Goal: Task Accomplishment & Management: Manage account settings

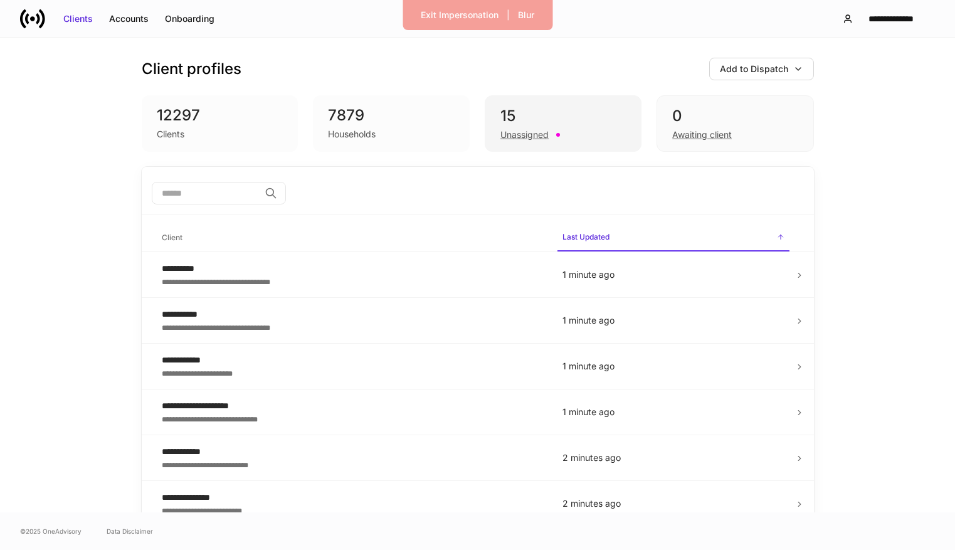
click at [592, 132] on div "Unassigned" at bounding box center [562, 133] width 125 height 15
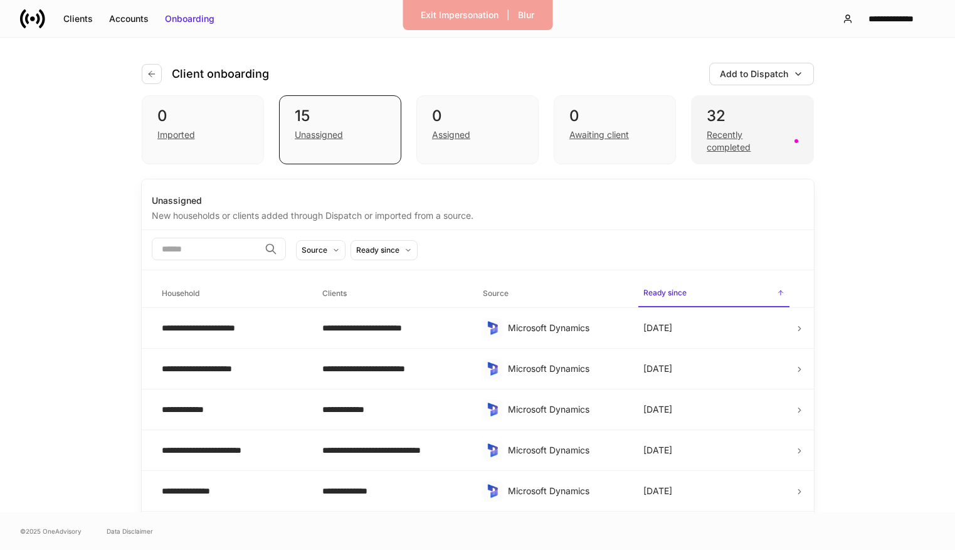
click at [754, 147] on div "Recently completed" at bounding box center [747, 141] width 80 height 25
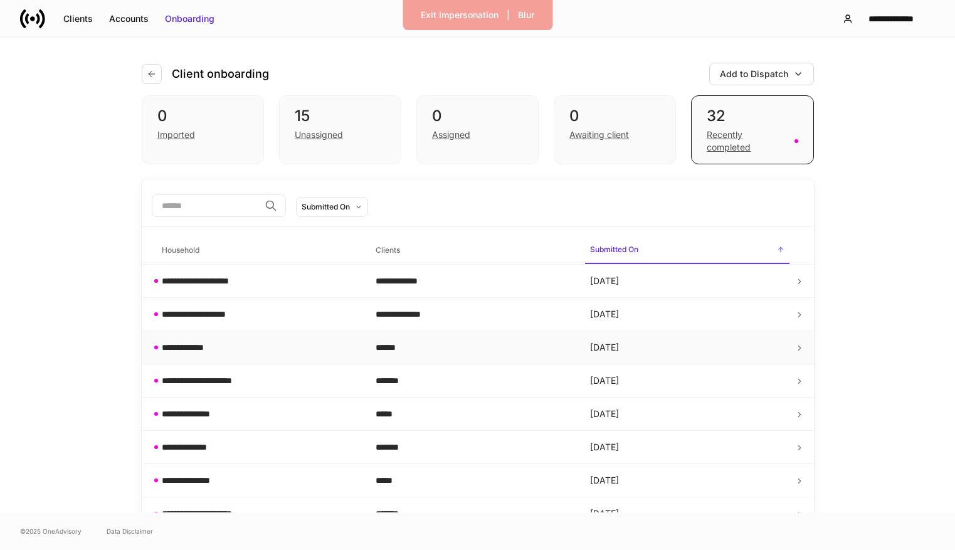
click at [390, 344] on div "******" at bounding box center [473, 347] width 194 height 13
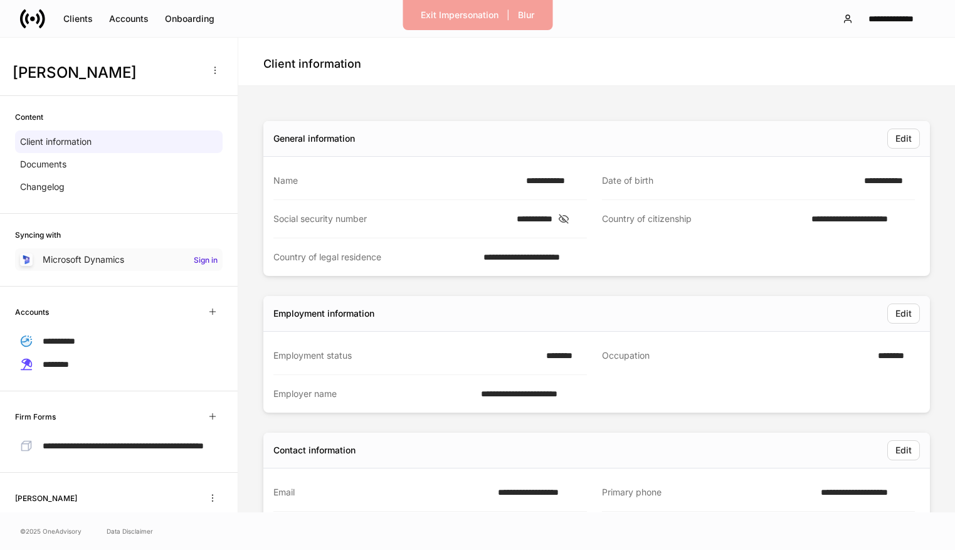
click at [163, 270] on div "Microsoft Dynamics Sign in" at bounding box center [119, 259] width 208 height 23
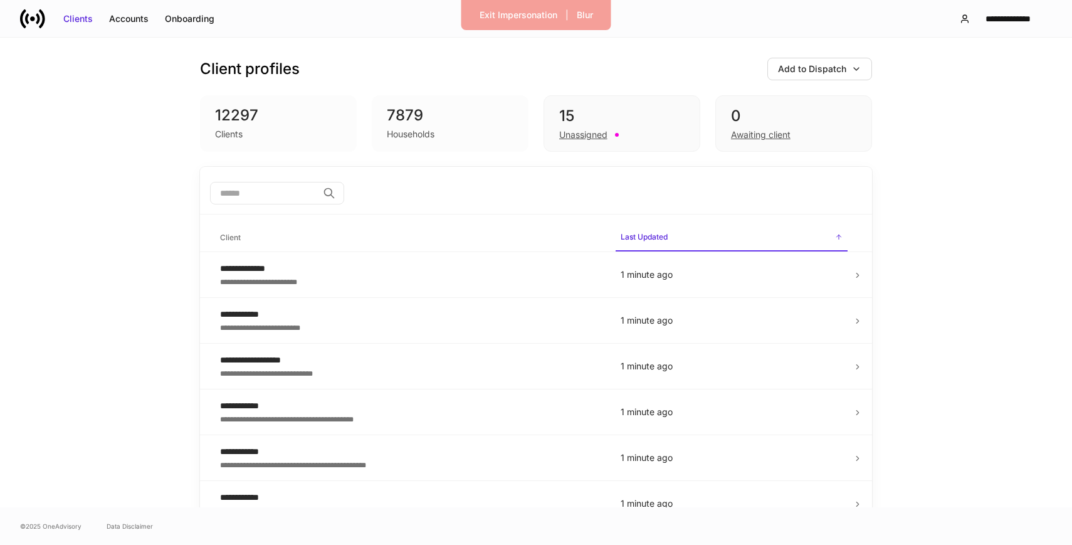
click at [331, 122] on div "12297" at bounding box center [278, 115] width 127 height 20
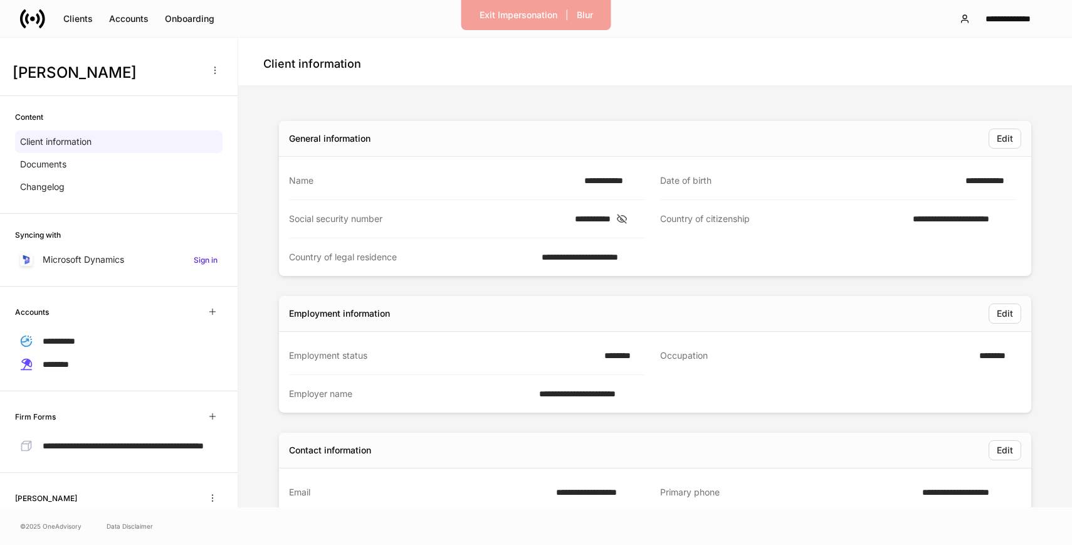
scroll to position [52, 0]
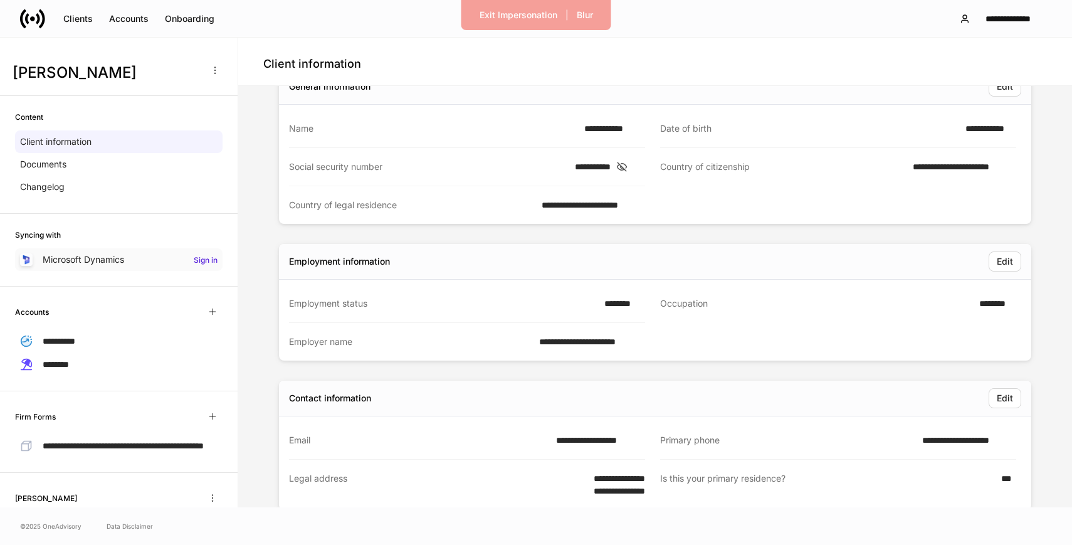
click at [127, 262] on div "Microsoft Dynamics Sign in" at bounding box center [119, 259] width 208 height 23
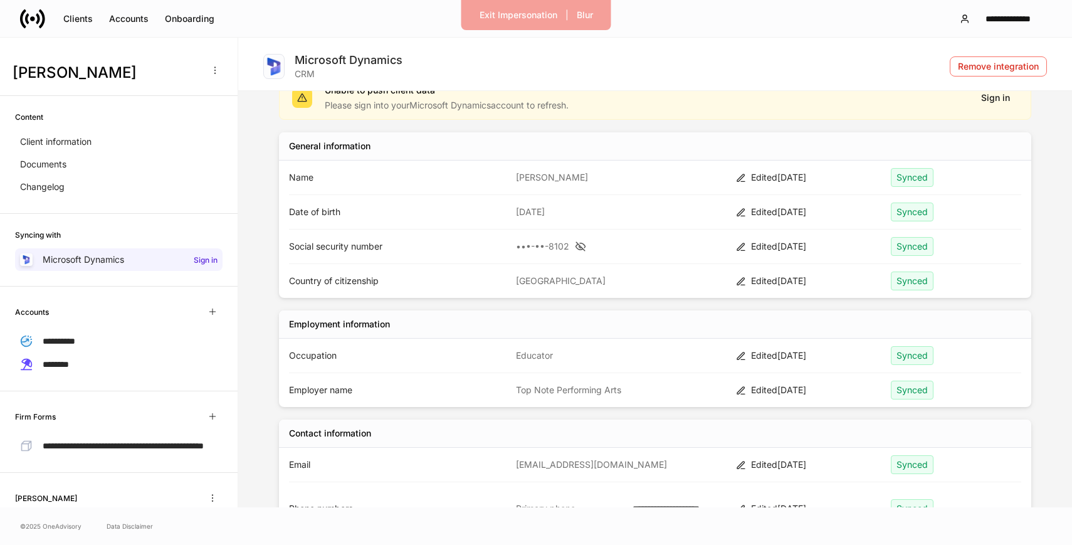
scroll to position [189, 0]
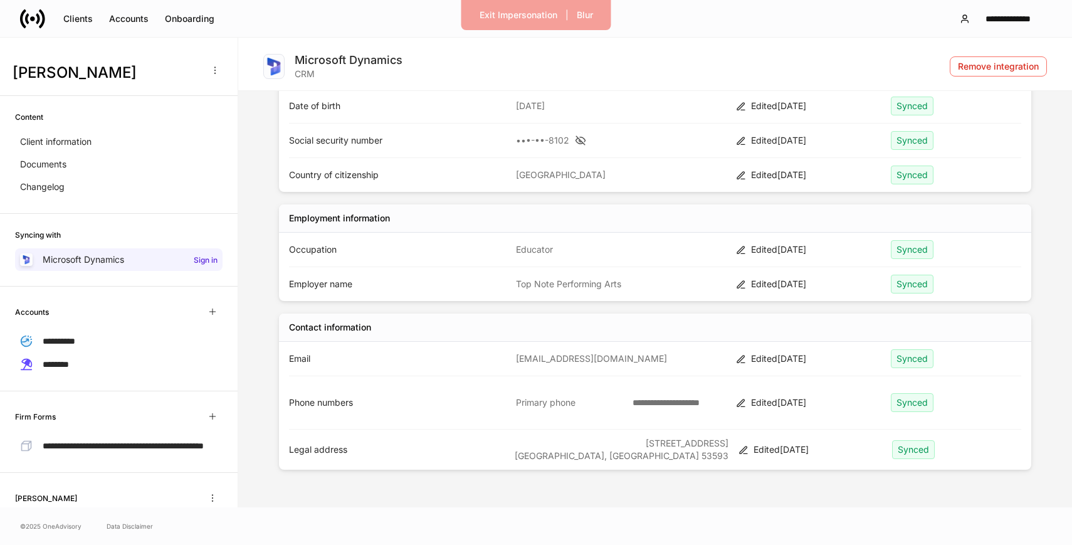
click at [919, 400] on div "Synced" at bounding box center [912, 402] width 43 height 19
click at [575, 288] on p "Top Note Performing Arts" at bounding box center [621, 284] width 210 height 13
click at [760, 278] on div "Edited Today" at bounding box center [816, 284] width 130 height 13
click at [746, 280] on div "Edited Today" at bounding box center [808, 284] width 145 height 13
click at [741, 282] on icon at bounding box center [741, 285] width 10 height 10
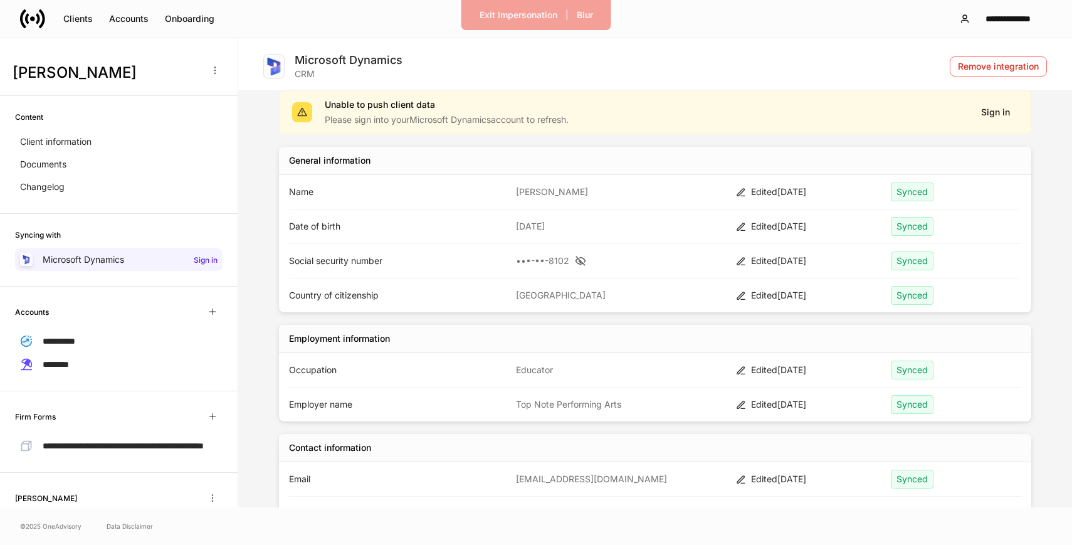
scroll to position [0, 0]
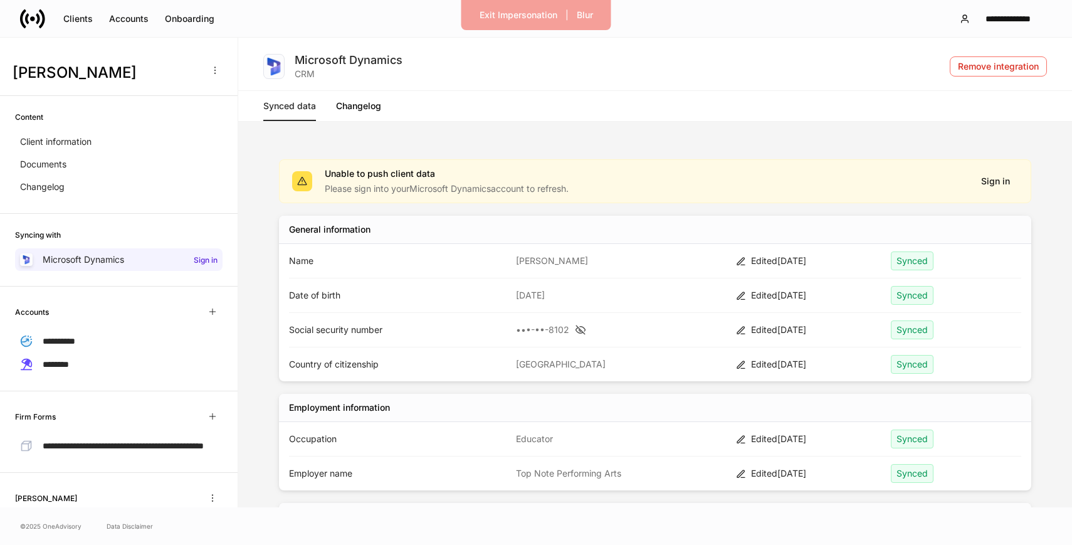
click at [373, 108] on link "Changelog" at bounding box center [358, 106] width 45 height 30
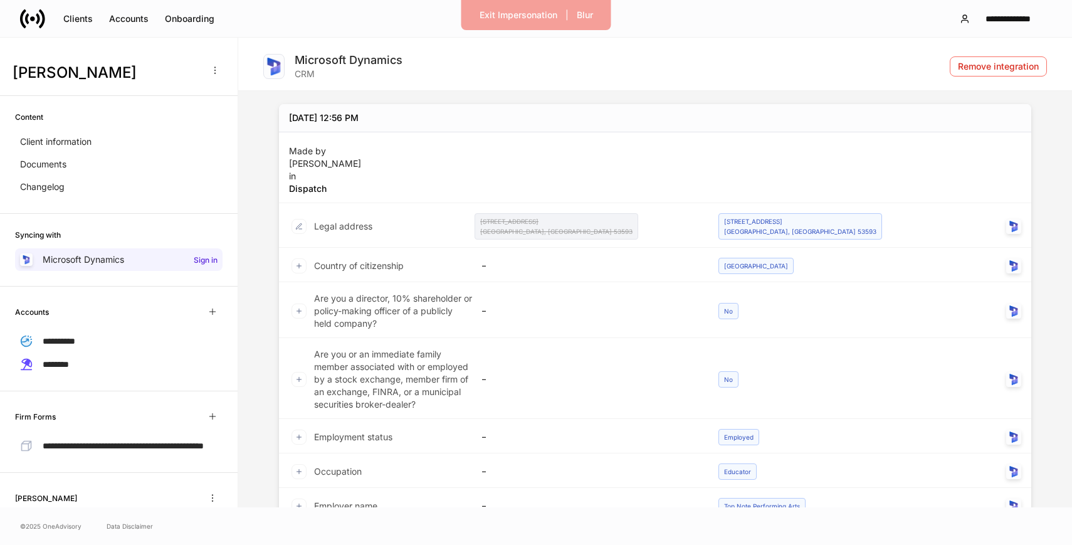
scroll to position [15, 0]
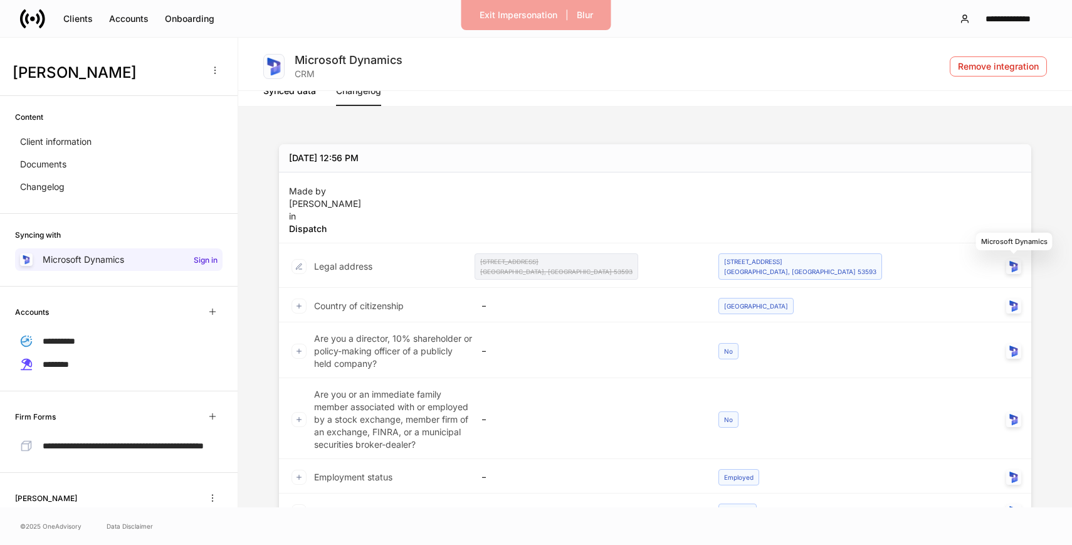
click at [1016, 265] on img "Microsoft Dynamics" at bounding box center [1014, 266] width 13 height 13
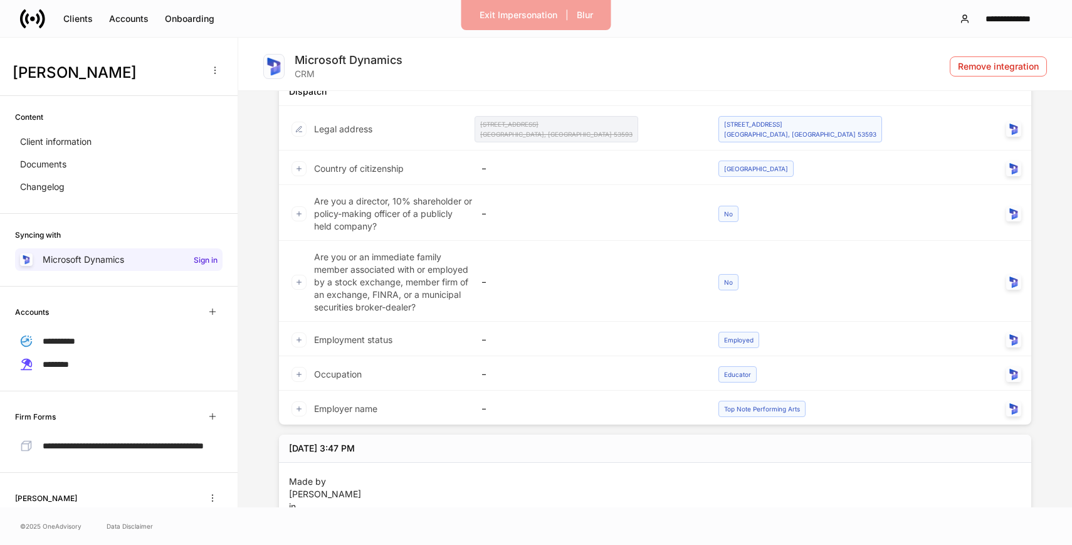
scroll to position [338, 0]
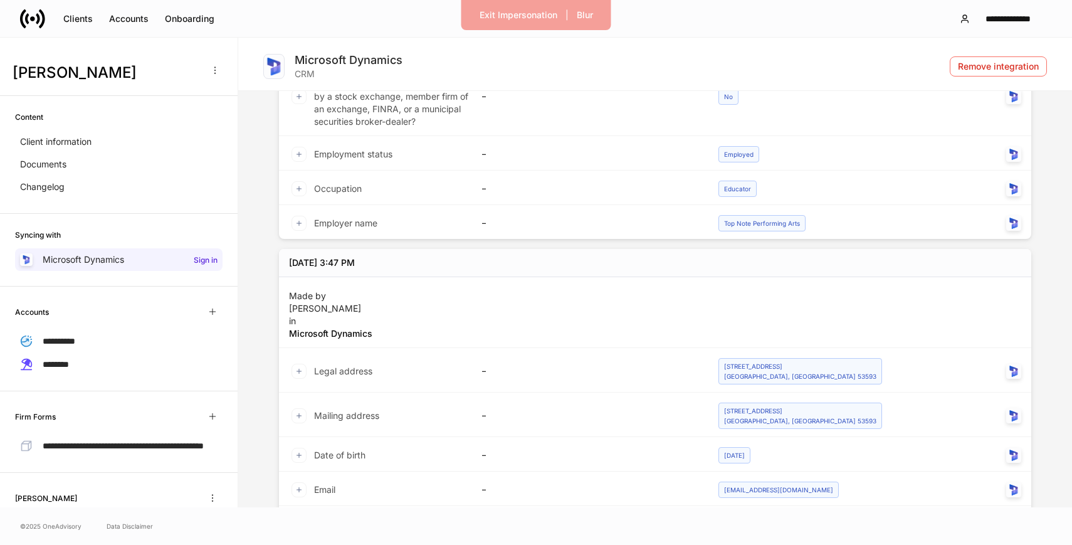
click at [559, 168] on div "Employment status – Employed" at bounding box center [655, 153] width 753 height 34
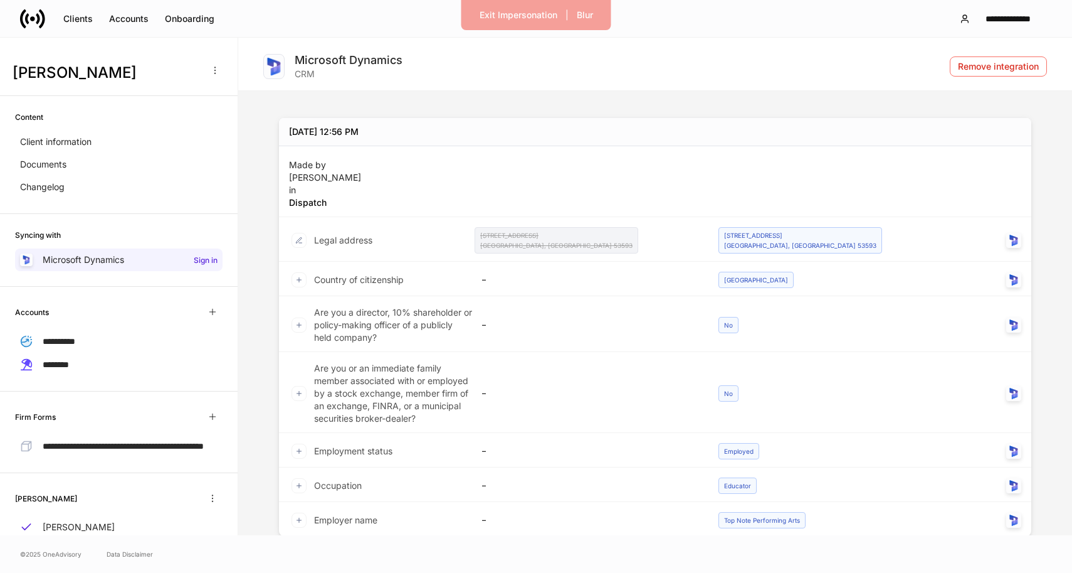
scroll to position [0, 0]
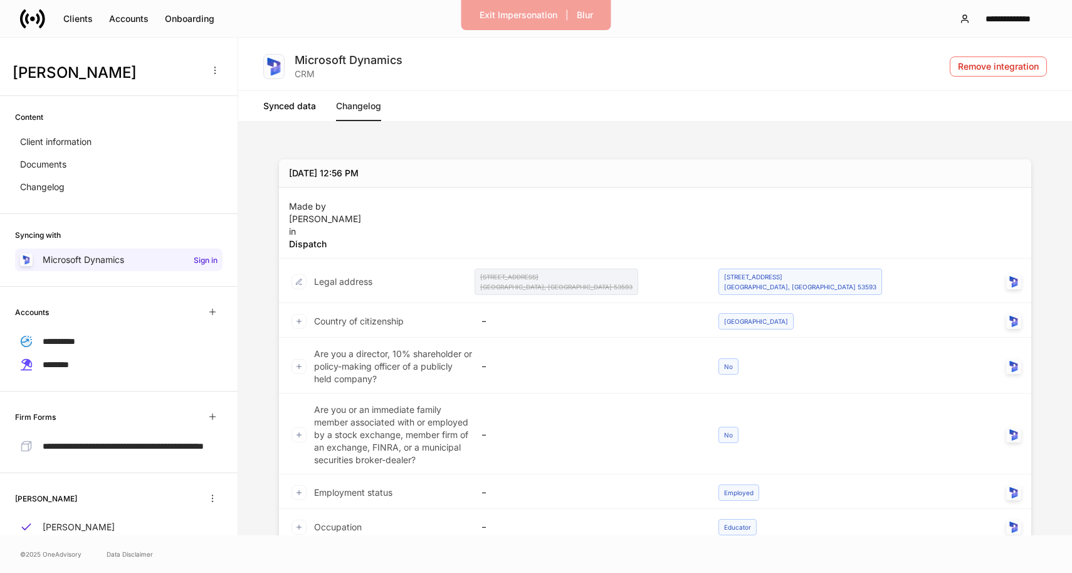
click at [292, 100] on link "Synced data" at bounding box center [289, 106] width 53 height 30
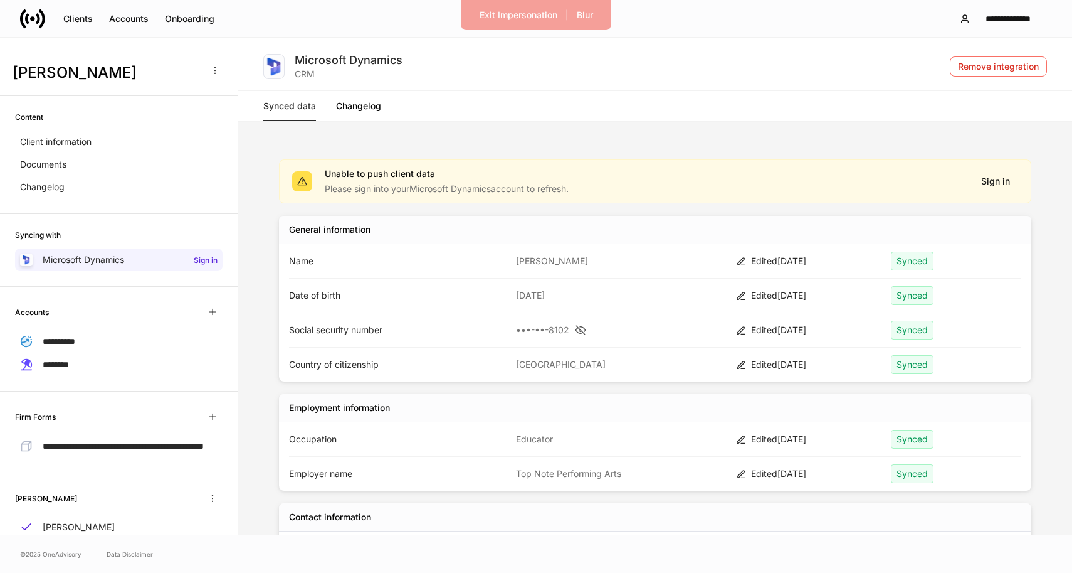
click at [377, 104] on link "Changelog" at bounding box center [358, 106] width 45 height 30
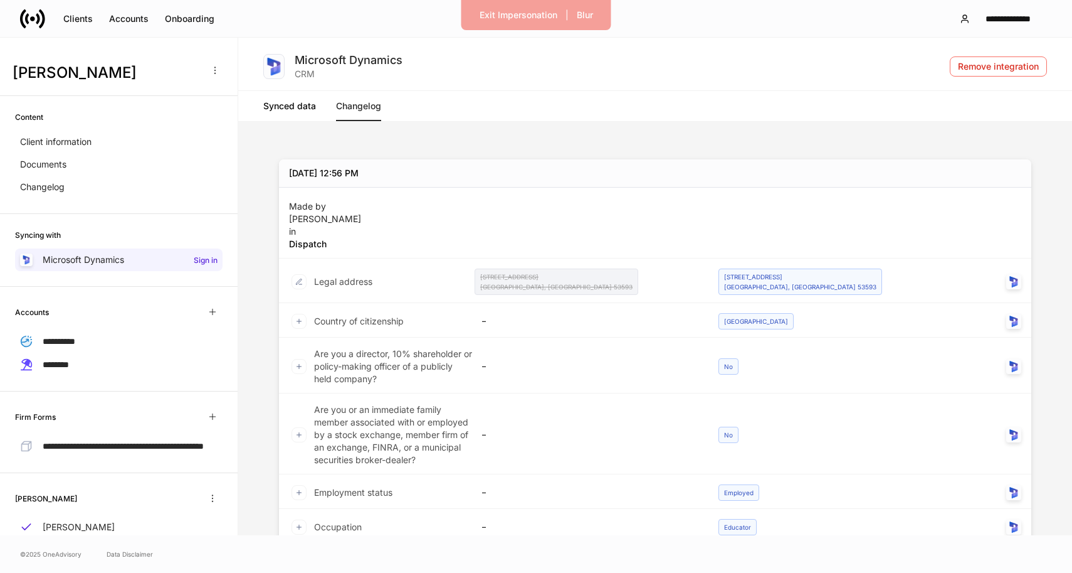
click at [285, 103] on link "Synced data" at bounding box center [289, 106] width 53 height 30
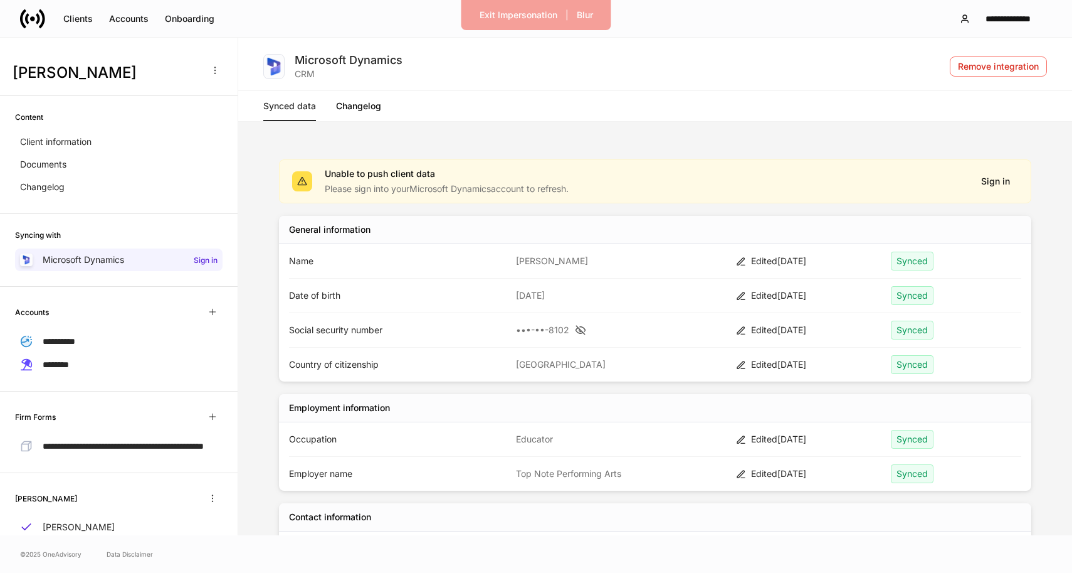
click at [350, 105] on link "Changelog" at bounding box center [358, 106] width 45 height 30
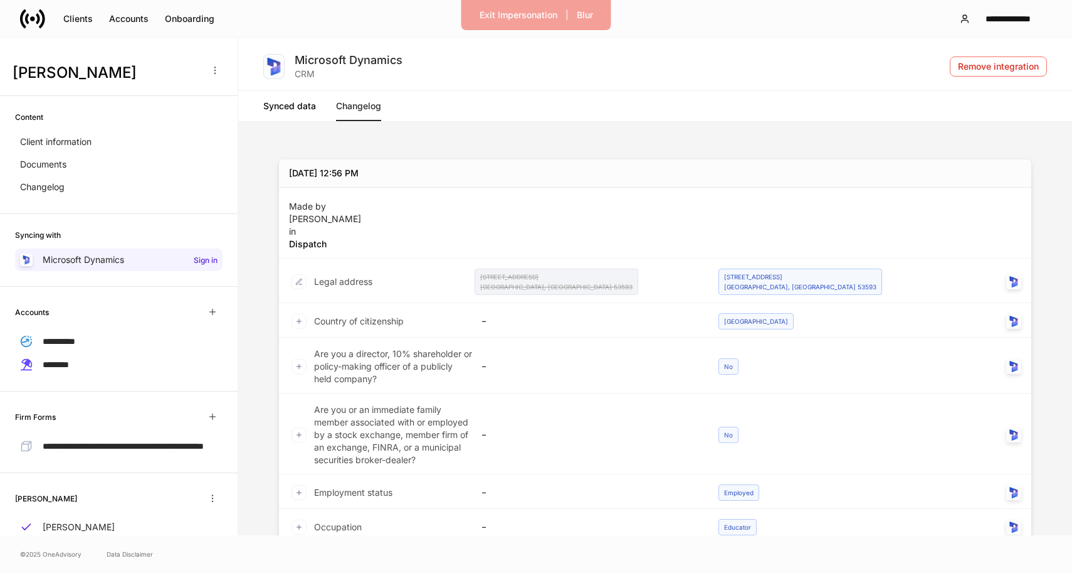
click at [282, 115] on link "Synced data" at bounding box center [289, 106] width 53 height 30
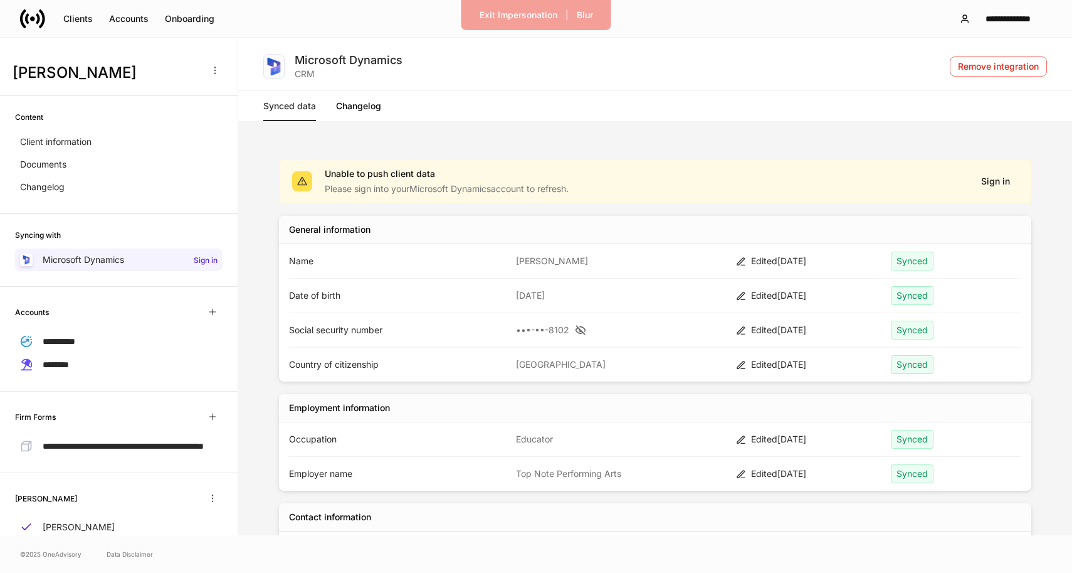
click at [765, 260] on div "Edited Today" at bounding box center [816, 261] width 130 height 13
click at [739, 260] on icon at bounding box center [741, 262] width 10 height 10
click at [522, 263] on p "Amanda Roark" at bounding box center [621, 261] width 210 height 13
click at [347, 106] on link "Changelog" at bounding box center [358, 106] width 45 height 30
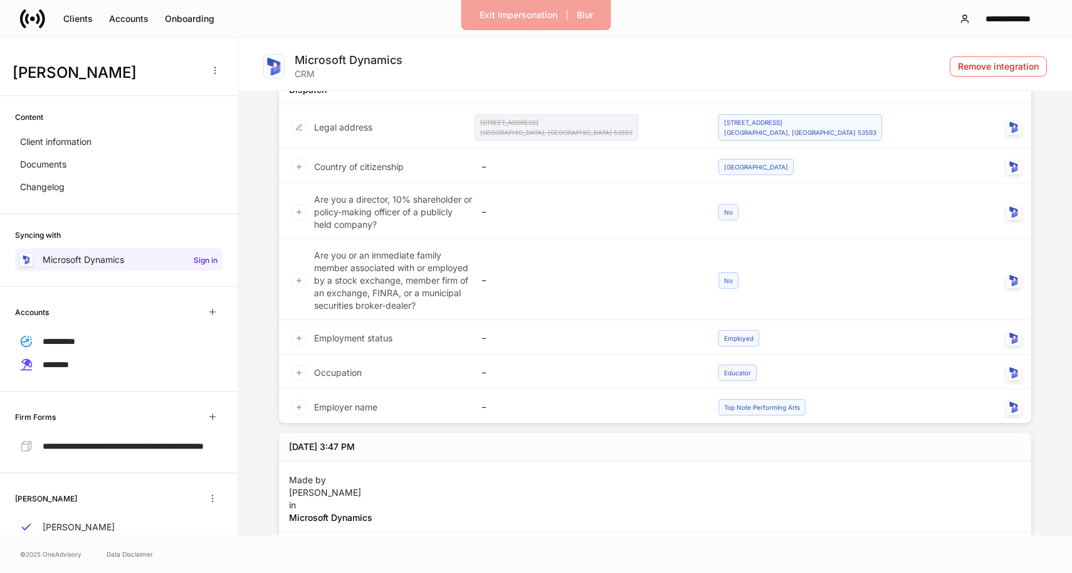
scroll to position [50, 0]
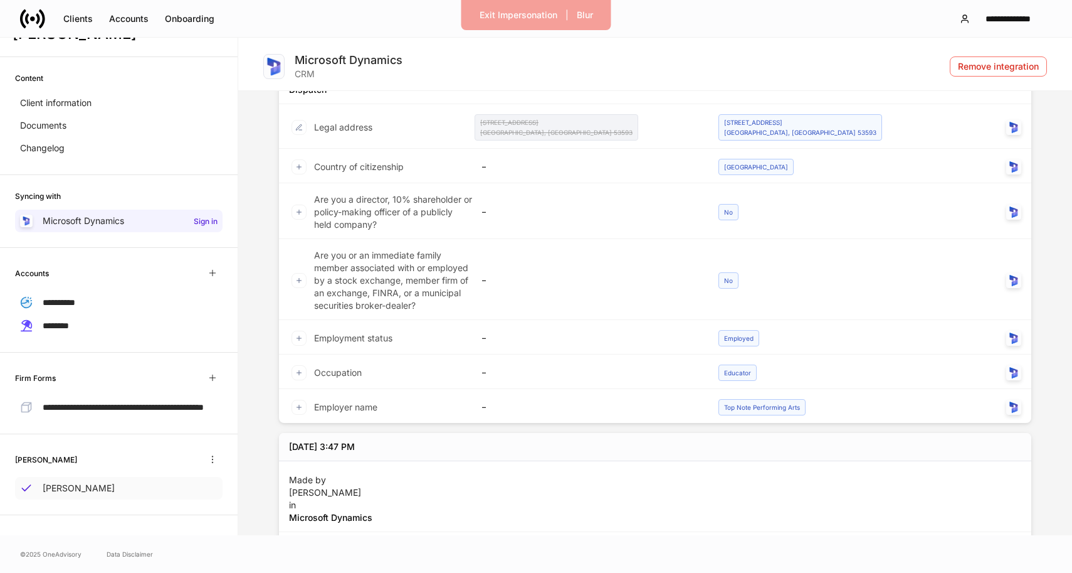
click at [112, 489] on div "Amanda Roark" at bounding box center [119, 488] width 208 height 23
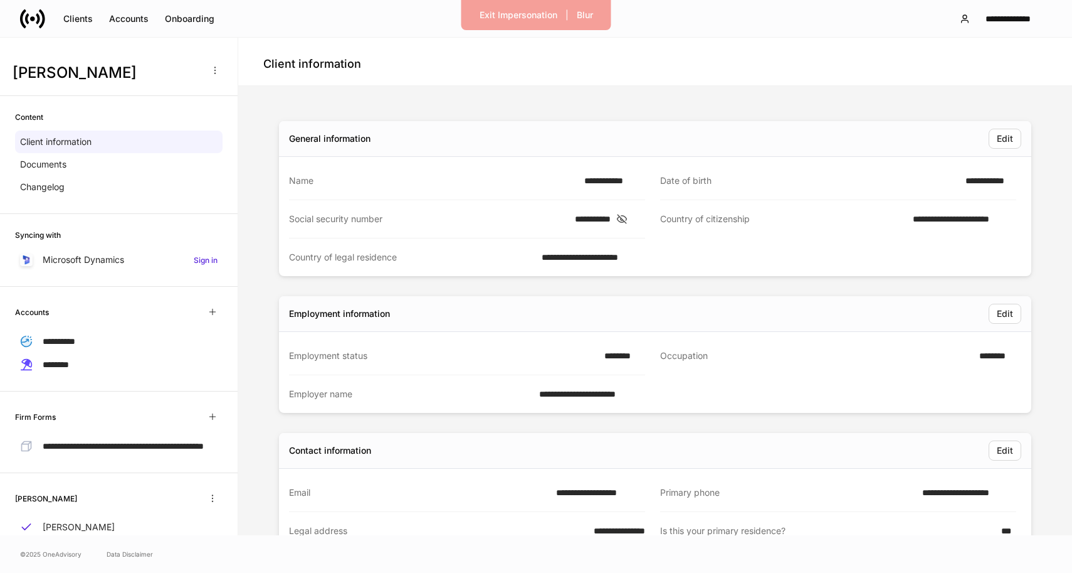
click at [642, 225] on div "**********" at bounding box center [467, 219] width 356 height 38
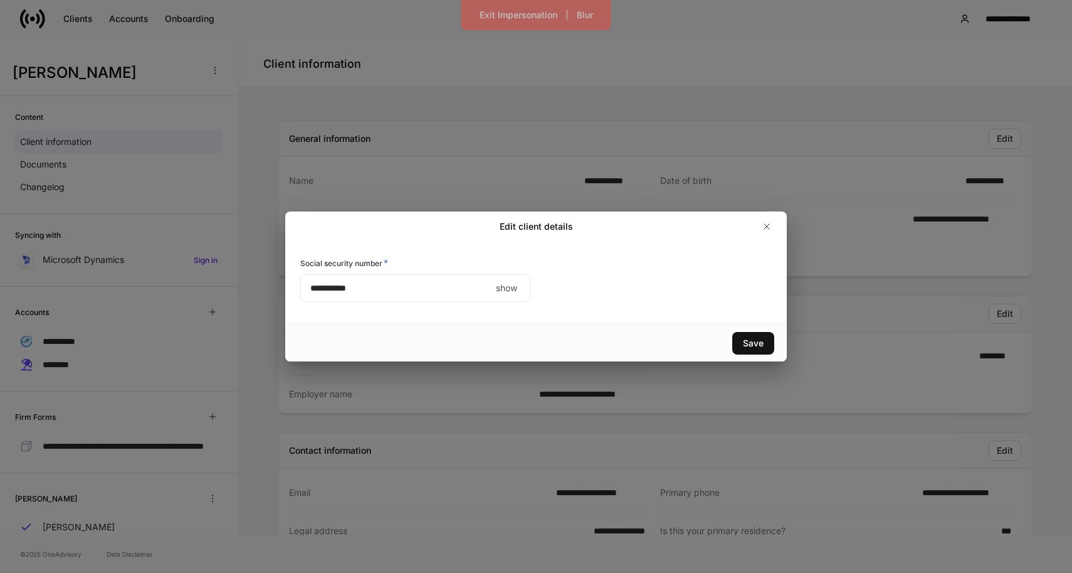
click at [640, 218] on div at bounding box center [675, 226] width 204 height 20
click at [512, 291] on p "show" at bounding box center [506, 288] width 21 height 13
click at [512, 291] on p "hide" at bounding box center [509, 288] width 18 height 13
type input "**********"
click at [768, 229] on icon "button" at bounding box center [767, 226] width 10 height 10
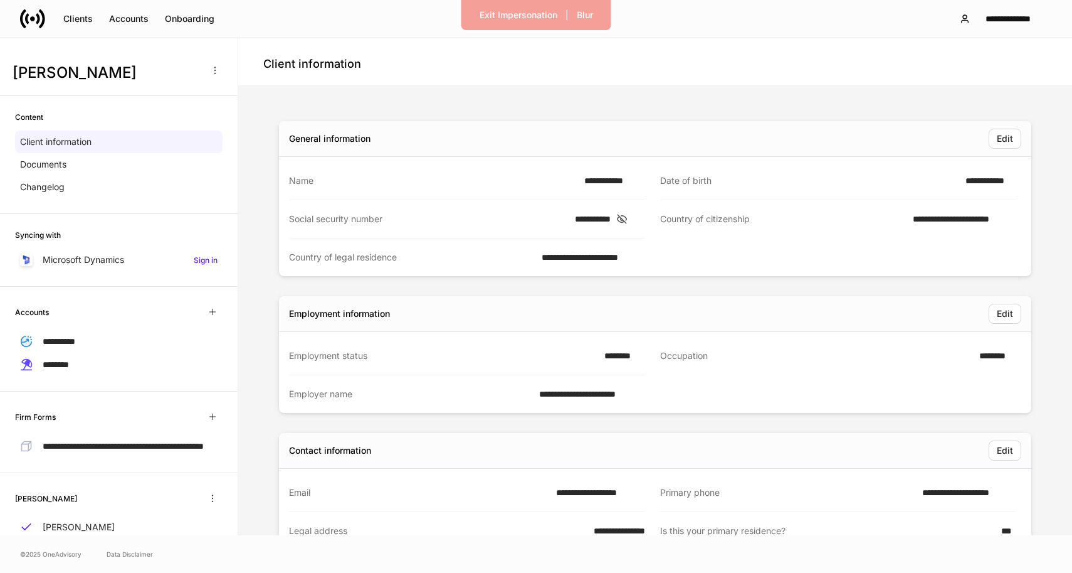
click at [632, 184] on div "**********" at bounding box center [611, 180] width 68 height 13
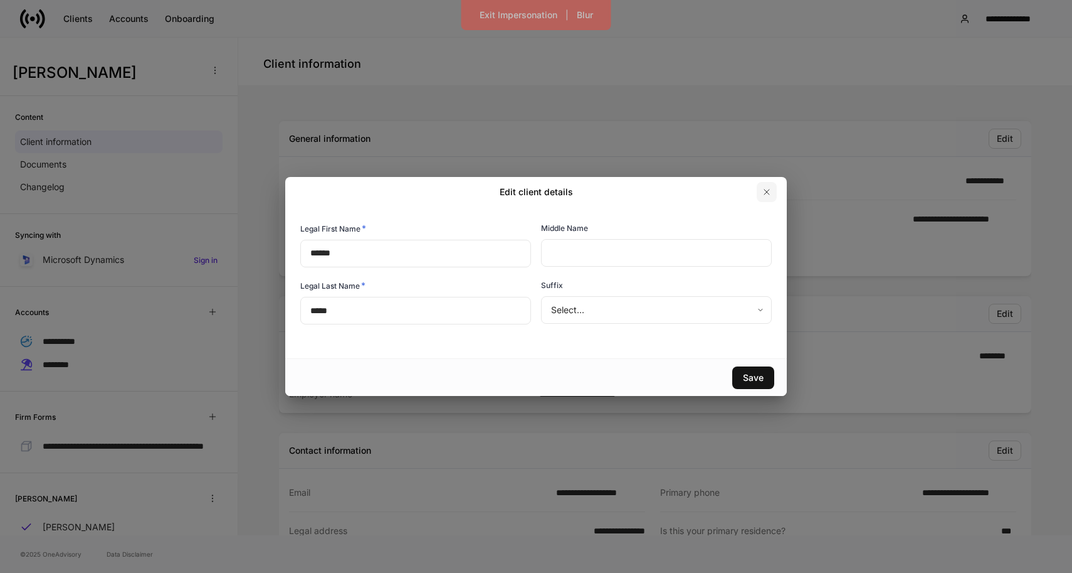
click at [762, 193] on icon "button" at bounding box center [767, 192] width 10 height 10
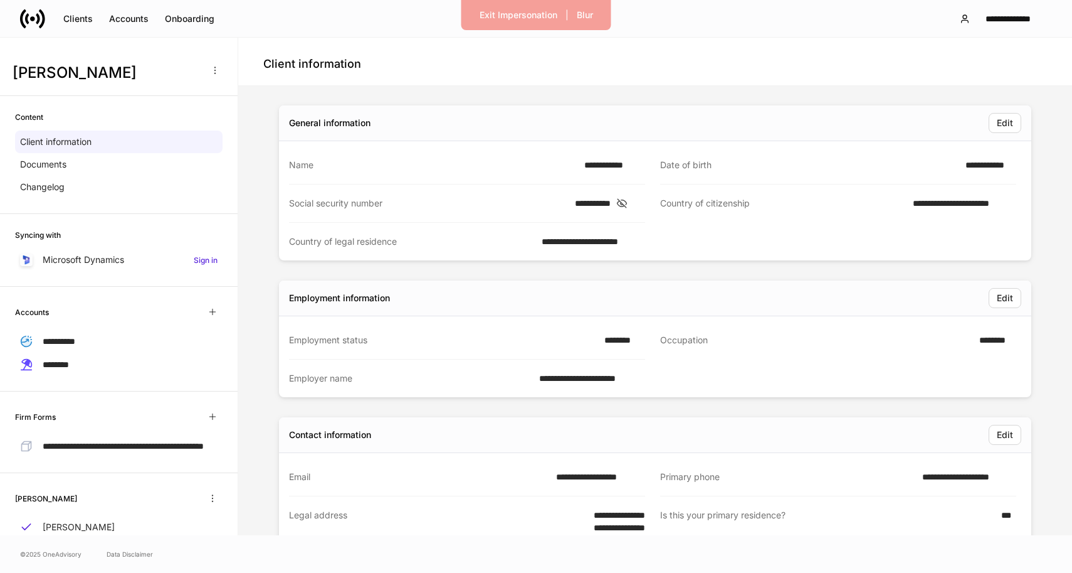
scroll to position [30, 0]
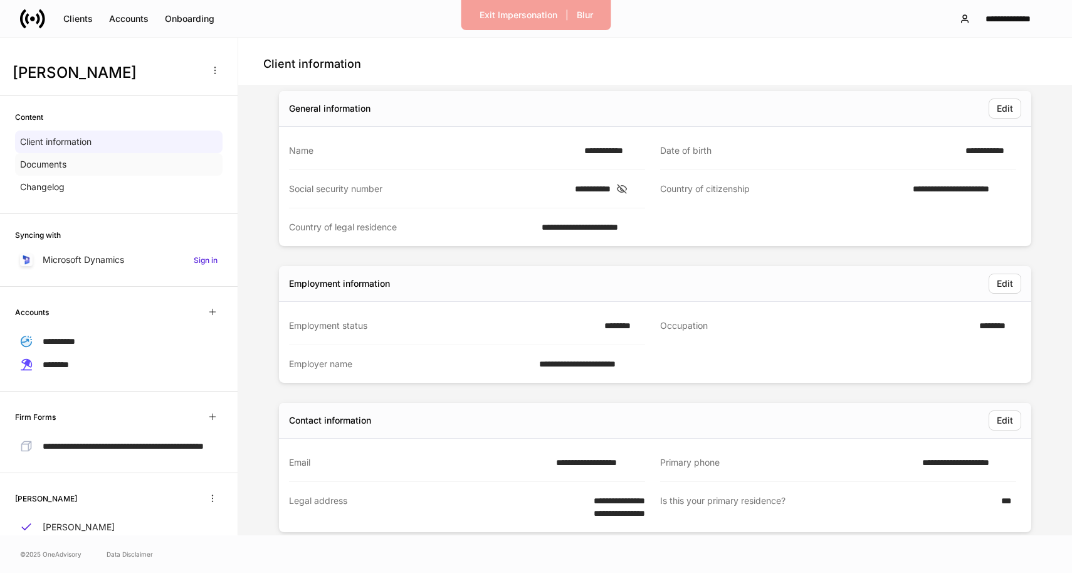
click at [95, 160] on div "Documents" at bounding box center [119, 164] width 208 height 23
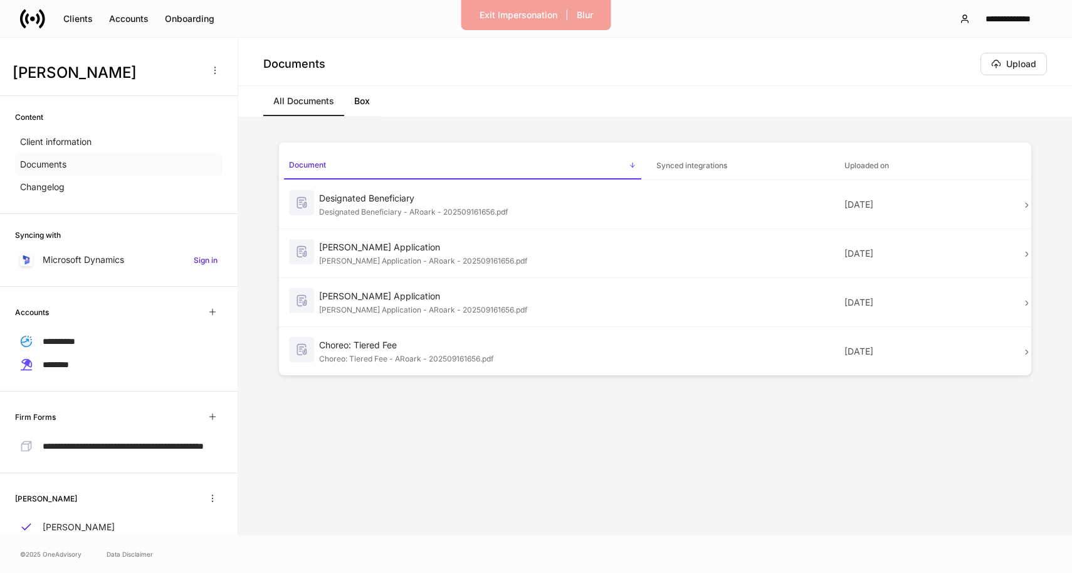
click at [92, 175] on div "Documents" at bounding box center [119, 164] width 208 height 23
click at [92, 184] on div "Changelog" at bounding box center [119, 187] width 208 height 23
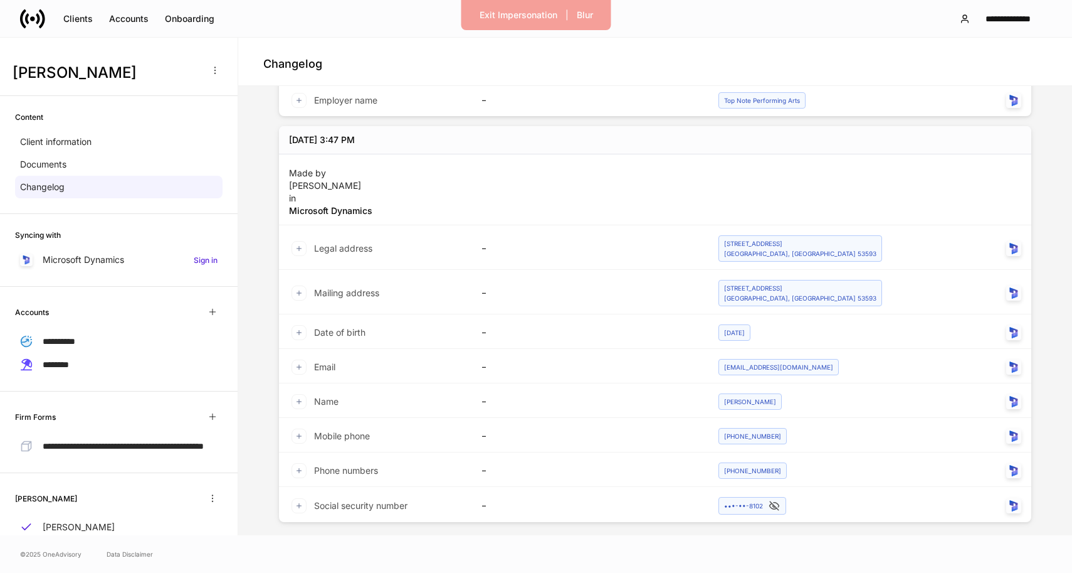
scroll to position [448, 0]
click at [297, 248] on icon at bounding box center [299, 251] width 8 height 8
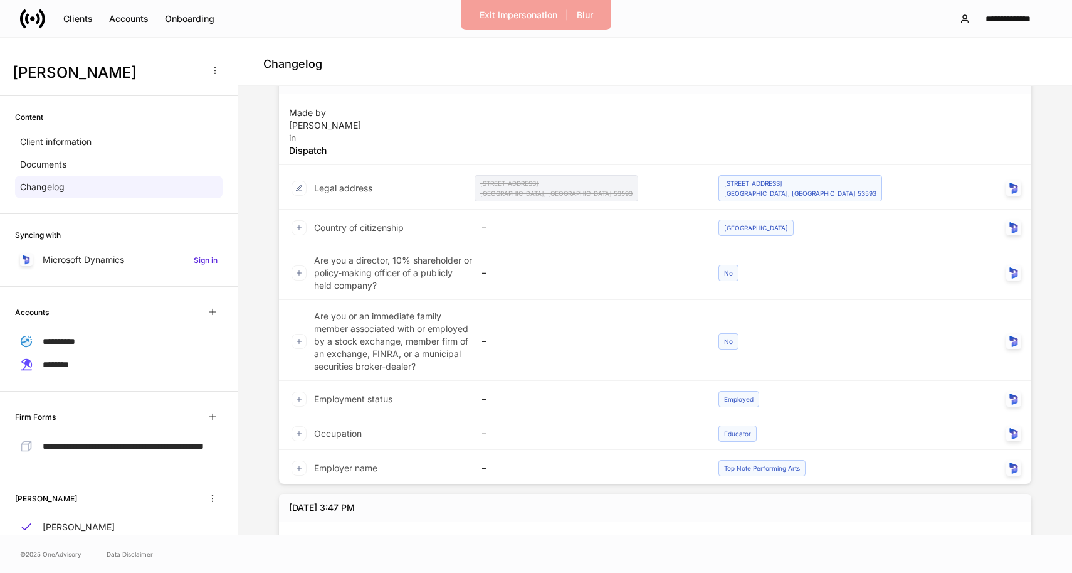
scroll to position [0, 0]
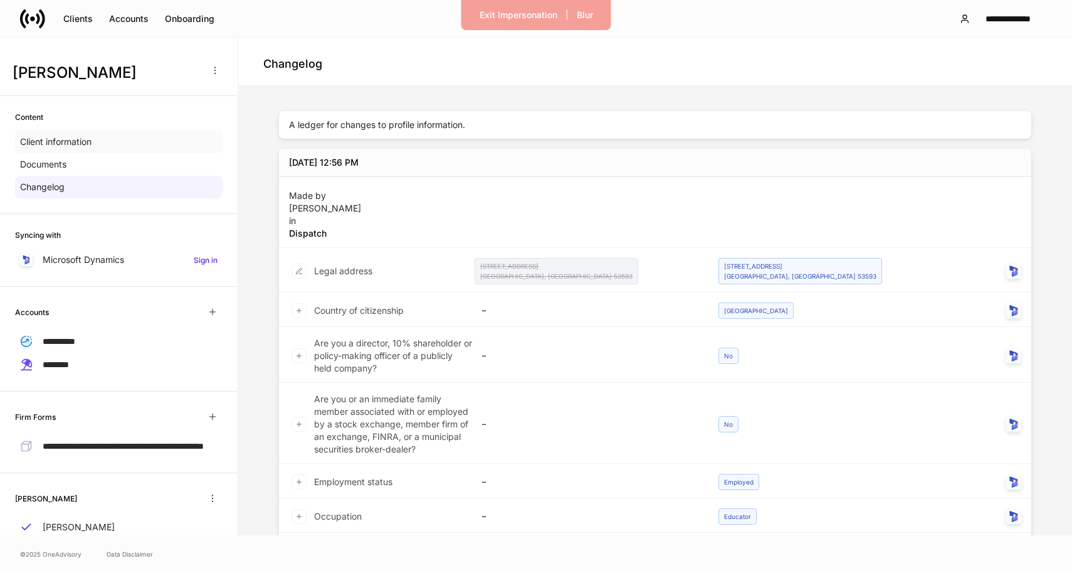
click at [172, 148] on div "Client information" at bounding box center [119, 141] width 208 height 23
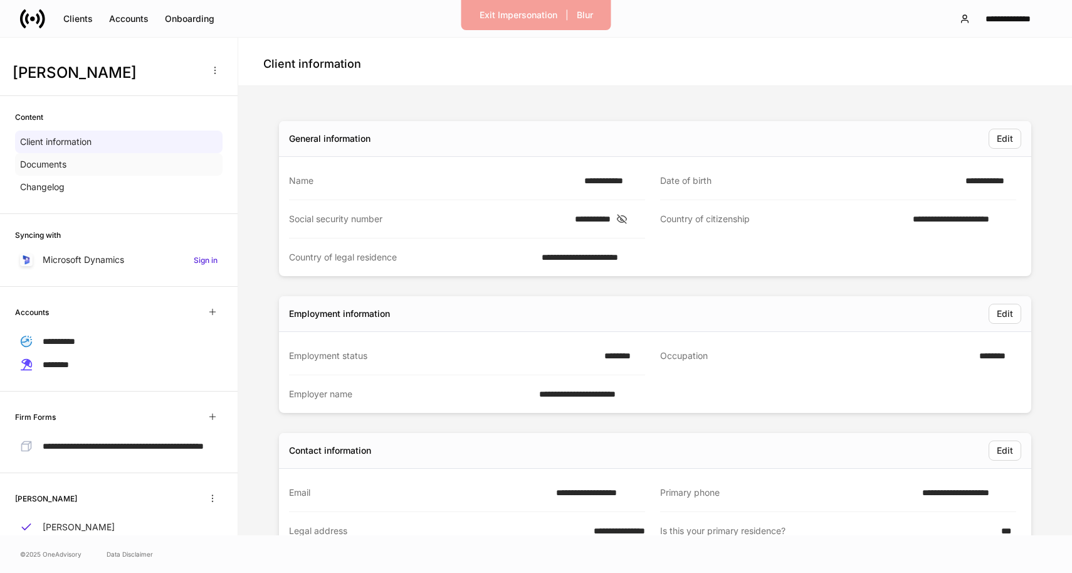
click at [151, 162] on div "Documents" at bounding box center [119, 164] width 208 height 23
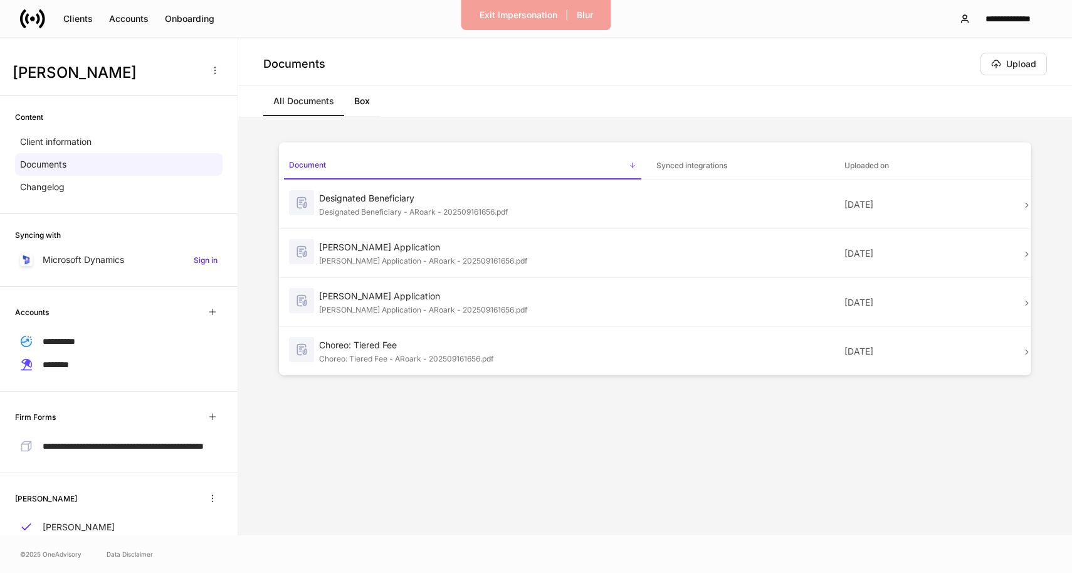
click at [99, 247] on div "Syncing with Microsoft Dynamics Sign in" at bounding box center [119, 250] width 238 height 73
click at [99, 257] on p "Microsoft Dynamics" at bounding box center [84, 259] width 82 height 13
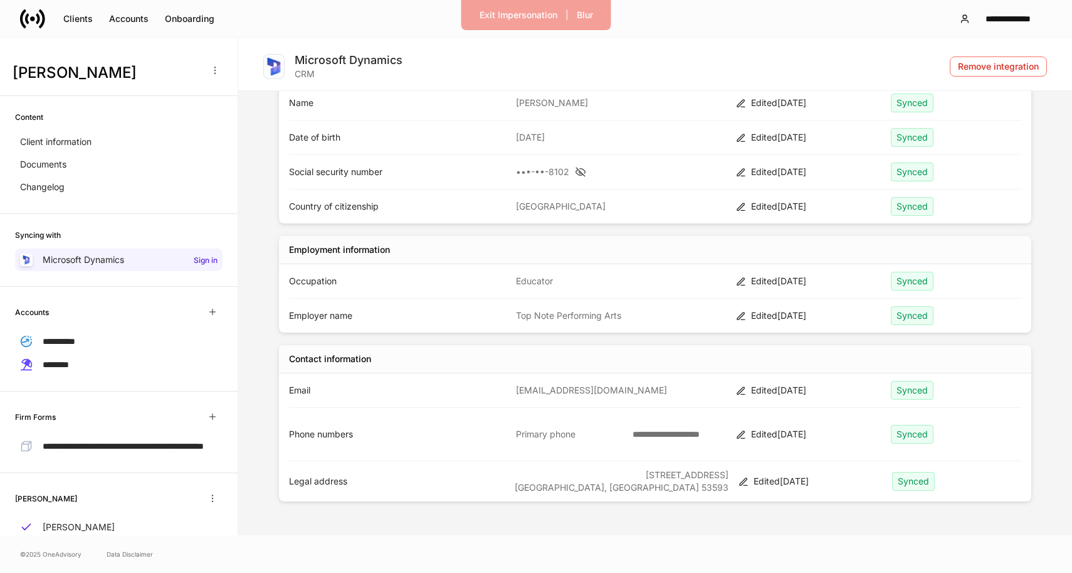
scroll to position [162, 0]
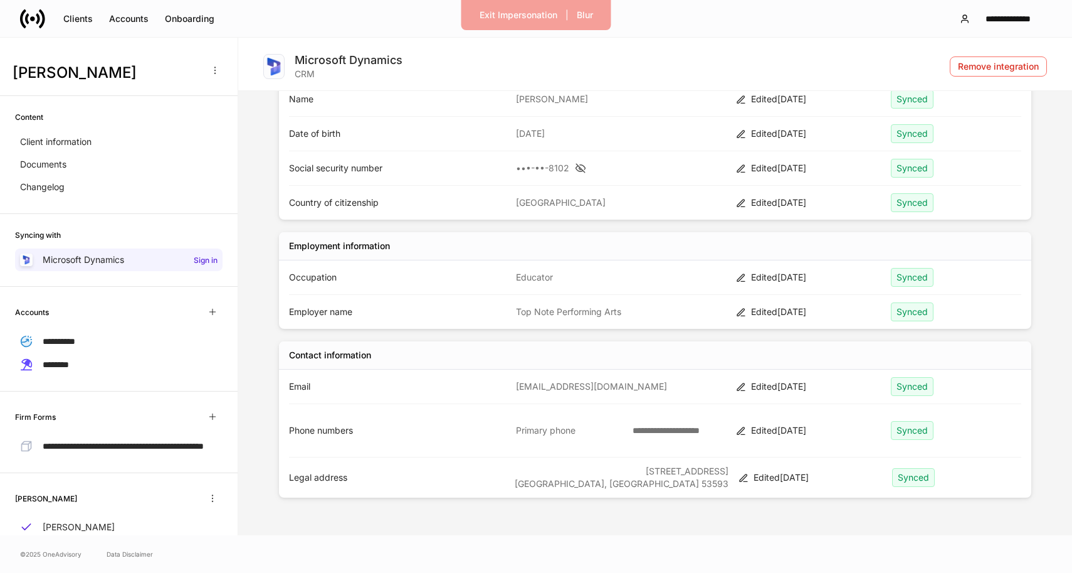
click at [747, 274] on div "Edited Today" at bounding box center [808, 277] width 145 height 13
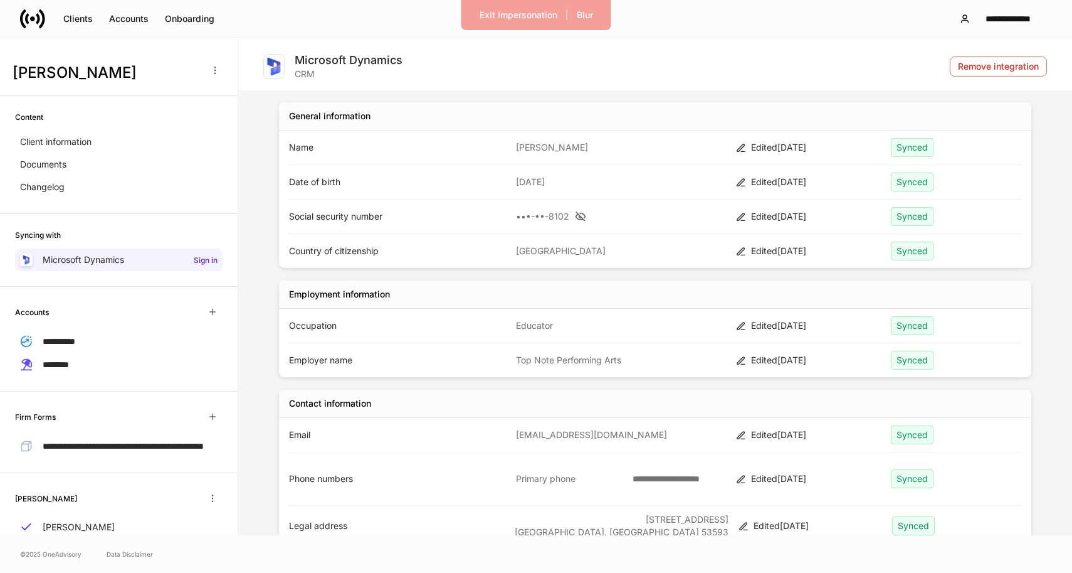
scroll to position [0, 0]
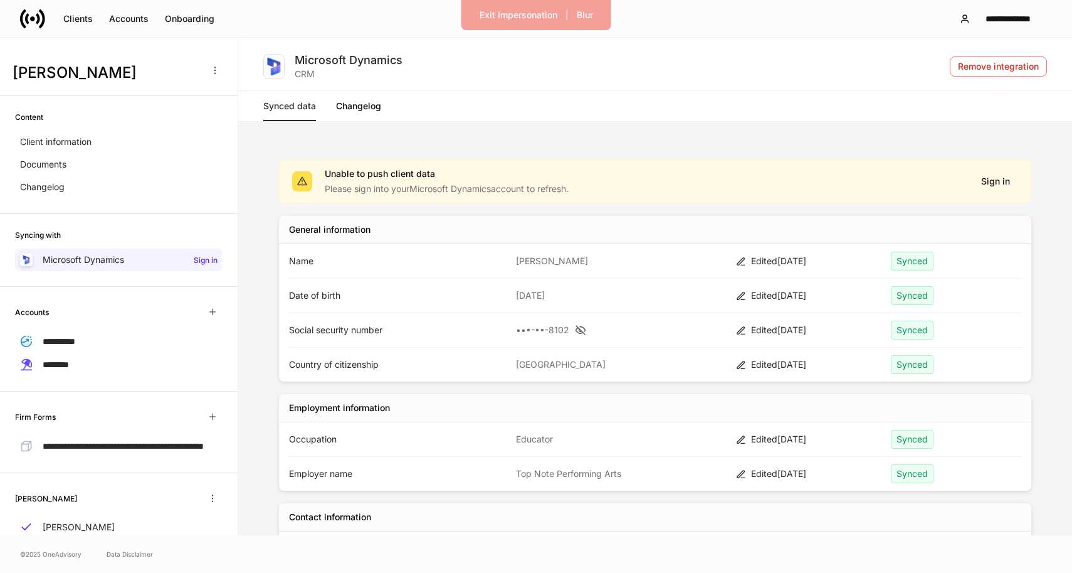
click at [363, 110] on link "Changelog" at bounding box center [358, 106] width 45 height 30
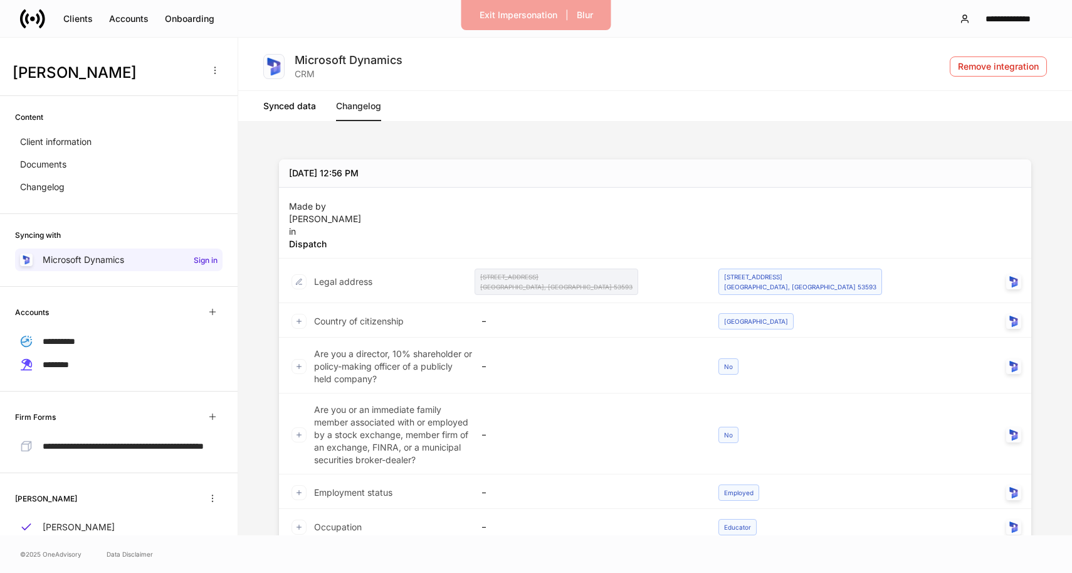
click at [292, 114] on link "Synced data" at bounding box center [289, 106] width 53 height 30
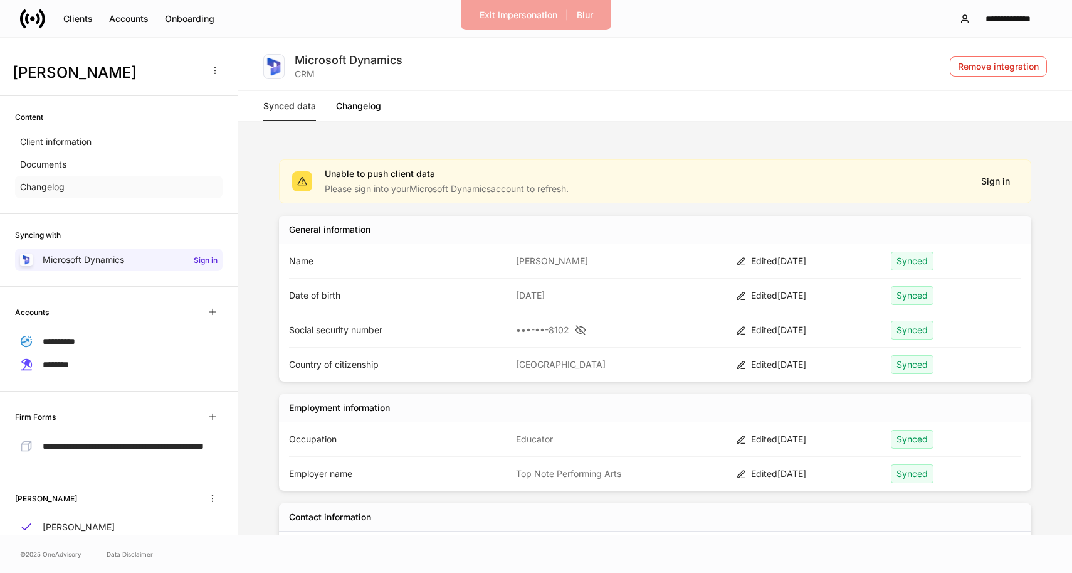
click at [124, 197] on div "Changelog" at bounding box center [119, 187] width 208 height 23
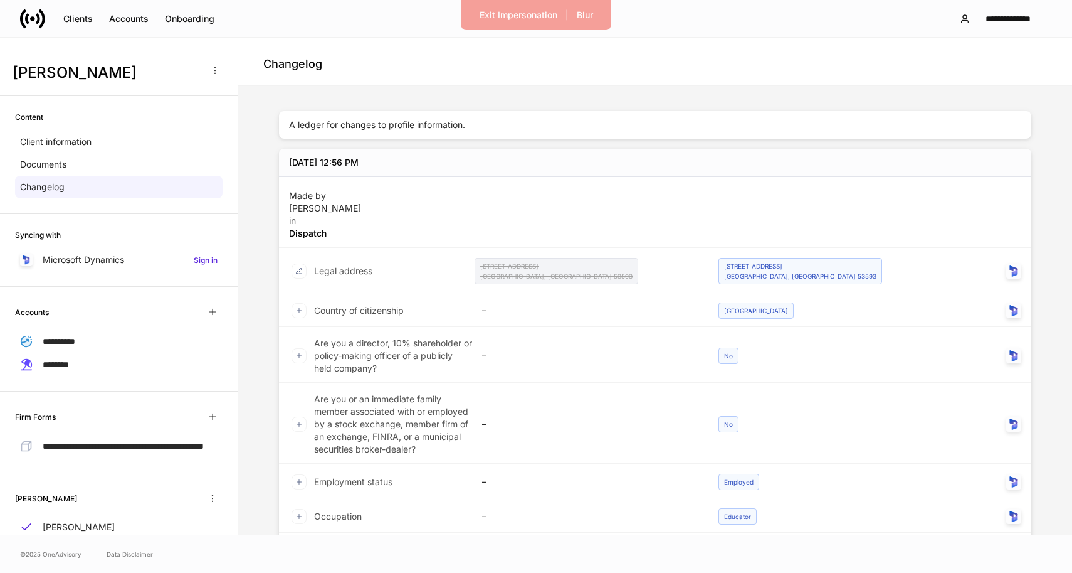
scroll to position [3, 0]
click at [164, 251] on div "Microsoft Dynamics Sign in" at bounding box center [119, 259] width 208 height 23
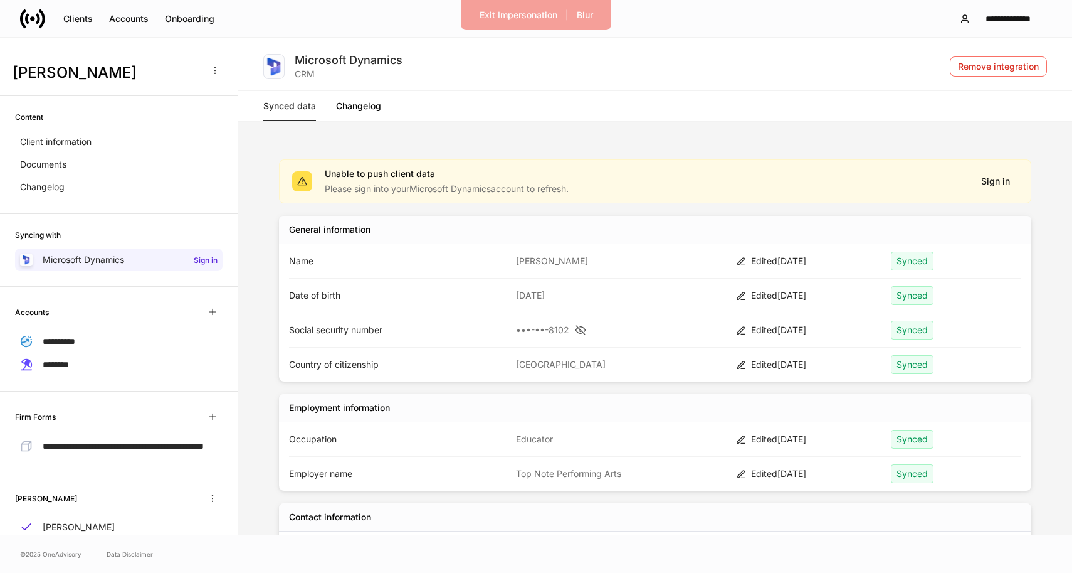
click at [359, 112] on link "Changelog" at bounding box center [358, 106] width 45 height 30
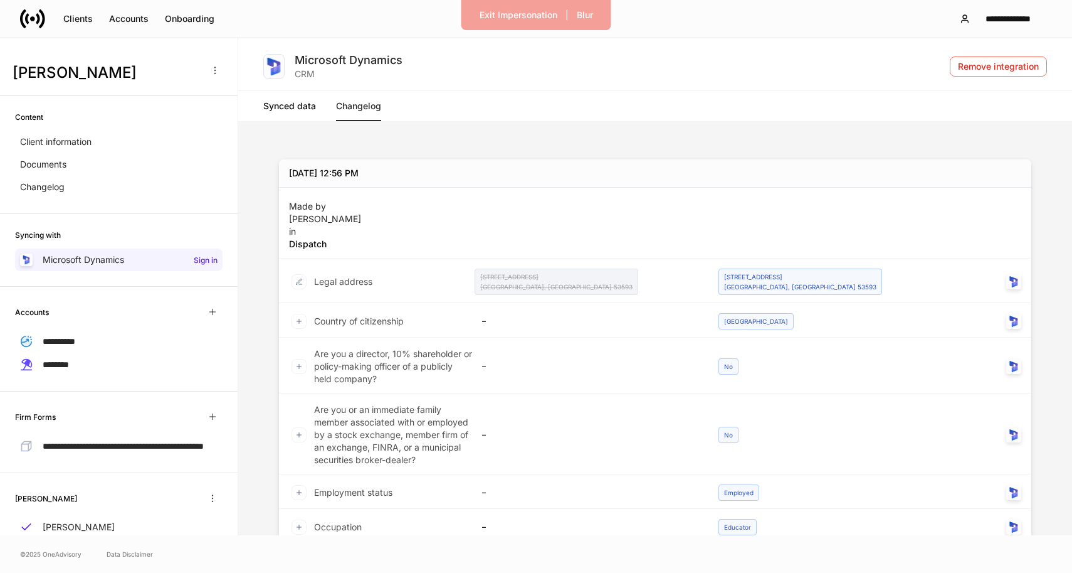
click at [305, 109] on link "Synced data" at bounding box center [289, 106] width 53 height 30
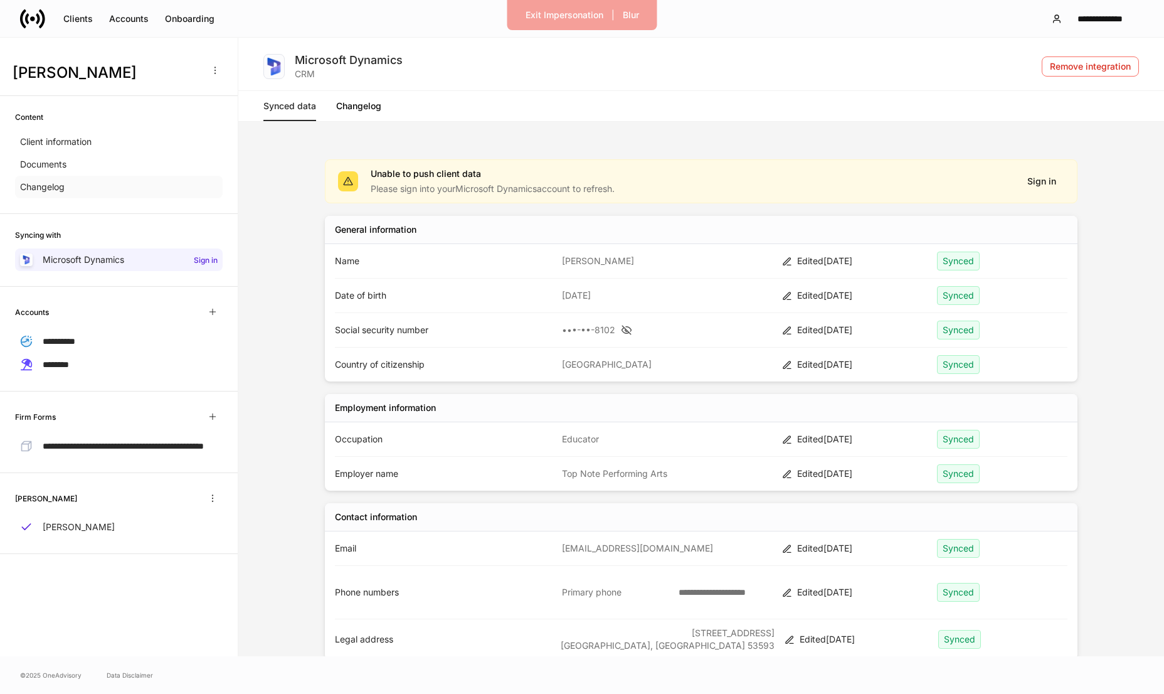
click at [83, 186] on div "Changelog" at bounding box center [119, 187] width 208 height 23
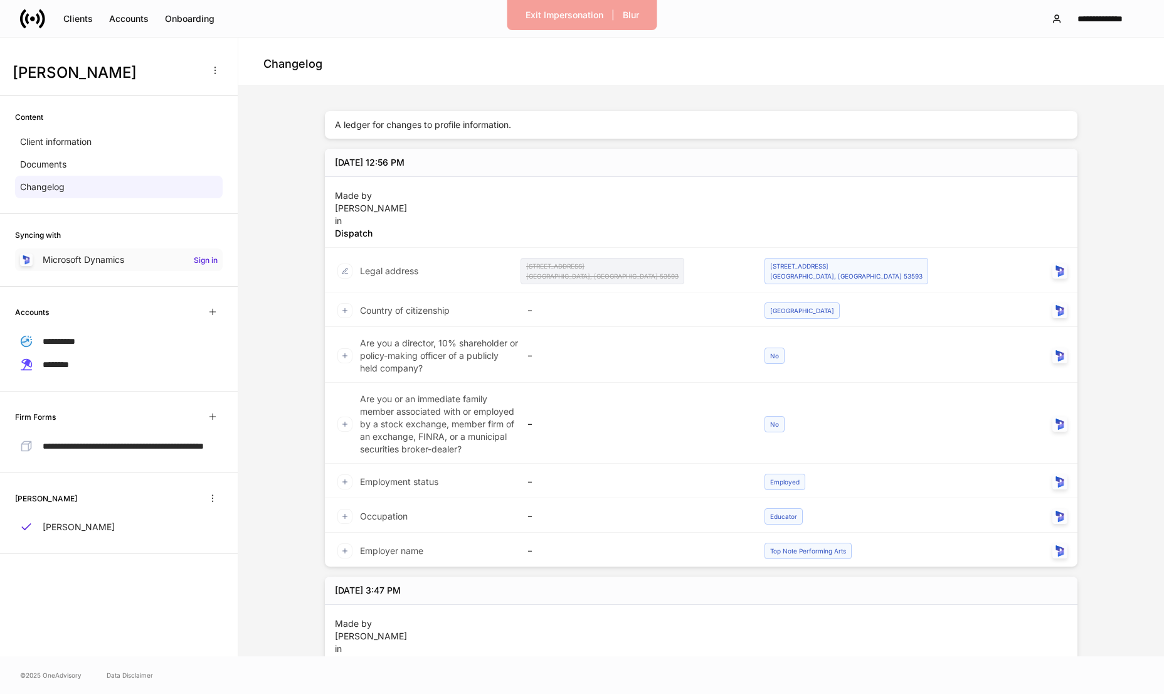
click at [112, 260] on p "Microsoft Dynamics" at bounding box center [84, 259] width 82 height 13
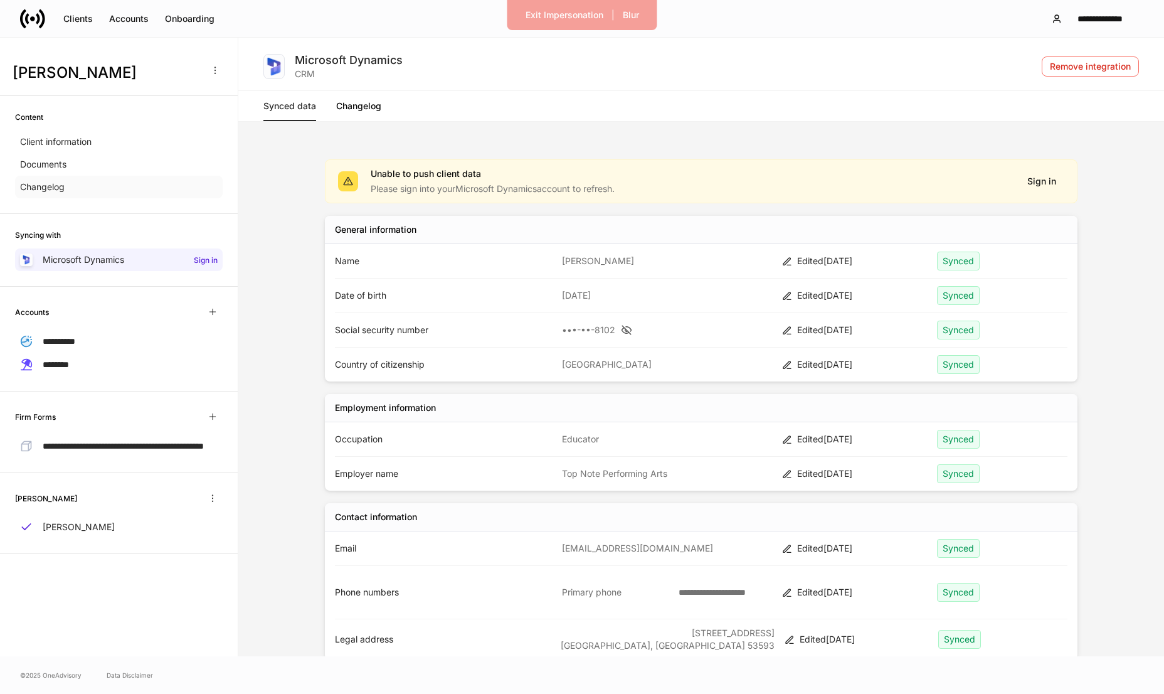
click at [108, 193] on div "Changelog" at bounding box center [119, 187] width 208 height 23
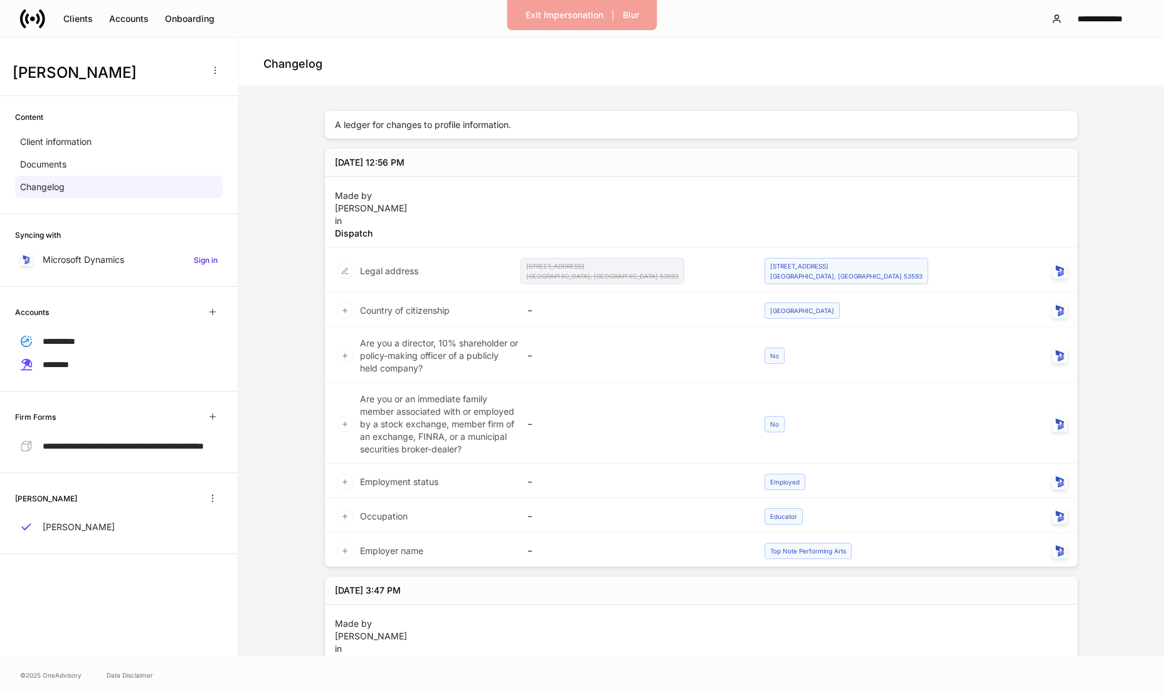
drag, startPoint x: 511, startPoint y: 258, endPoint x: 470, endPoint y: 244, distance: 43.0
click at [470, 244] on div "Sep 16 at 12:56 PM Made by Sam Nelson in Dispatch Legal address 3915 Timber Lan…" at bounding box center [701, 358] width 753 height 418
click at [90, 265] on p "Microsoft Dynamics" at bounding box center [84, 259] width 82 height 13
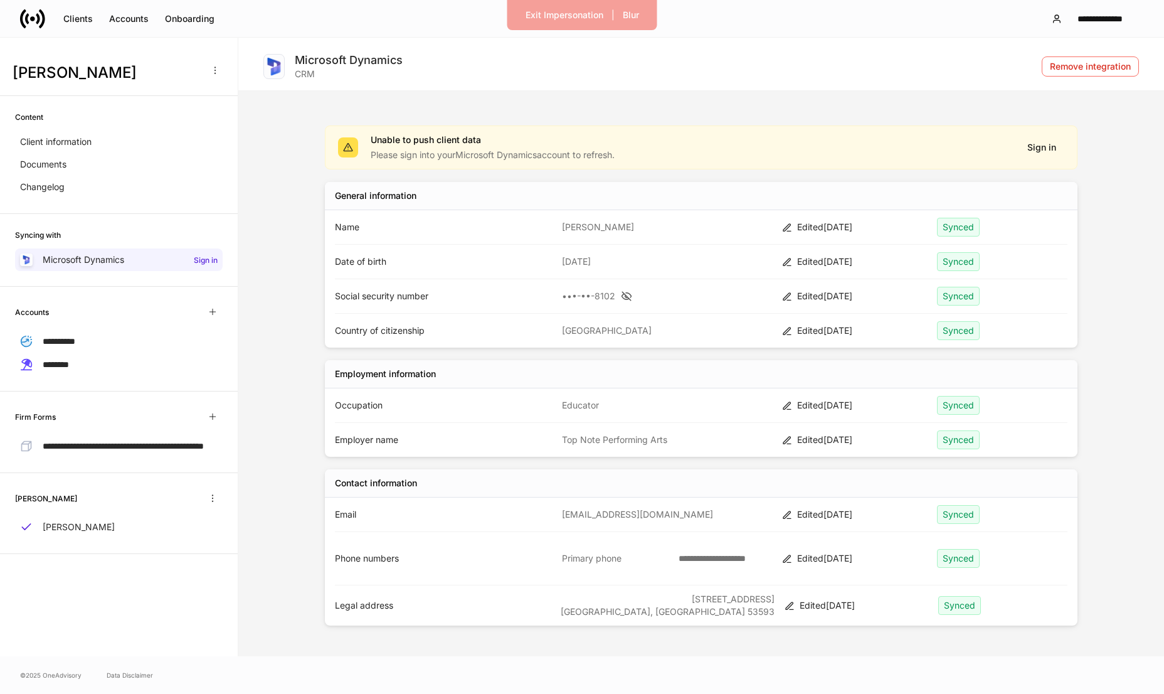
scroll to position [41, 0]
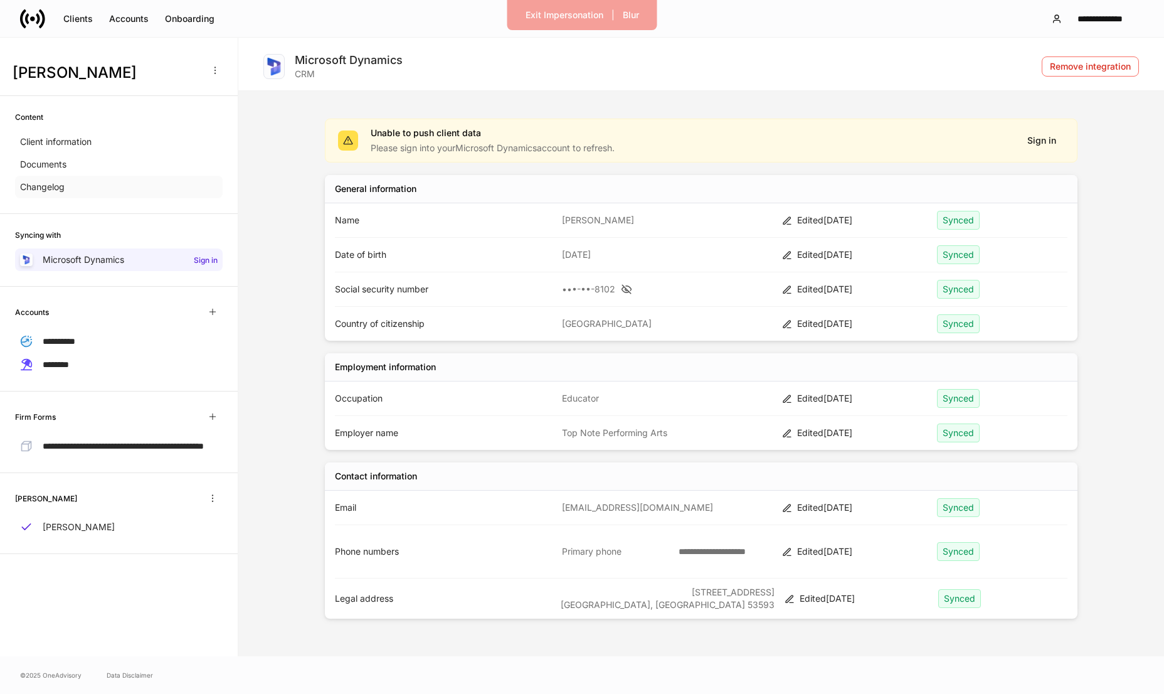
click at [68, 183] on div "Changelog" at bounding box center [119, 187] width 208 height 23
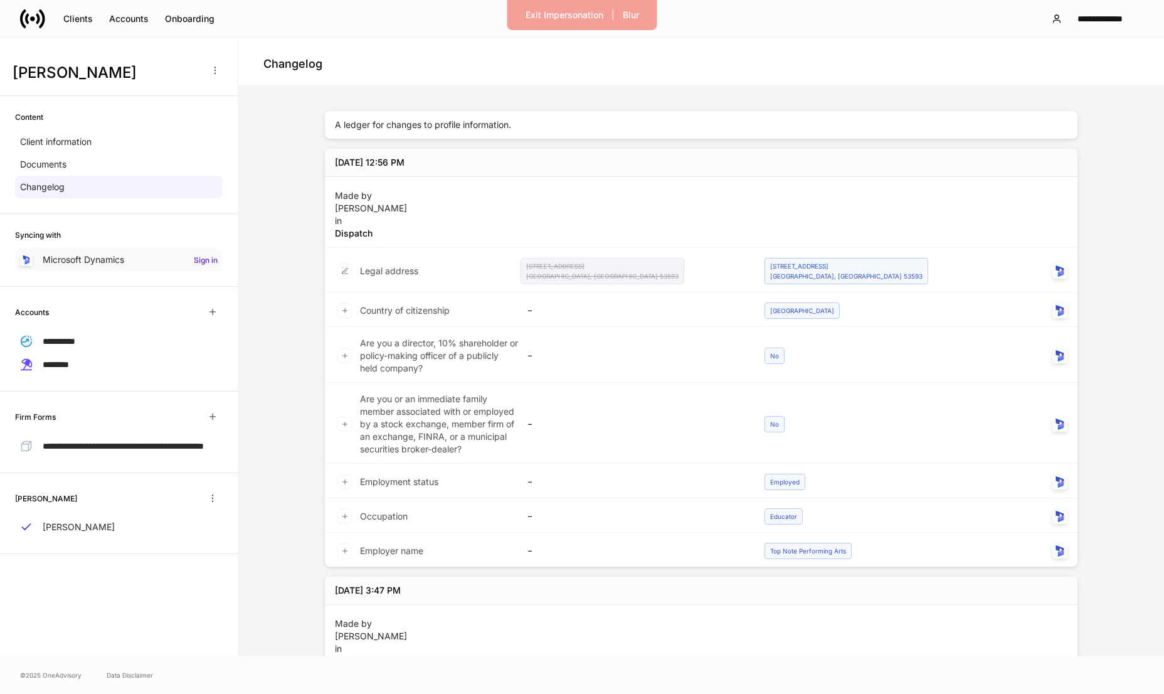
click at [107, 265] on p "Microsoft Dynamics" at bounding box center [84, 259] width 82 height 13
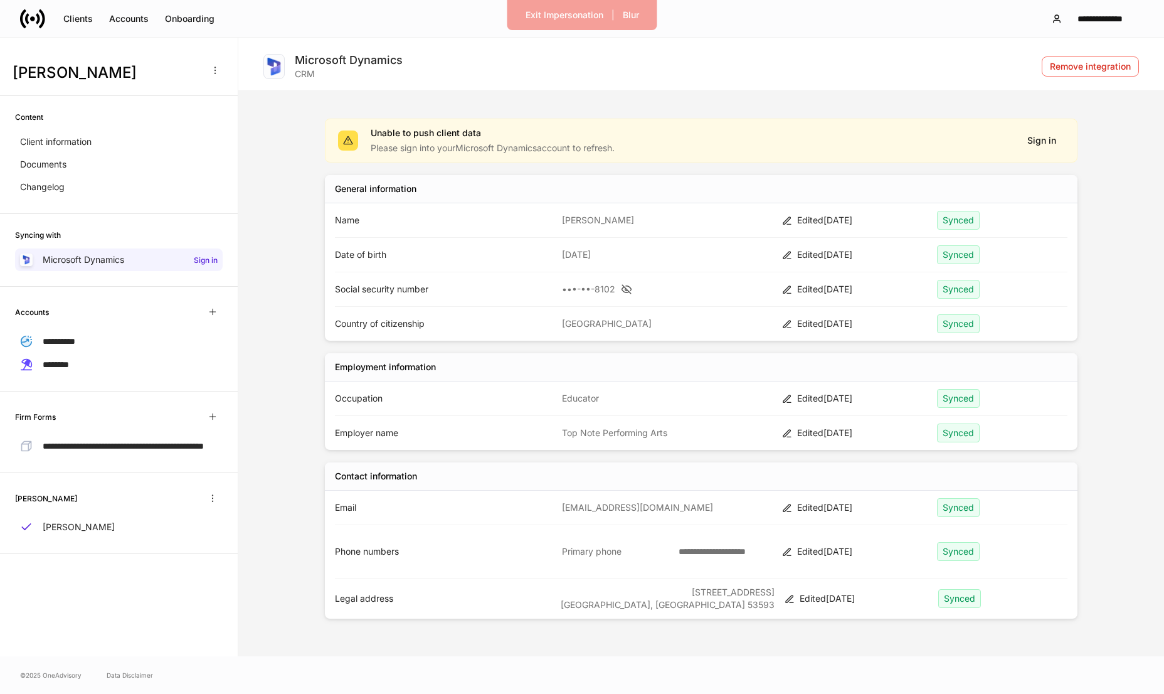
scroll to position [1, 0]
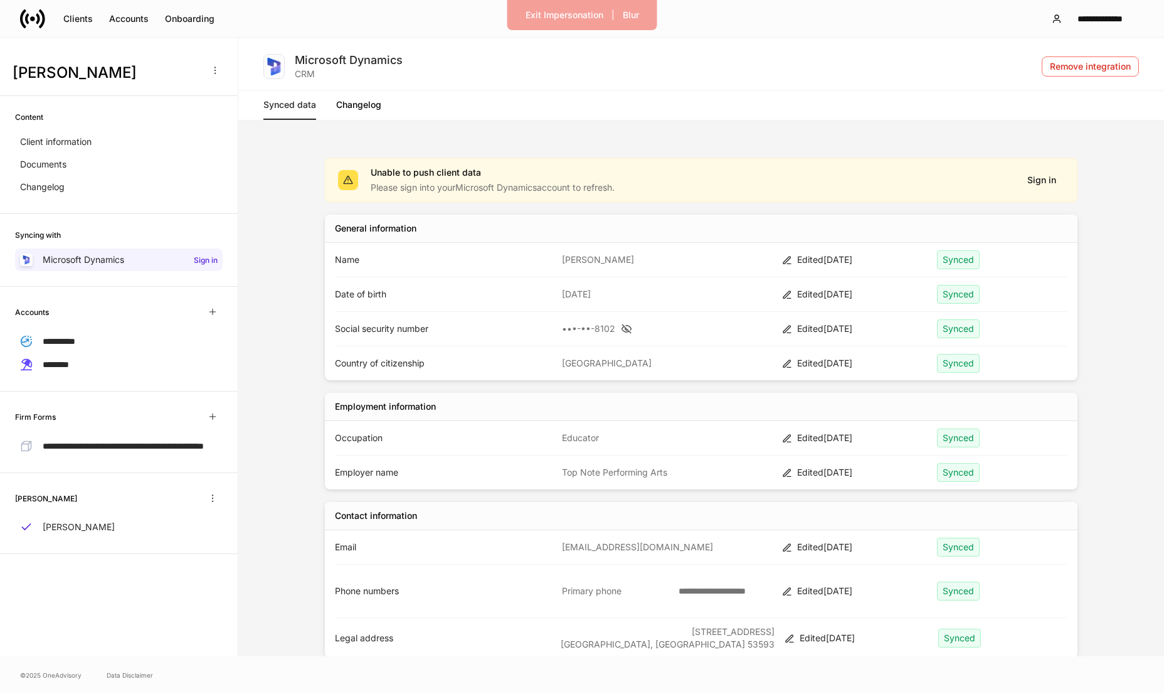
click at [386, 94] on div "Synced data Changelog" at bounding box center [701, 105] width 876 height 30
click at [367, 107] on link "Changelog" at bounding box center [358, 105] width 45 height 30
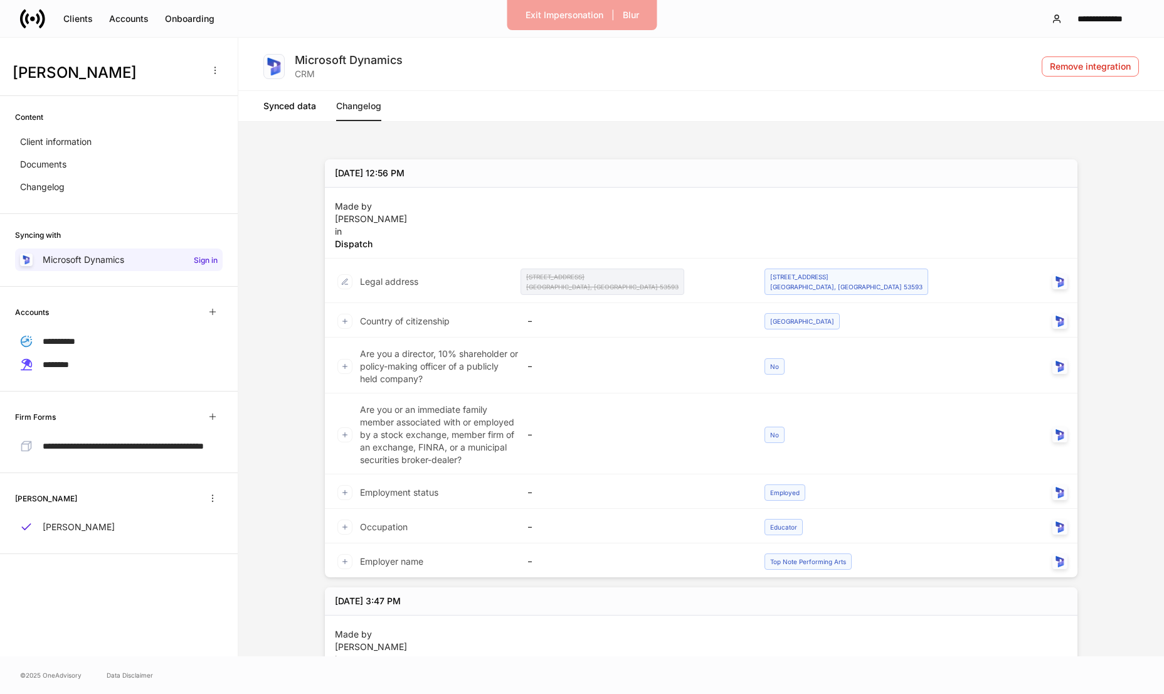
click at [281, 110] on link "Synced data" at bounding box center [289, 106] width 53 height 30
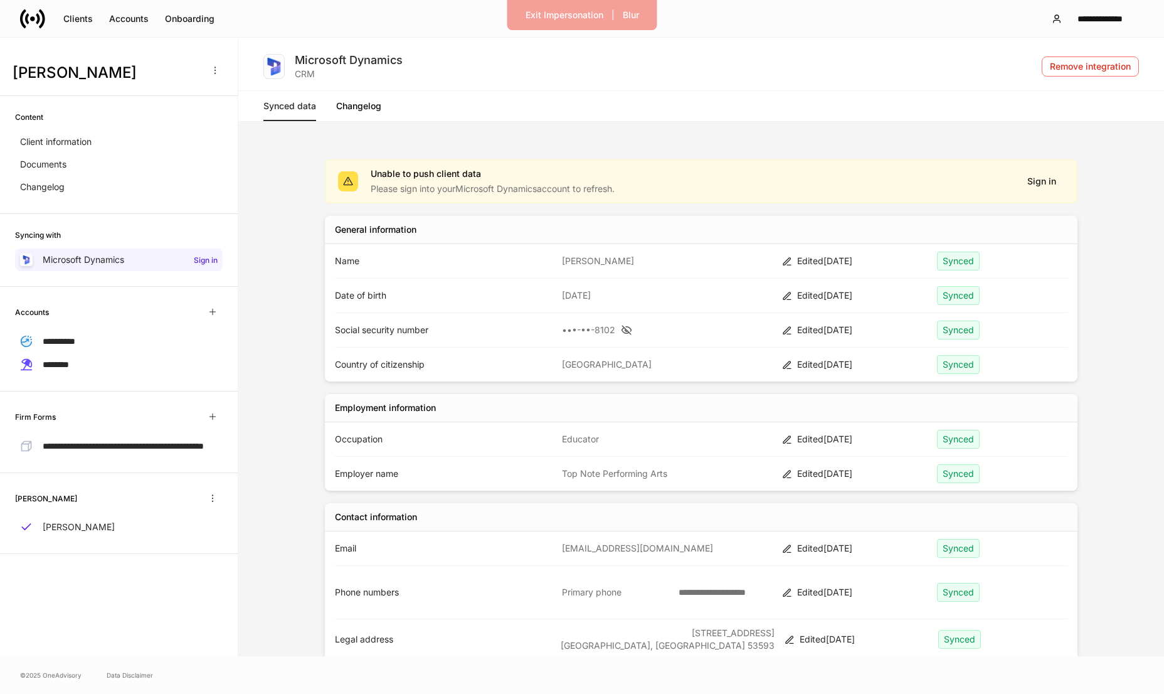
click at [484, 95] on div "Synced data Changelog" at bounding box center [701, 106] width 876 height 30
click at [352, 107] on link "Changelog" at bounding box center [358, 106] width 45 height 30
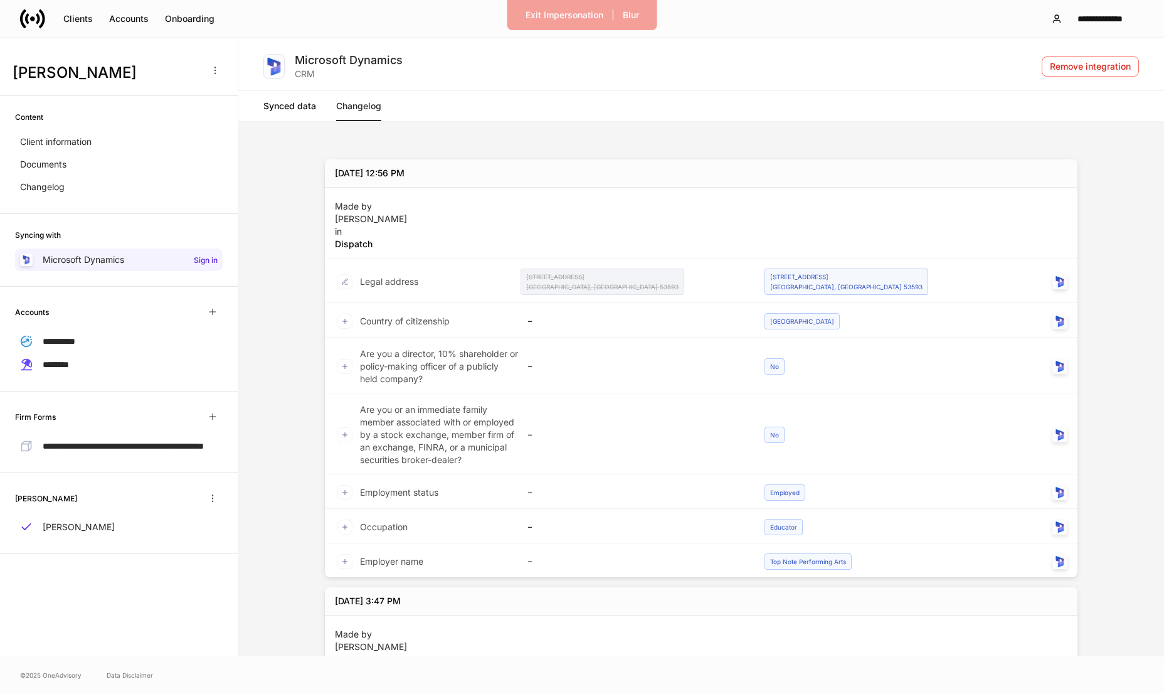
click at [308, 104] on link "Synced data" at bounding box center [289, 106] width 53 height 30
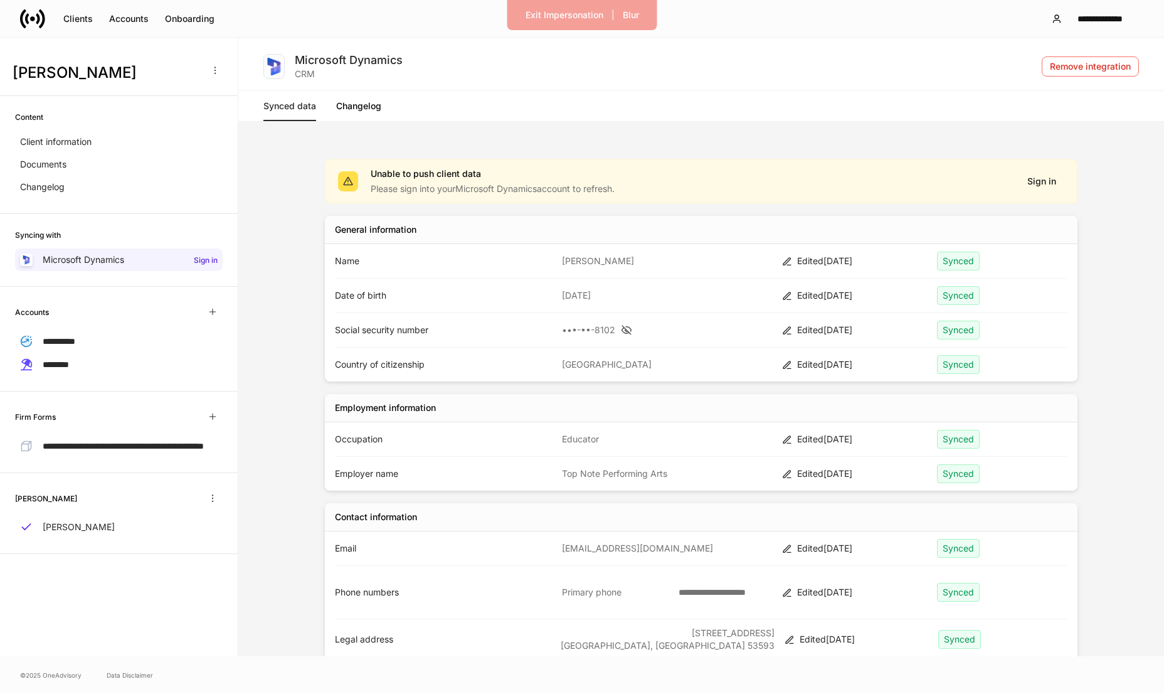
click at [346, 106] on link "Changelog" at bounding box center [358, 106] width 45 height 30
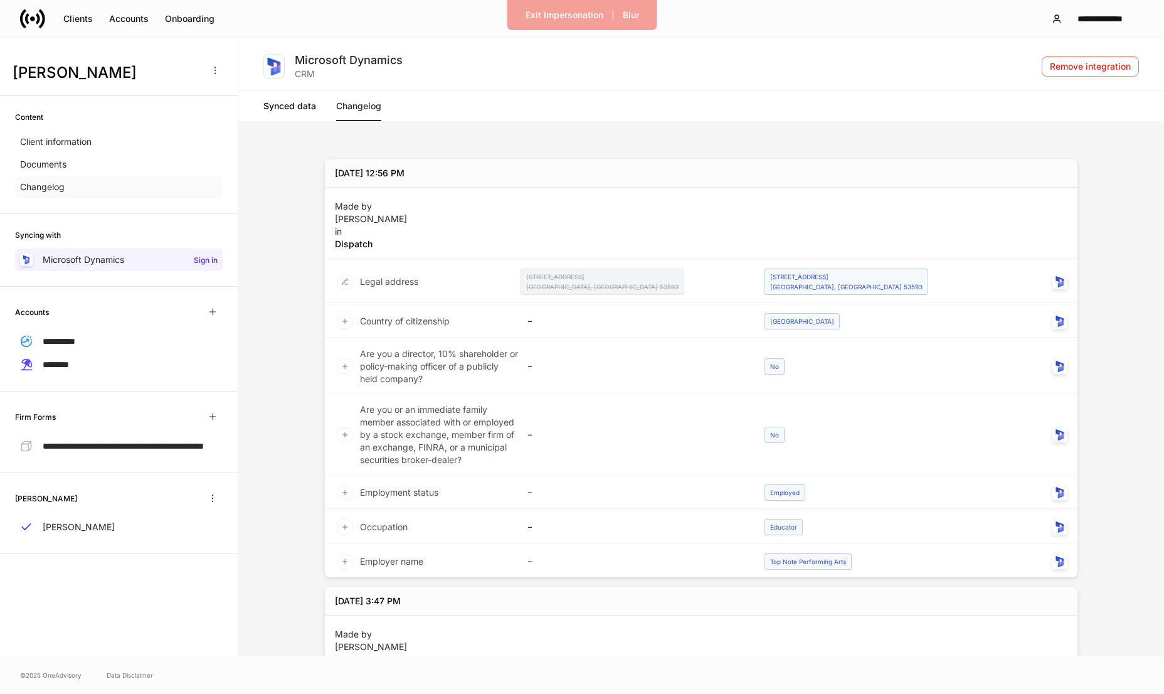
click at [94, 181] on div "Changelog" at bounding box center [119, 187] width 208 height 23
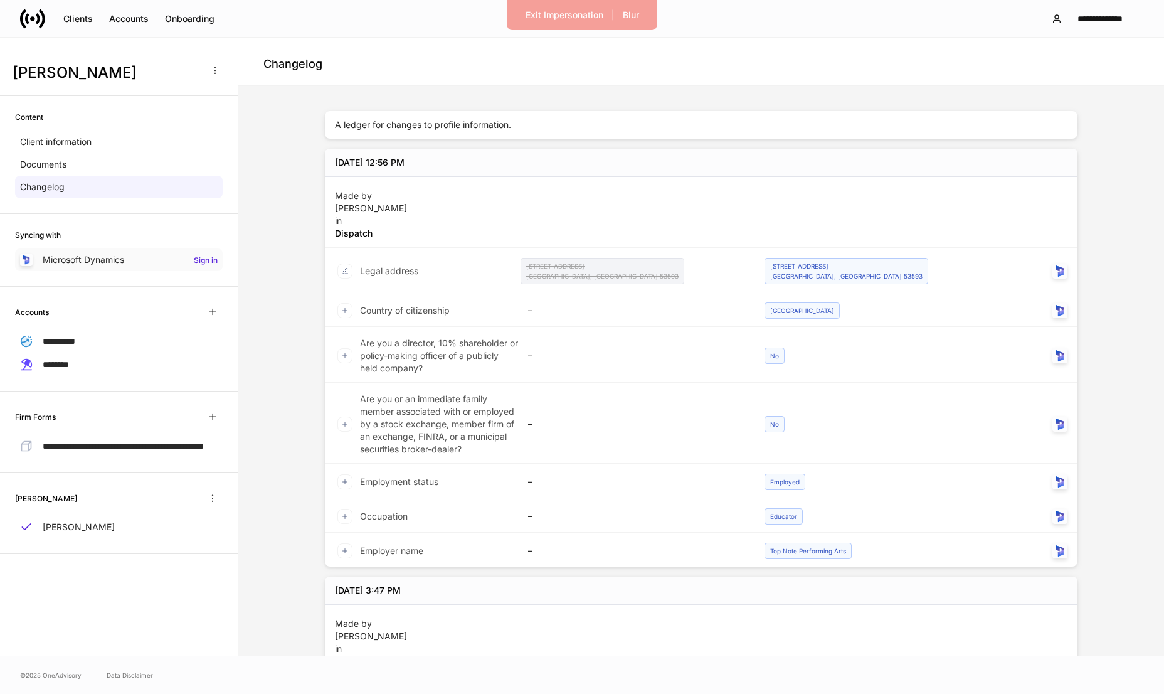
click at [83, 263] on p "Microsoft Dynamics" at bounding box center [84, 259] width 82 height 13
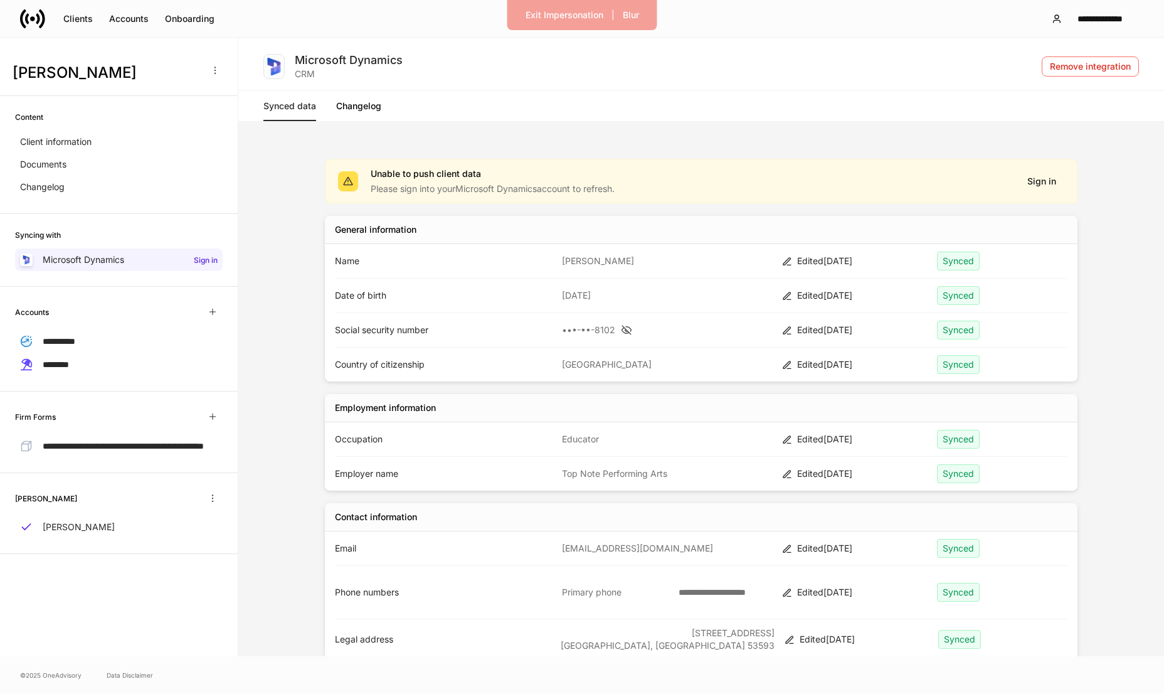
drag, startPoint x: 792, startPoint y: 260, endPoint x: 817, endPoint y: 458, distance: 199.7
click at [817, 458] on div "**********" at bounding box center [701, 415] width 753 height 512
click at [371, 108] on link "Changelog" at bounding box center [358, 106] width 45 height 30
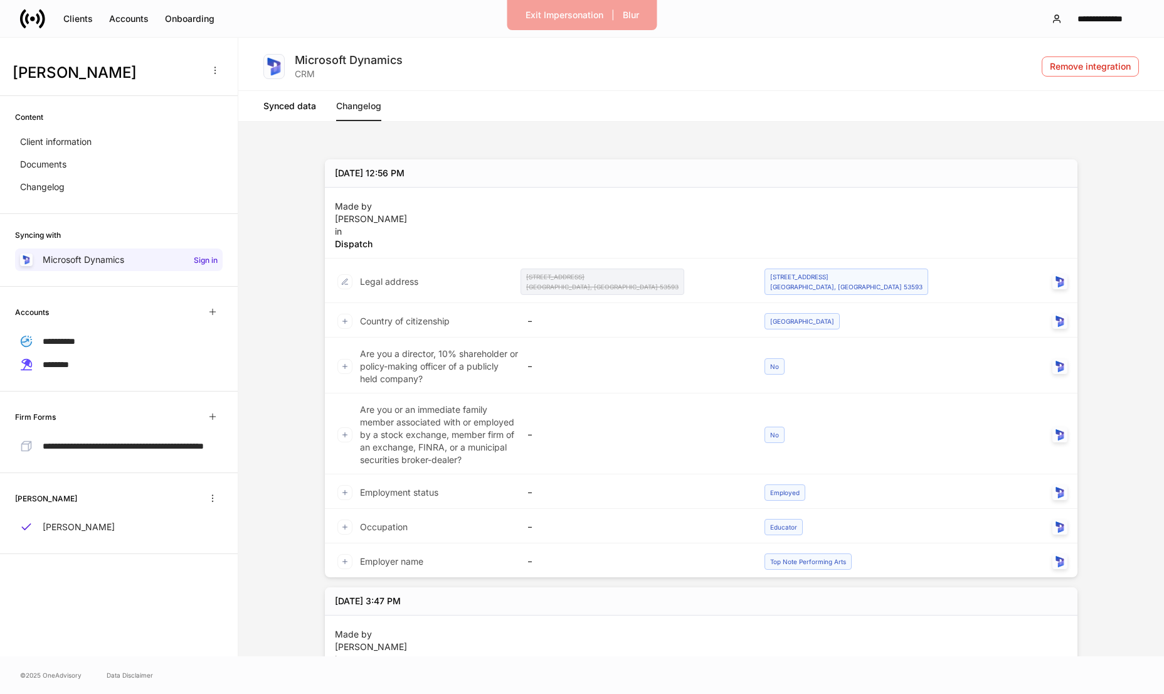
click at [283, 112] on link "Synced data" at bounding box center [289, 106] width 53 height 30
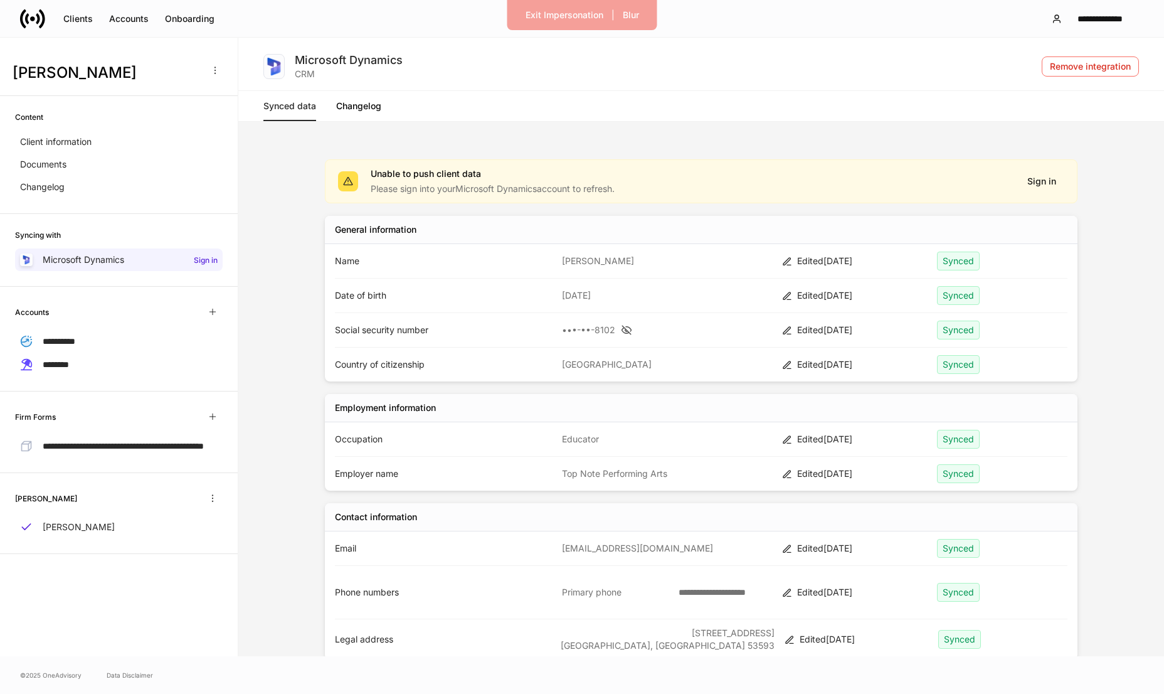
click at [369, 112] on link "Changelog" at bounding box center [358, 106] width 45 height 30
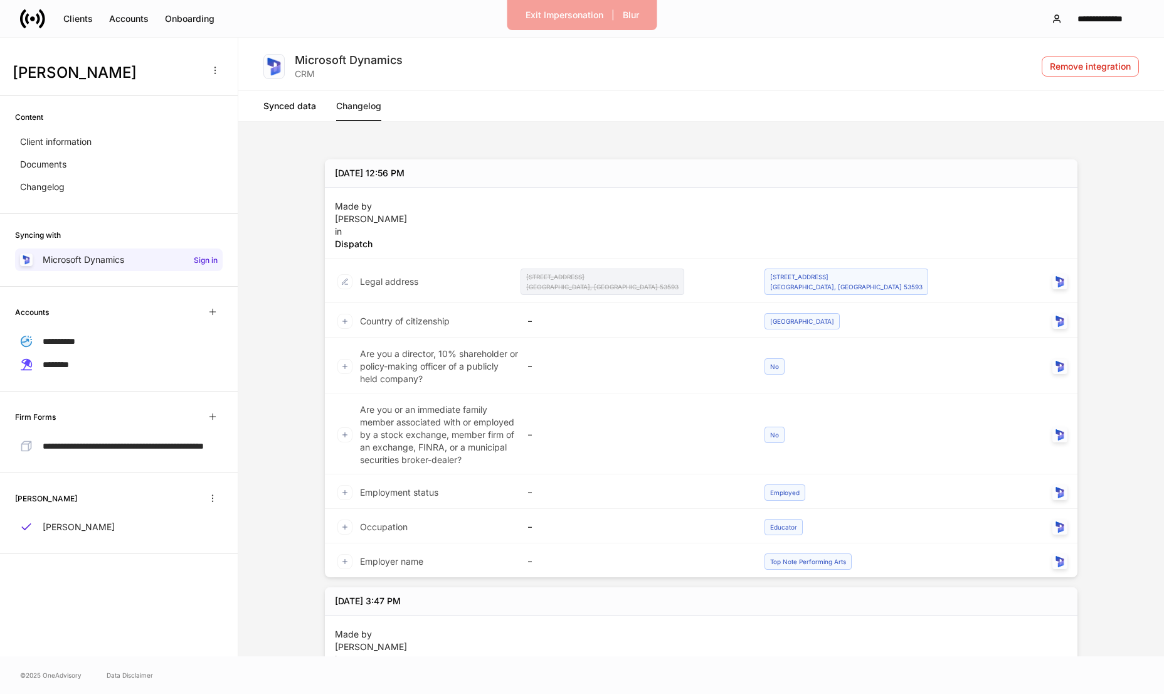
click at [296, 102] on link "Synced data" at bounding box center [289, 106] width 53 height 30
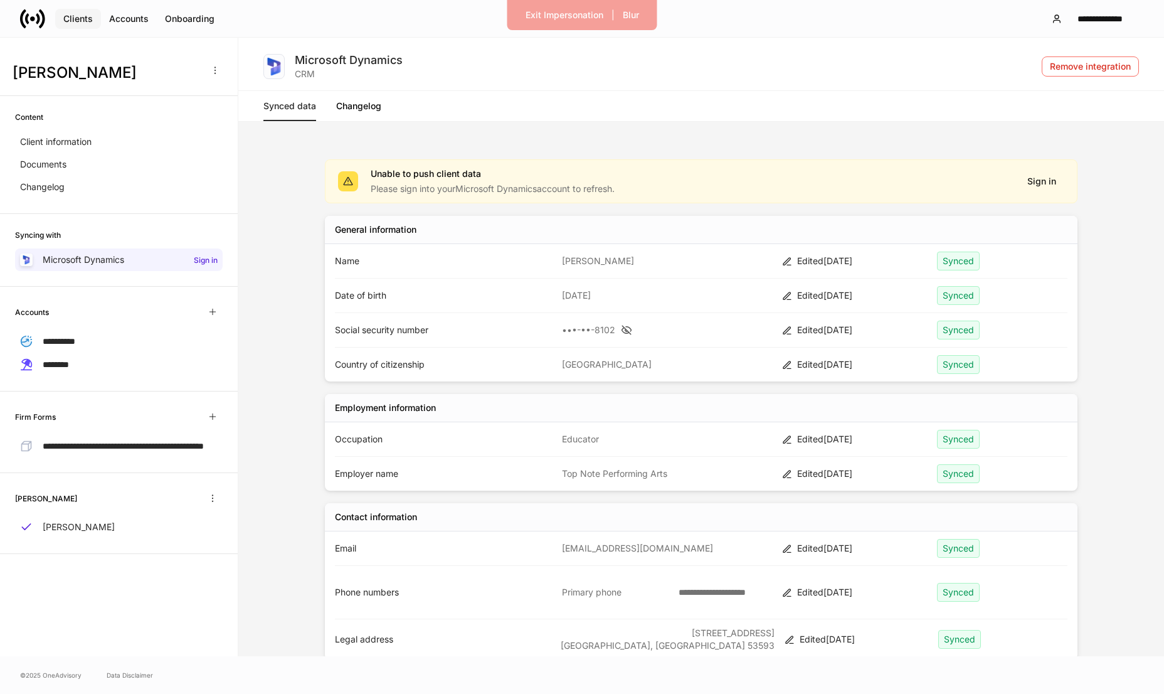
click at [73, 21] on div "Clients" at bounding box center [77, 19] width 29 height 13
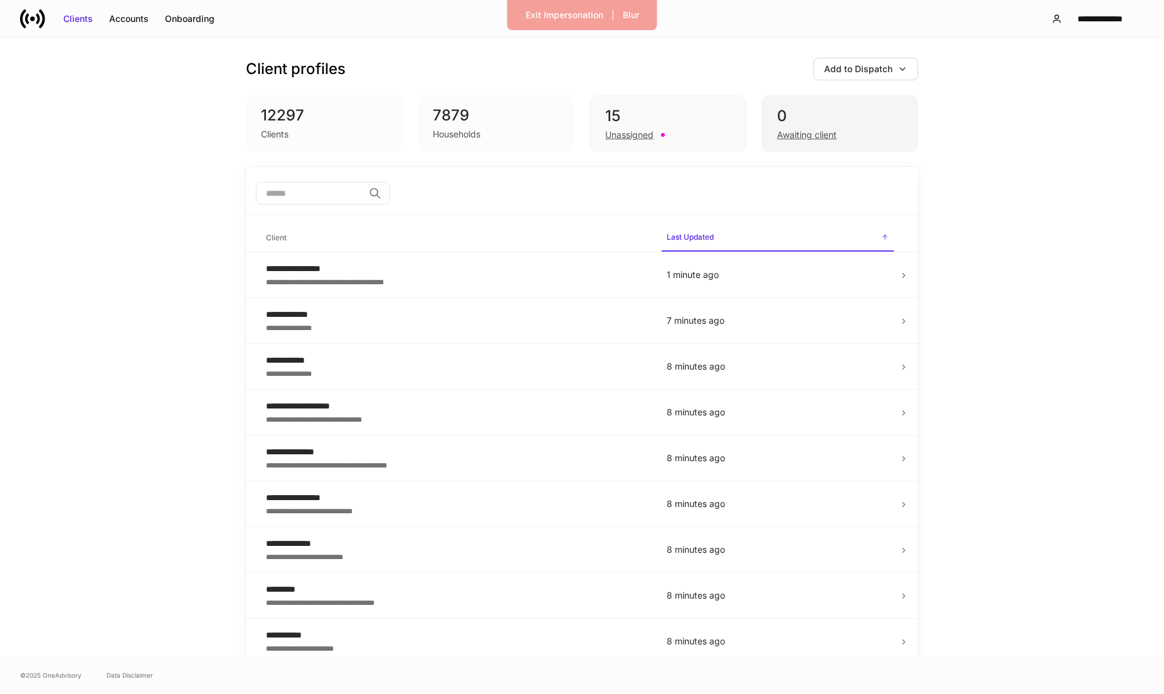
click at [792, 104] on div "0 Awaiting client" at bounding box center [839, 123] width 157 height 56
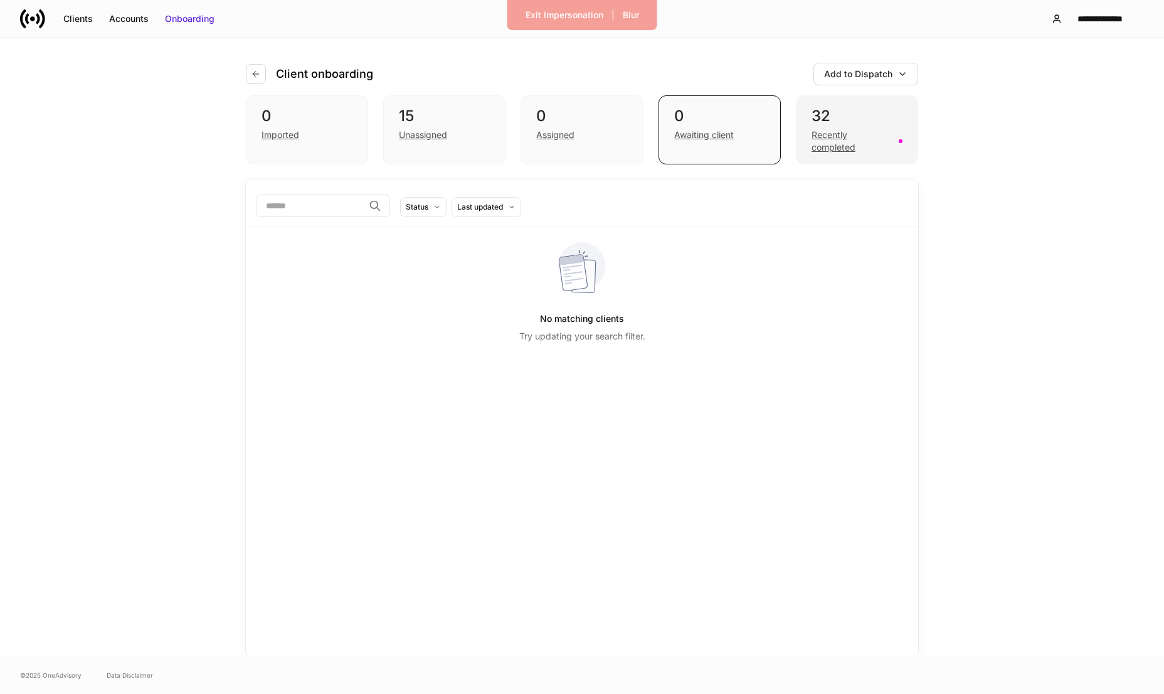
click at [825, 119] on div "32" at bounding box center [857, 116] width 91 height 20
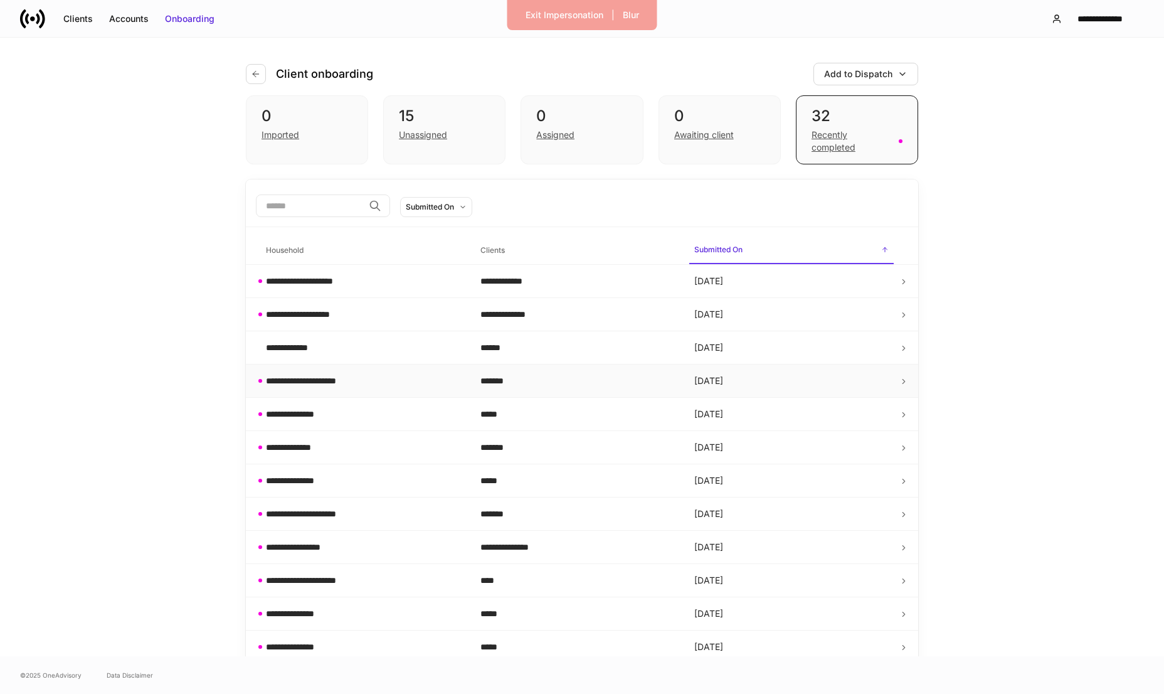
click at [384, 383] on div "**********" at bounding box center [363, 380] width 194 height 13
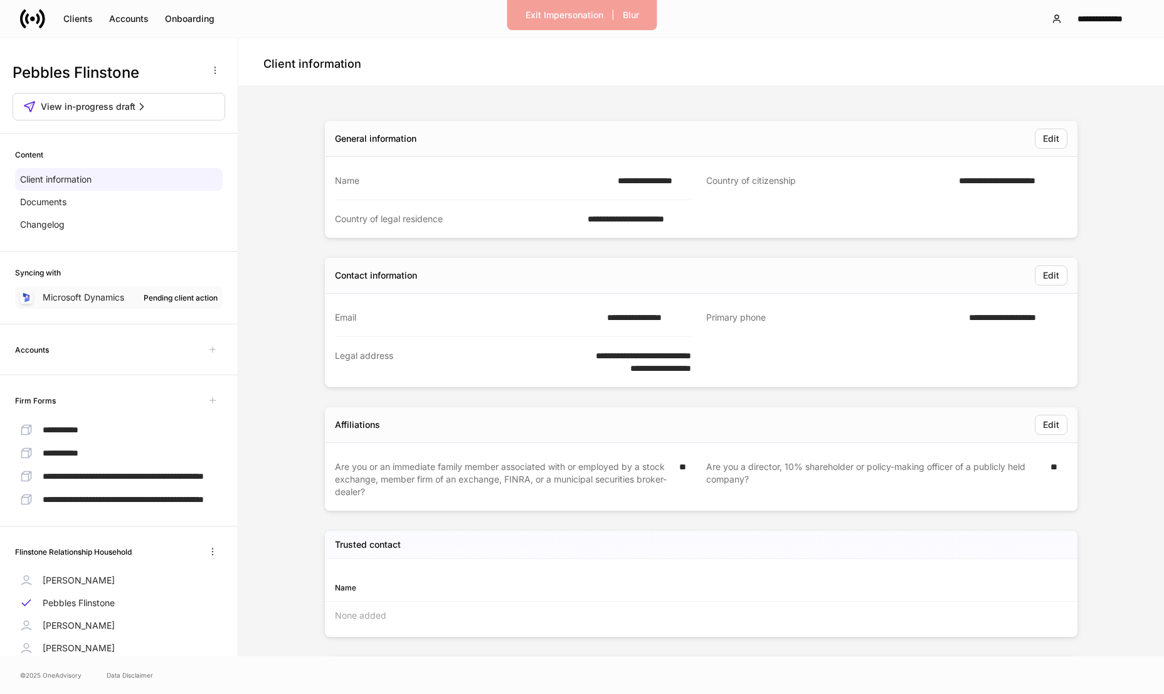
click at [82, 298] on p "Microsoft Dynamics" at bounding box center [84, 297] width 82 height 13
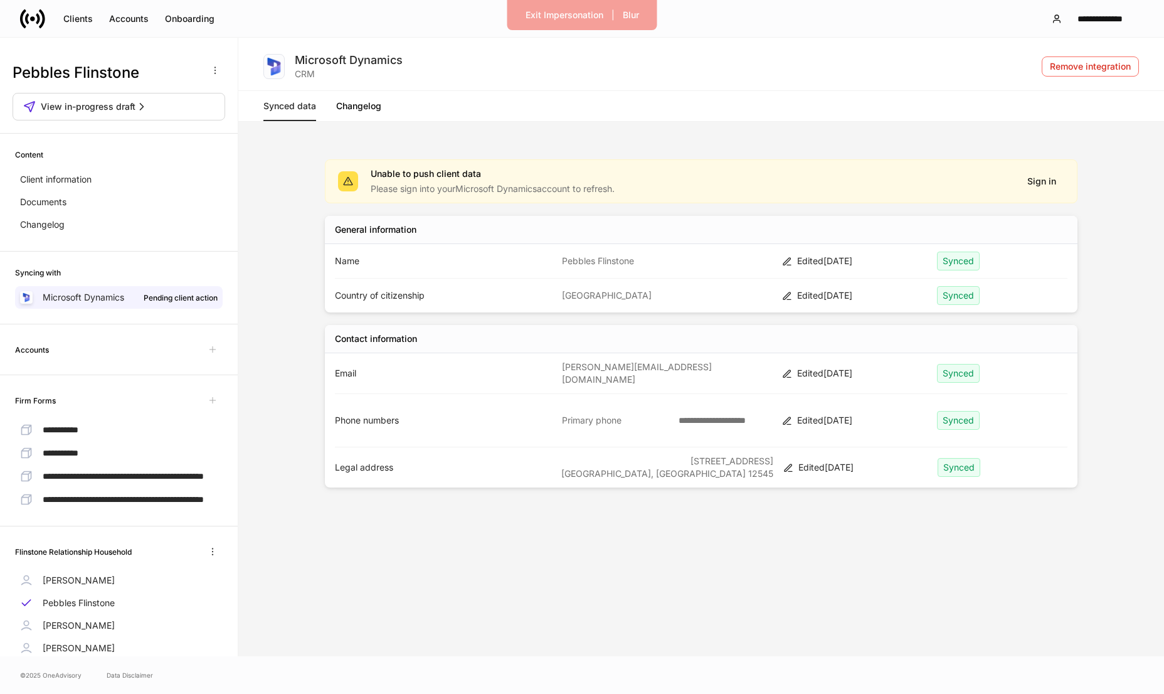
click at [365, 96] on link "Changelog" at bounding box center [358, 106] width 45 height 30
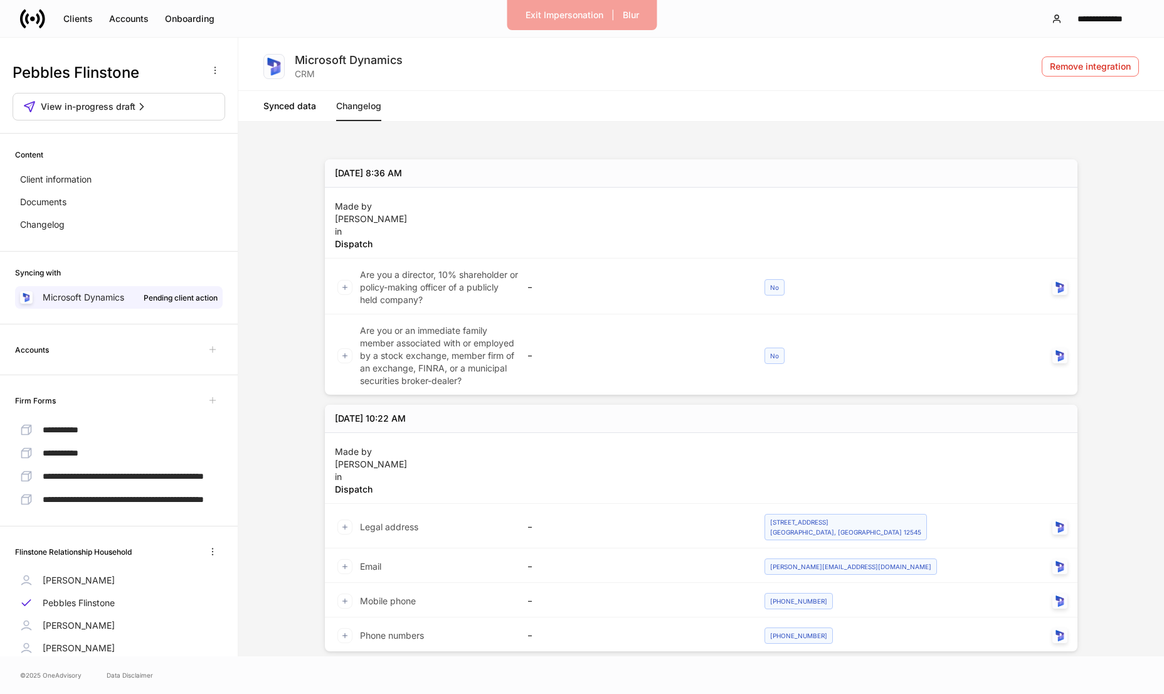
click at [301, 103] on link "Synced data" at bounding box center [289, 106] width 53 height 30
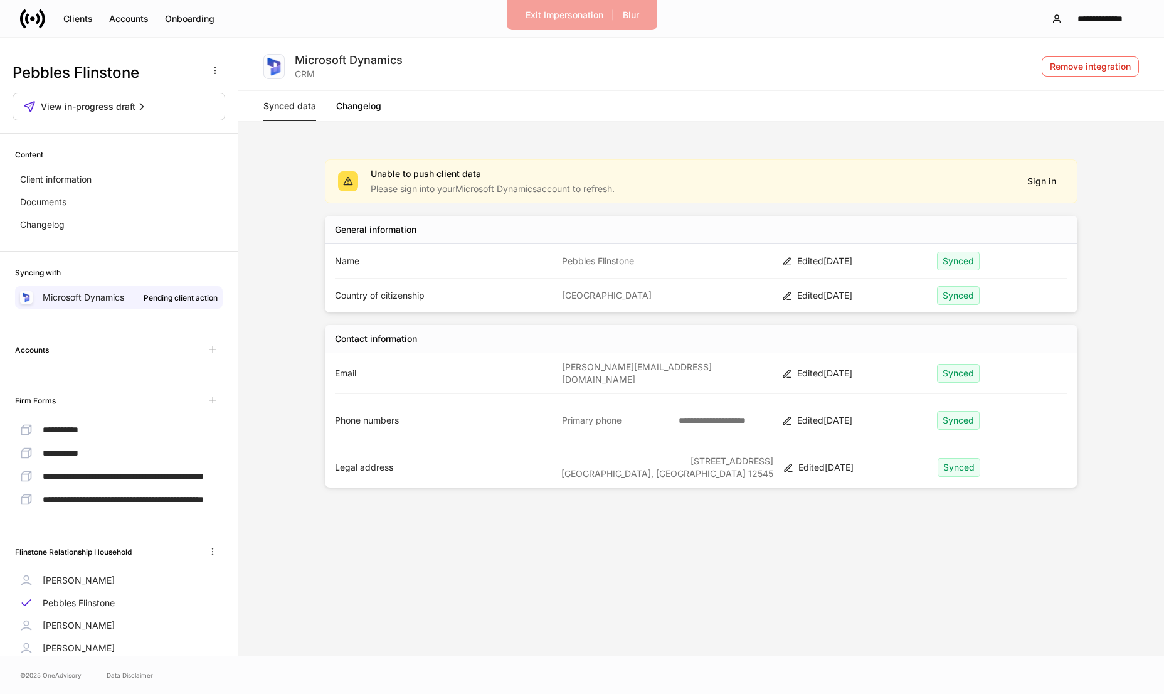
click at [790, 262] on icon at bounding box center [787, 262] width 10 height 10
click at [786, 262] on icon at bounding box center [787, 262] width 10 height 10
click at [103, 175] on div "Client information" at bounding box center [119, 179] width 208 height 23
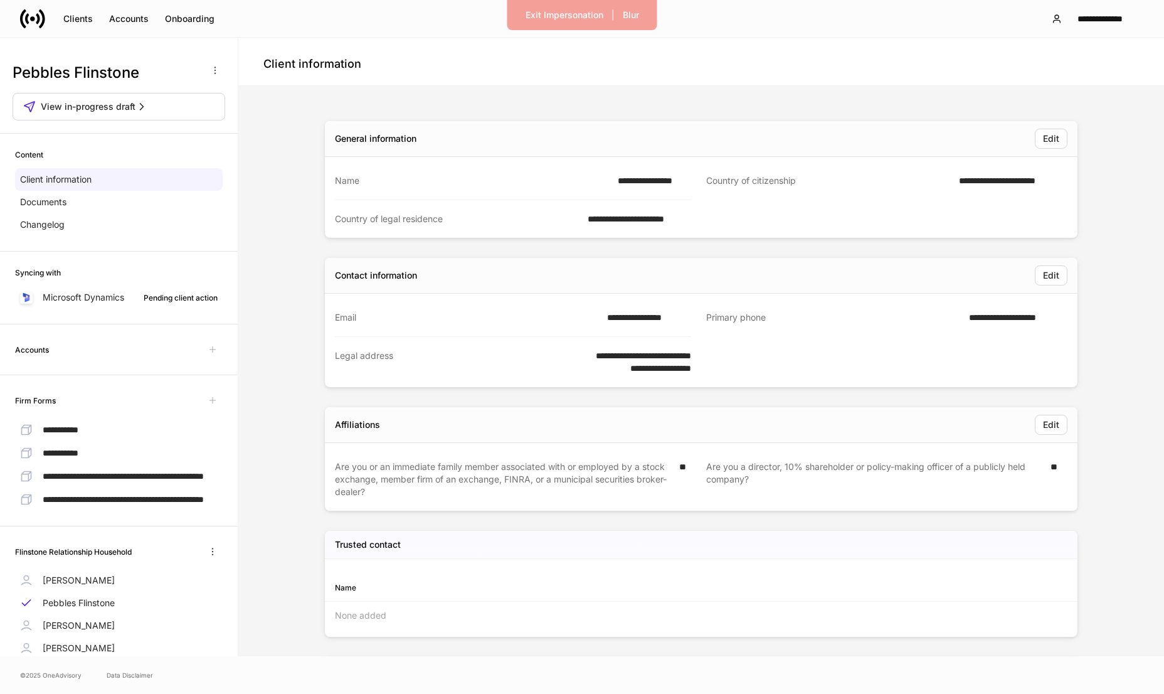
click at [637, 185] on div "**********" at bounding box center [650, 180] width 81 height 13
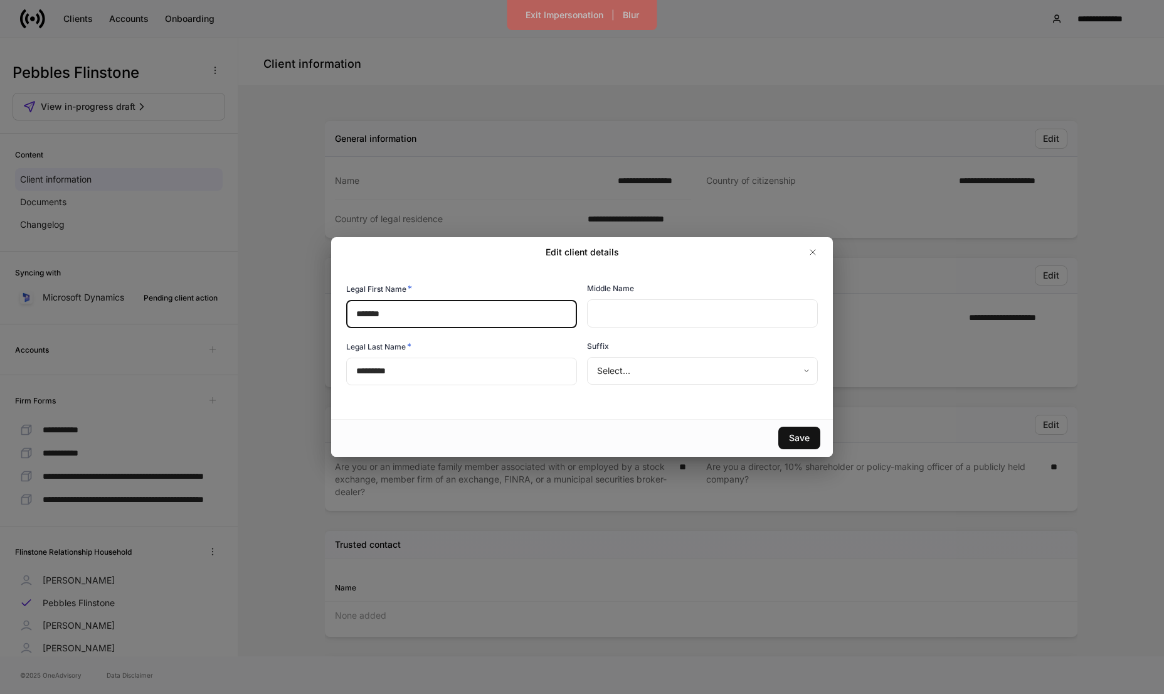
click at [465, 322] on input "*******" at bounding box center [461, 314] width 231 height 28
click at [376, 317] on input "*****" at bounding box center [461, 314] width 231 height 28
type input "*****"
click at [817, 252] on icon "button" at bounding box center [813, 252] width 10 height 10
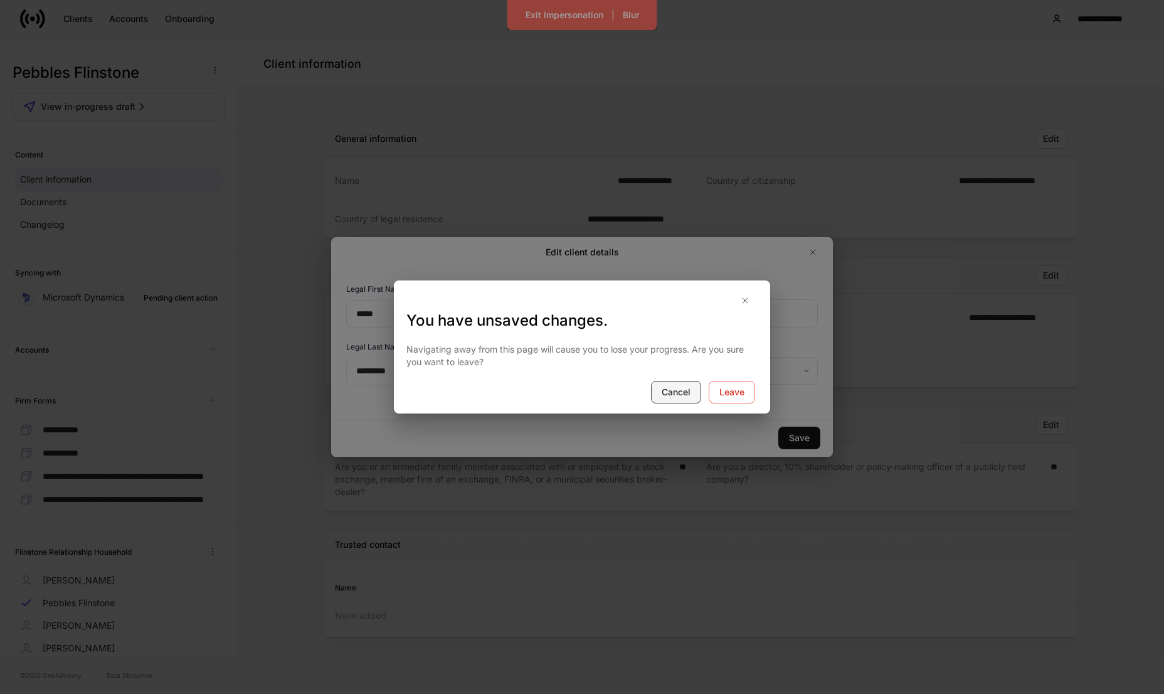
click at [675, 392] on div "Cancel" at bounding box center [676, 392] width 29 height 13
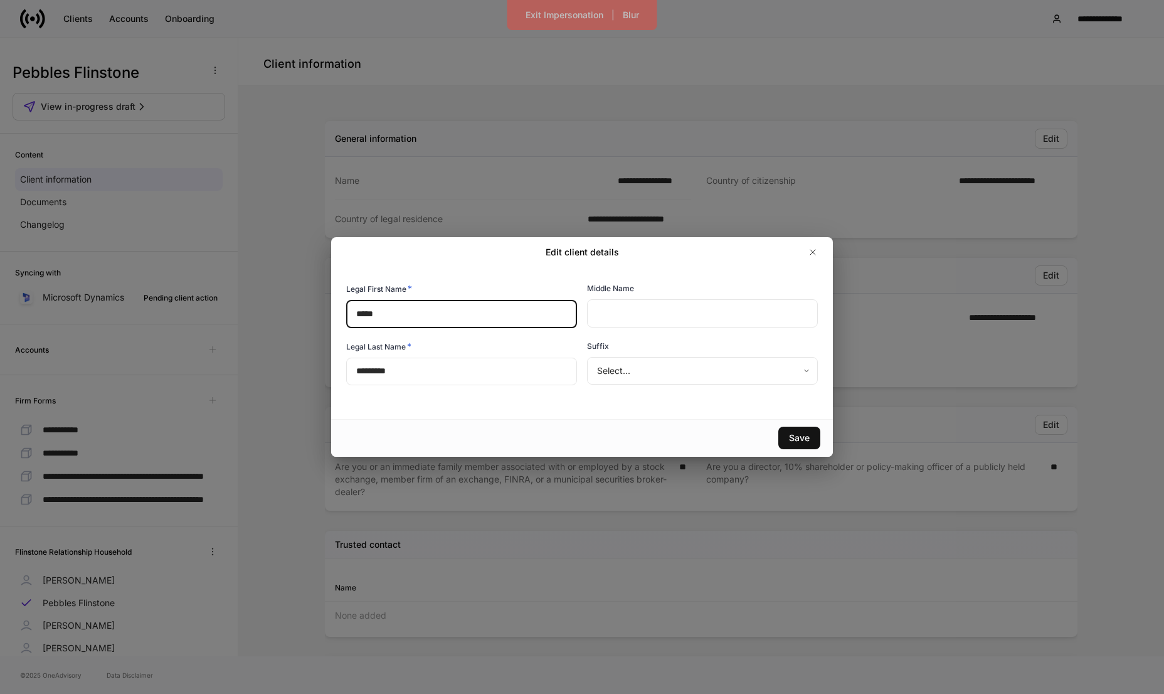
click at [487, 320] on input "*****" at bounding box center [461, 314] width 231 height 28
click at [818, 251] on button "button" at bounding box center [813, 252] width 20 height 20
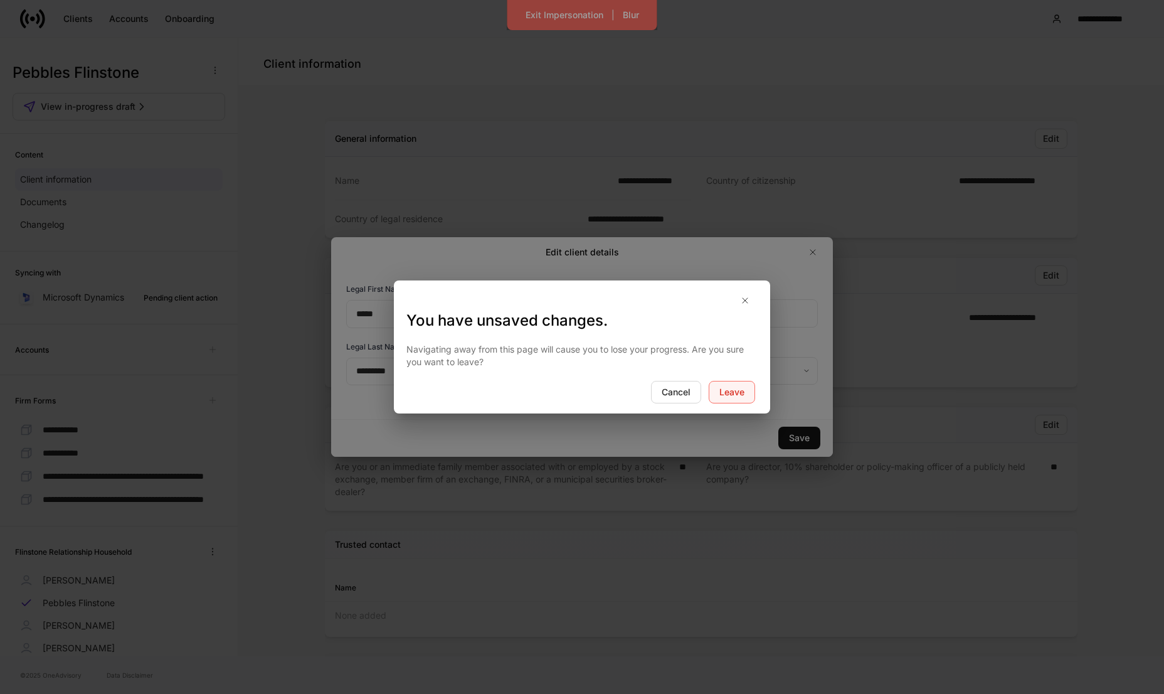
click at [743, 384] on button "Leave" at bounding box center [732, 392] width 46 height 23
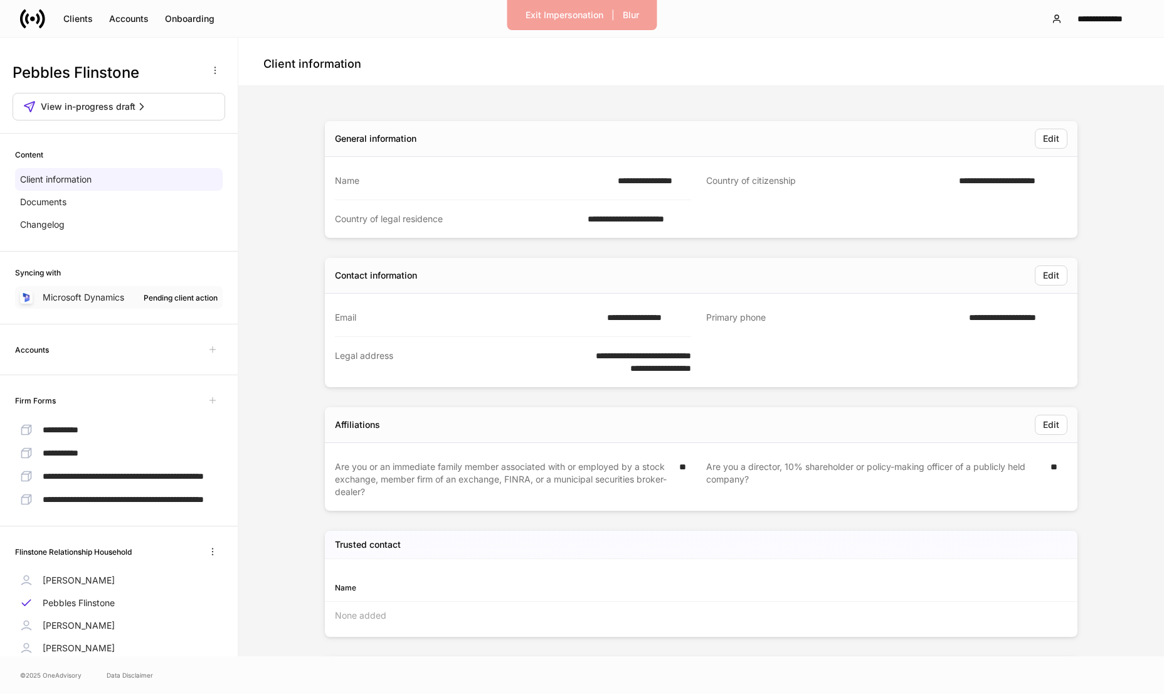
click at [98, 308] on div "Microsoft Dynamics Pending client action" at bounding box center [119, 297] width 208 height 23
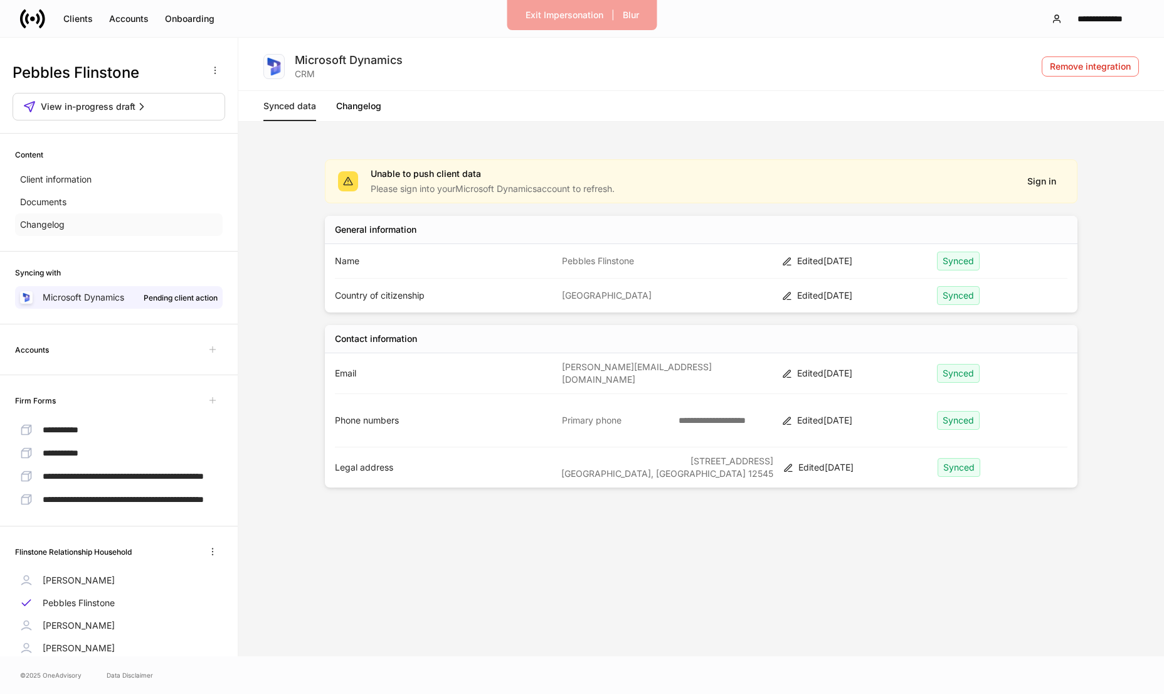
drag, startPoint x: 50, startPoint y: 216, endPoint x: 63, endPoint y: 214, distance: 13.4
click at [50, 216] on div "Changelog" at bounding box center [119, 224] width 208 height 23
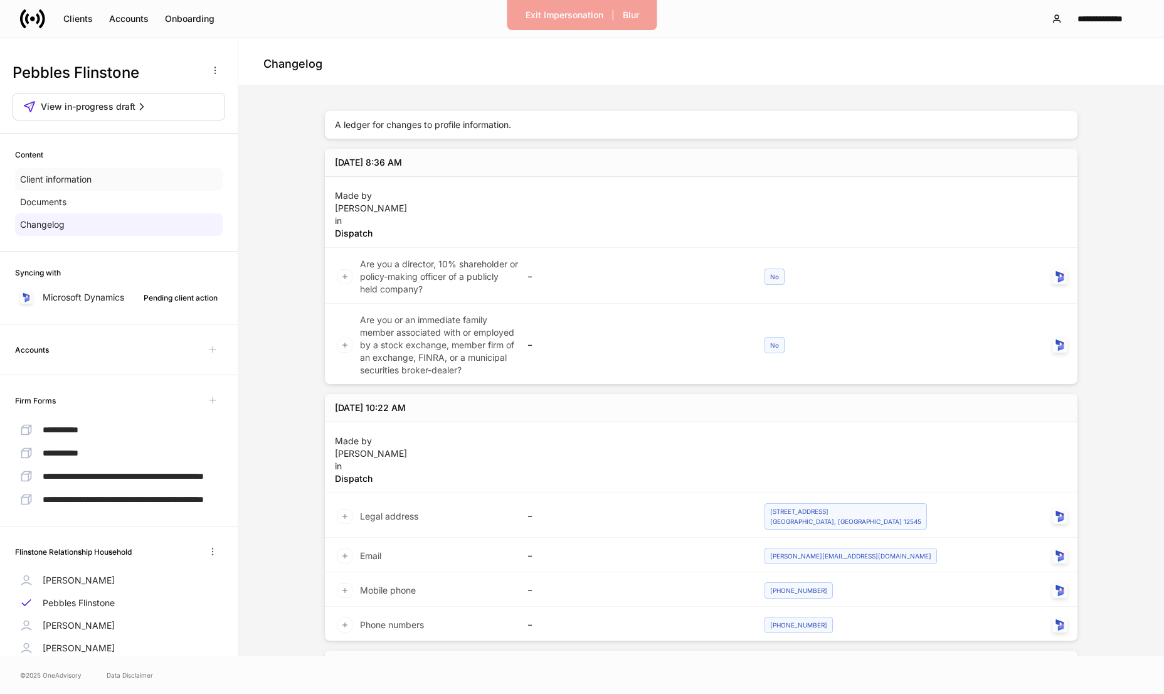
click at [169, 174] on div "Client information" at bounding box center [119, 179] width 208 height 23
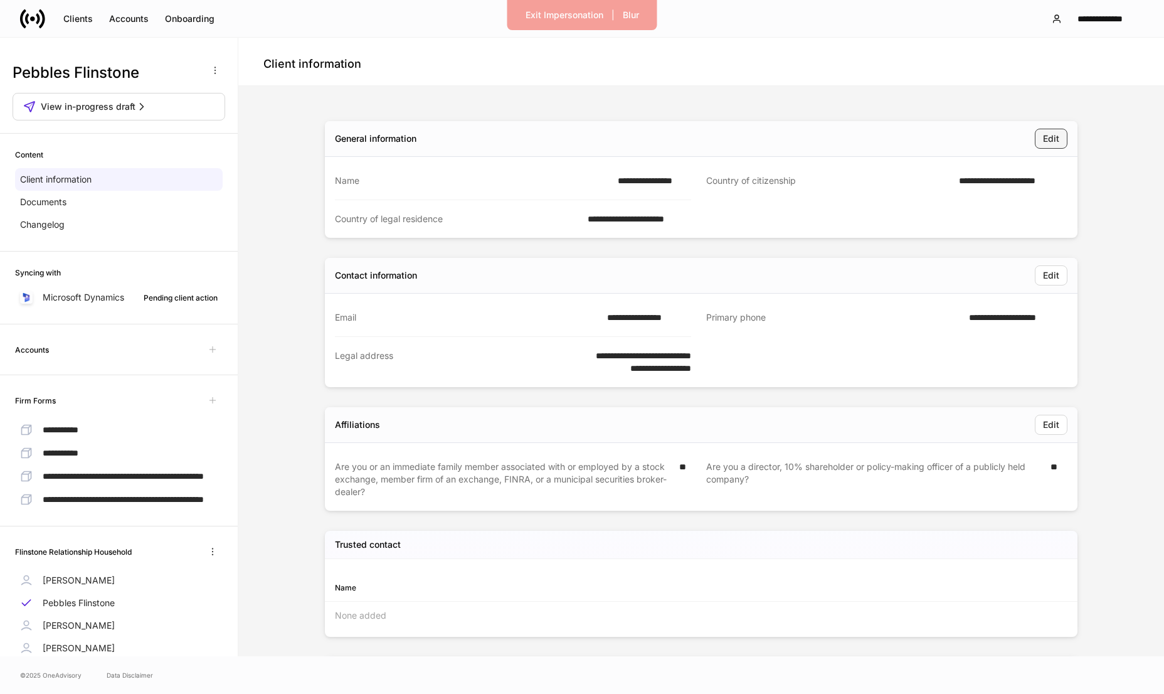
click at [1063, 134] on button "Edit" at bounding box center [1051, 139] width 33 height 20
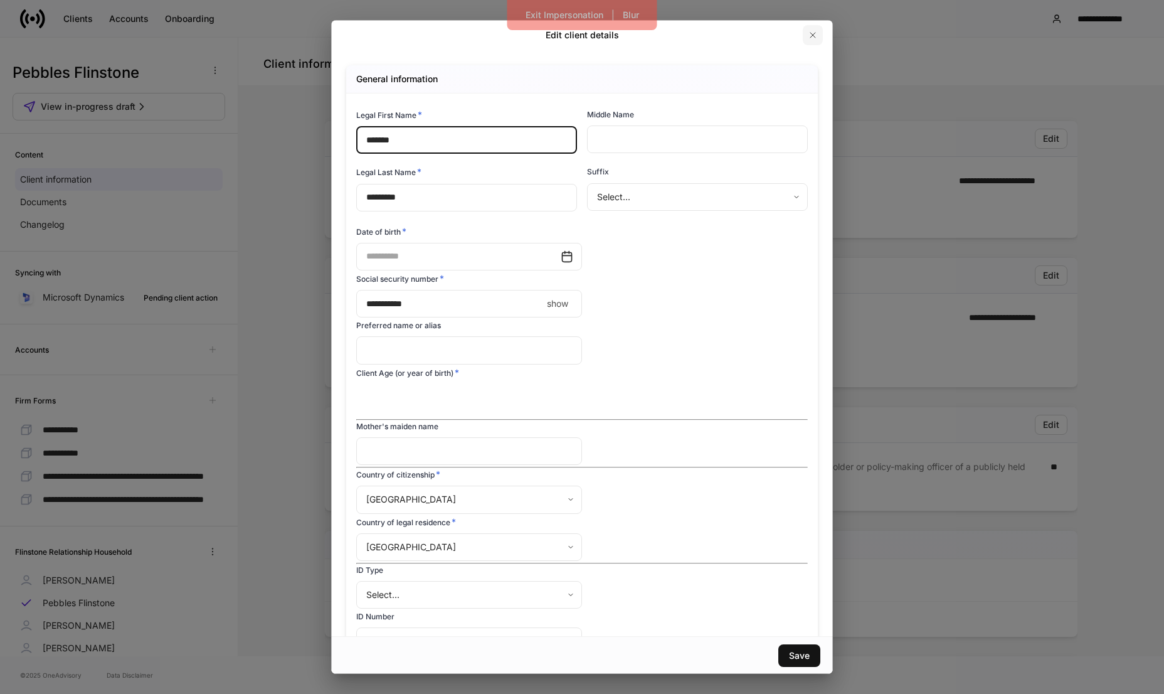
click at [816, 32] on icon "button" at bounding box center [813, 35] width 10 height 10
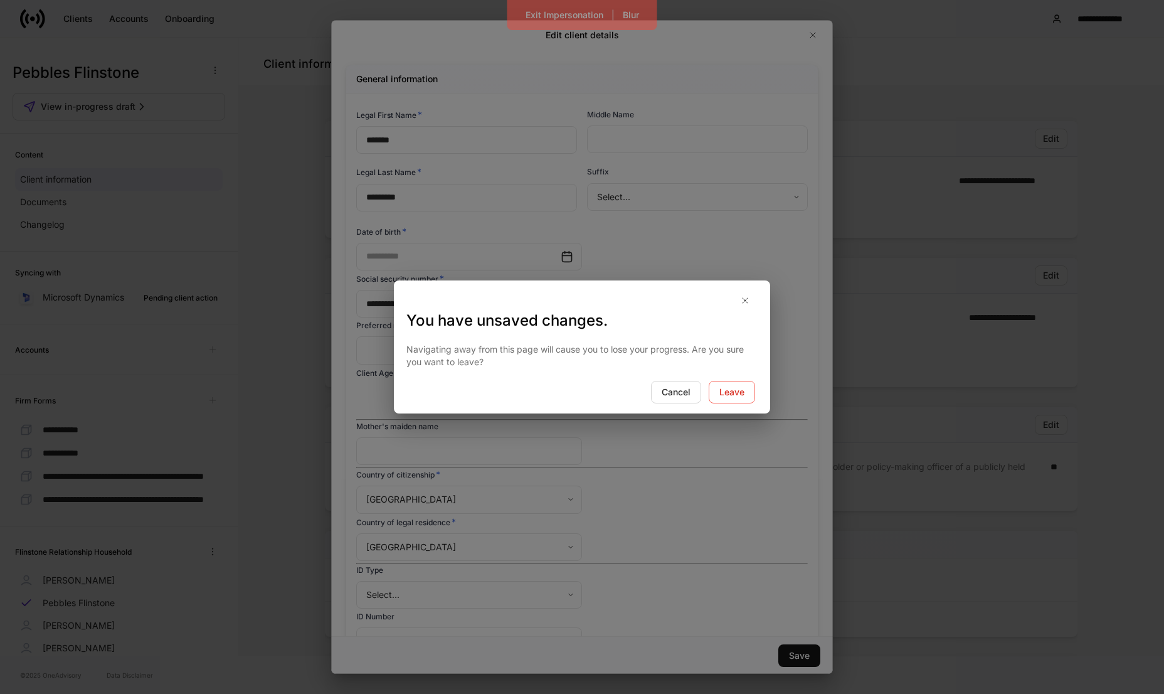
click at [668, 406] on div "You have unsaved changes. Navigating away from this page will cause you to lose…" at bounding box center [582, 346] width 376 height 133
click at [668, 397] on div "Cancel" at bounding box center [676, 392] width 29 height 13
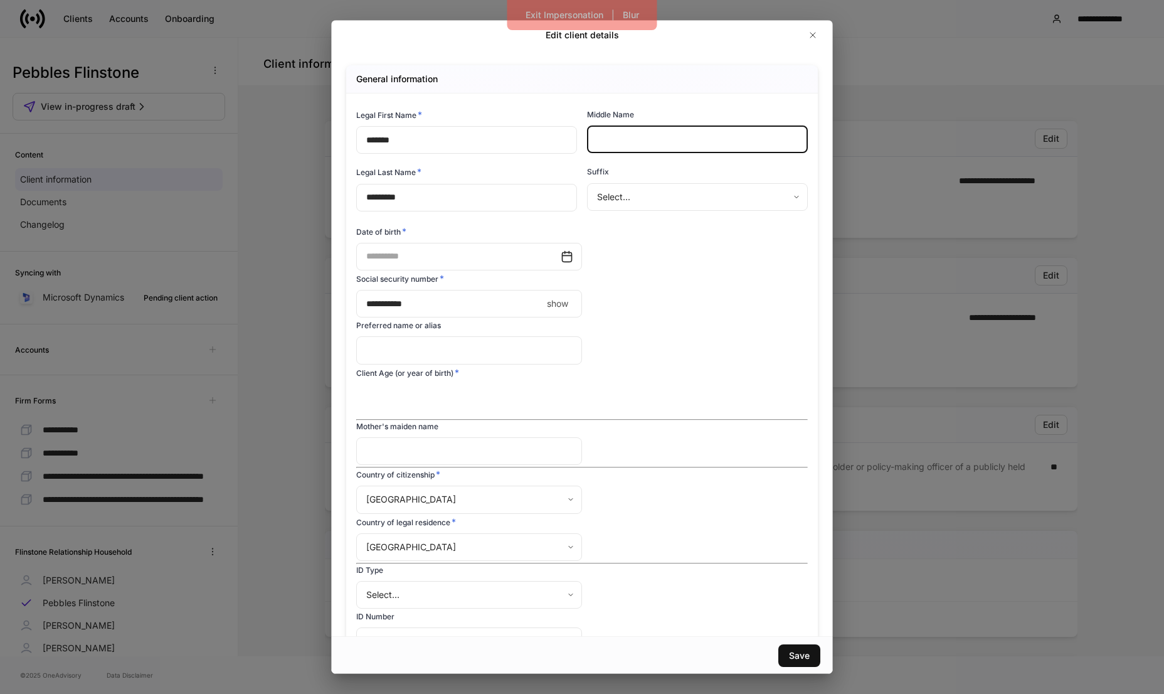
click at [675, 144] on input "text" at bounding box center [697, 139] width 221 height 28
type input "*"
click at [794, 544] on div "Save" at bounding box center [582, 655] width 502 height 38
click at [803, 544] on div "Save" at bounding box center [799, 655] width 21 height 13
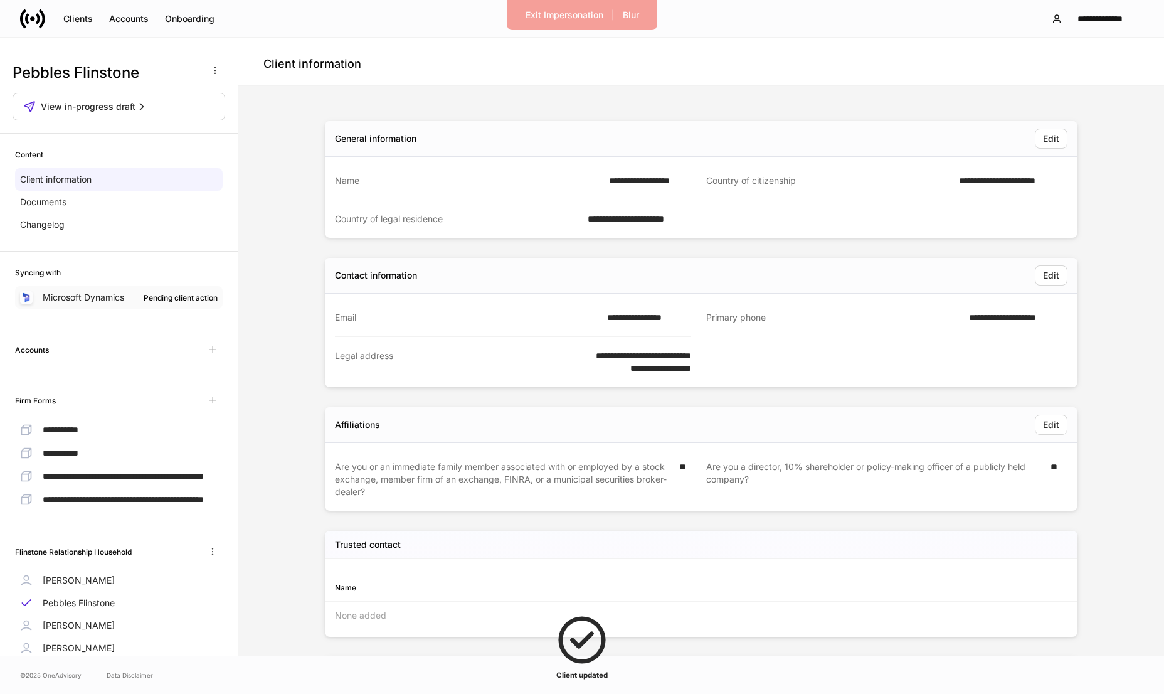
click at [67, 295] on p "Microsoft Dynamics" at bounding box center [84, 297] width 82 height 13
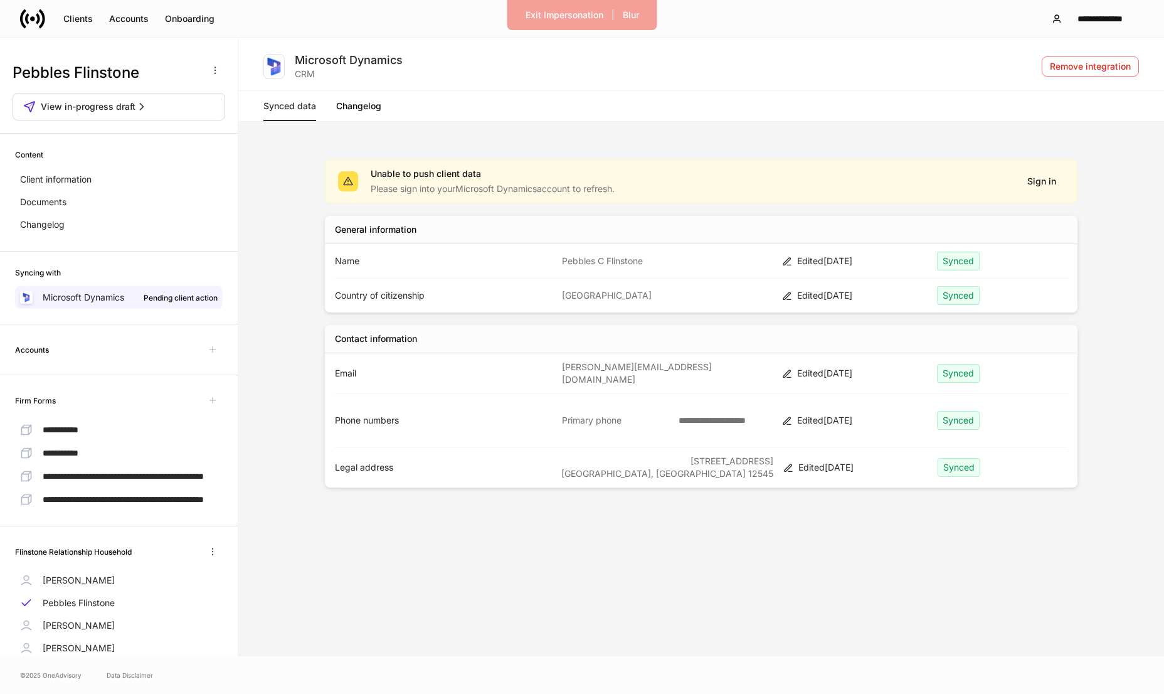
click at [372, 105] on link "Changelog" at bounding box center [358, 106] width 45 height 30
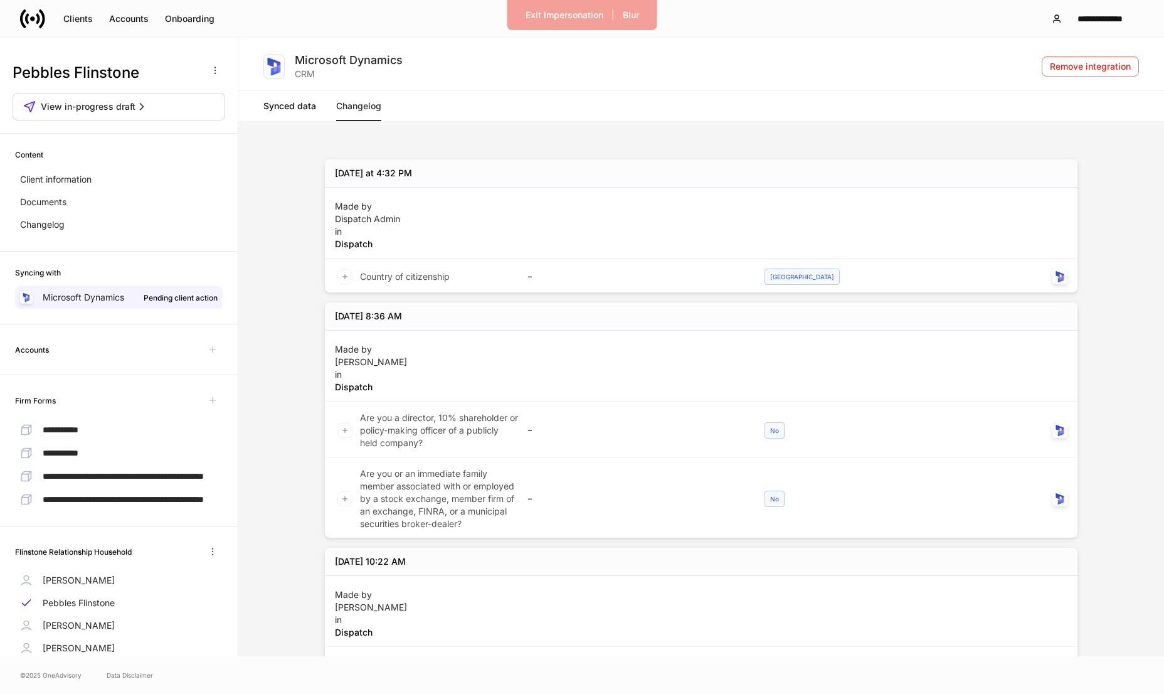
click at [285, 110] on link "Synced data" at bounding box center [289, 106] width 53 height 30
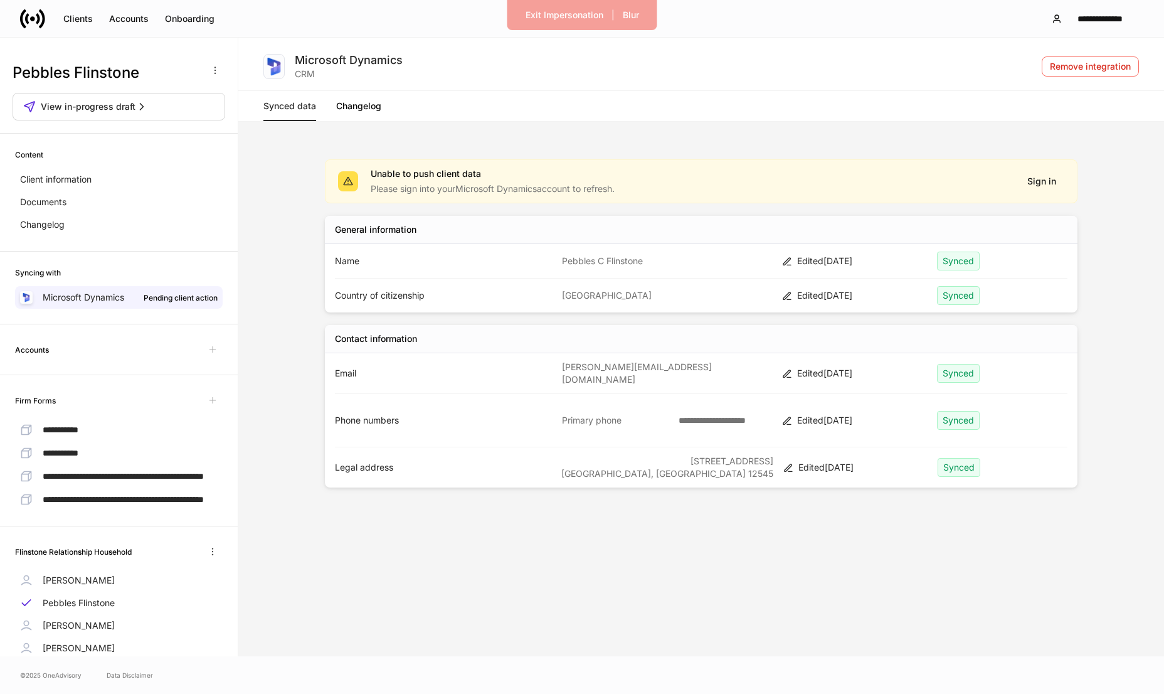
click at [830, 269] on div "Name Pebbles C Flinstone Edited Sep 10 Synced" at bounding box center [701, 261] width 733 height 34
click at [791, 258] on icon at bounding box center [787, 262] width 10 height 10
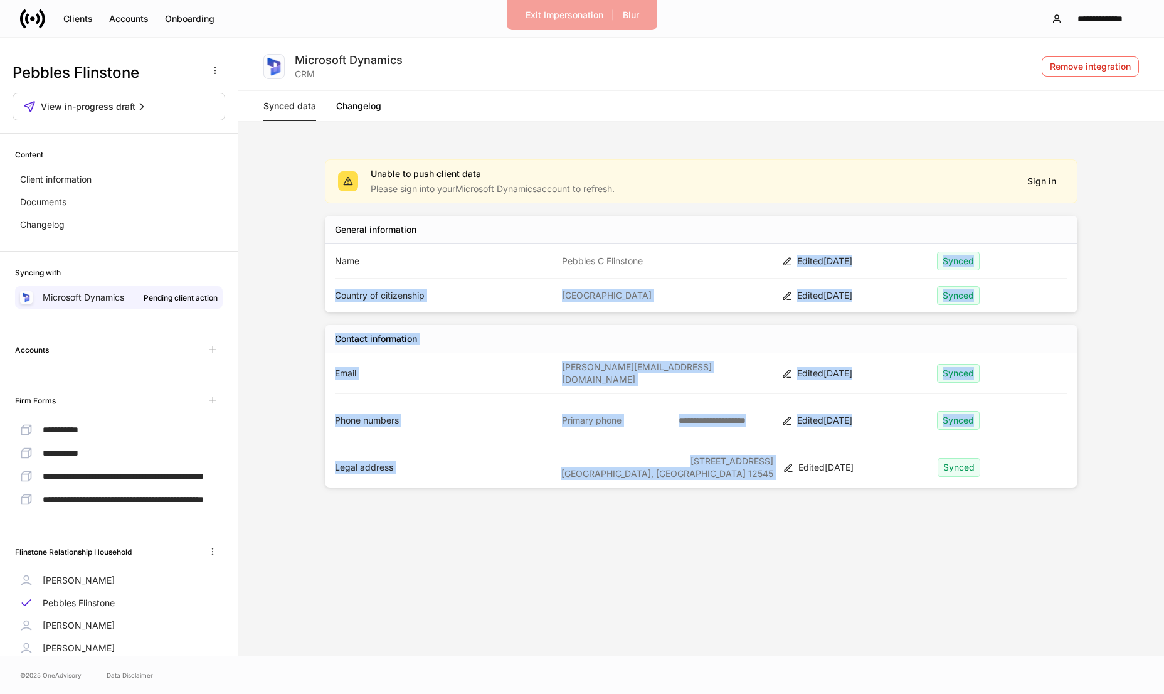
drag, startPoint x: 778, startPoint y: 258, endPoint x: 816, endPoint y: 447, distance: 191.9
click at [816, 447] on div "**********" at bounding box center [701, 329] width 753 height 341
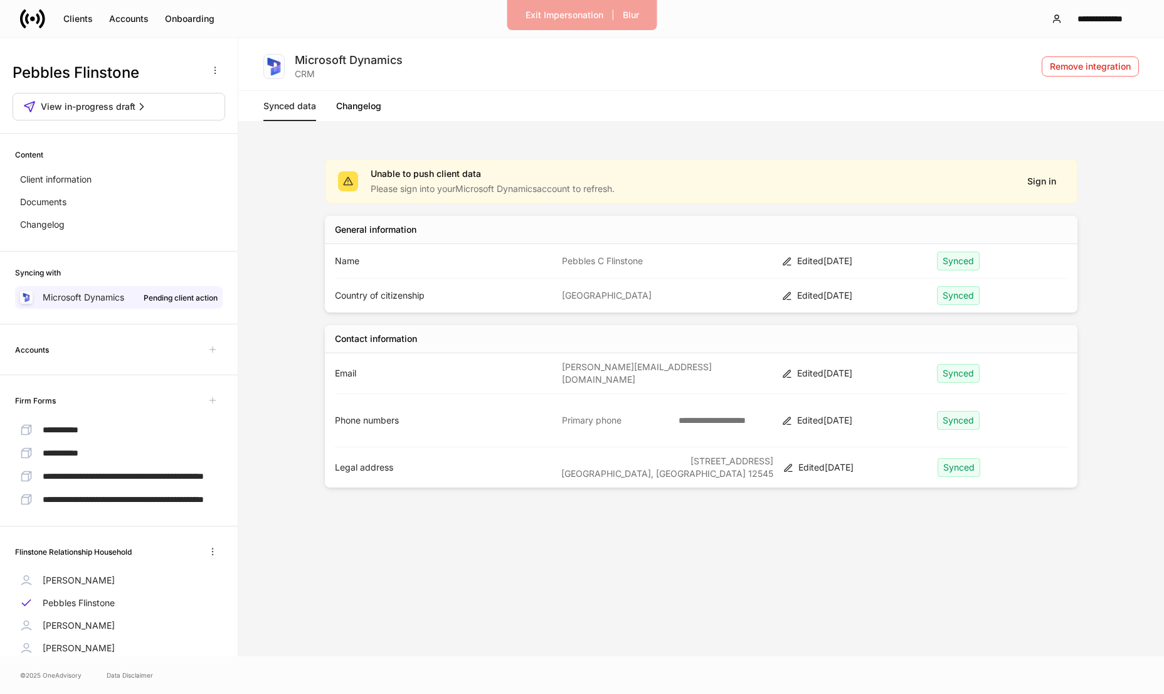
click at [825, 461] on div "Edited Sep 10" at bounding box center [862, 467] width 129 height 13
click at [592, 262] on p "Pebbles C Flinstone" at bounding box center [667, 261] width 210 height 13
drag, startPoint x: 332, startPoint y: 262, endPoint x: 628, endPoint y: 272, distance: 296.8
click at [628, 272] on div "General information Name Pebbles C Flinstone Edited Sep 10 Synced Country of ci…" at bounding box center [701, 264] width 753 height 97
click at [596, 267] on p "Pebbles C Flinstone" at bounding box center [667, 261] width 210 height 13
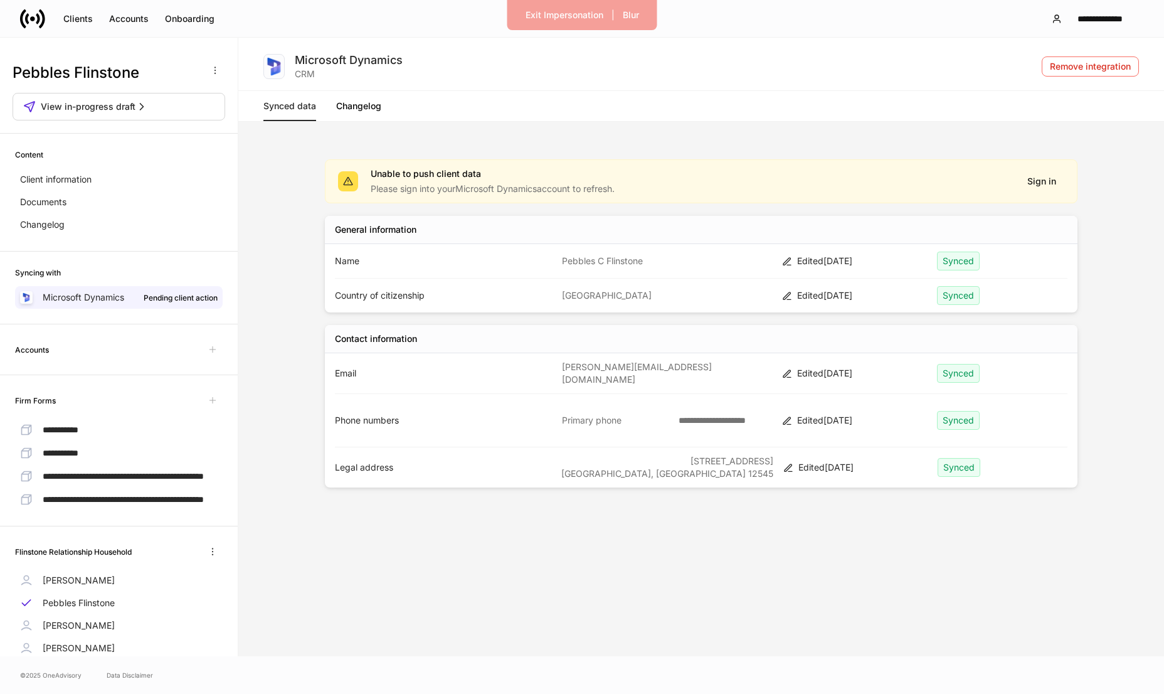
click at [611, 259] on p "Pebbles C Flinstone" at bounding box center [667, 261] width 210 height 13
drag, startPoint x: 590, startPoint y: 258, endPoint x: 623, endPoint y: 258, distance: 33.2
click at [623, 258] on p "Pebbles C Flinstone" at bounding box center [667, 261] width 210 height 13
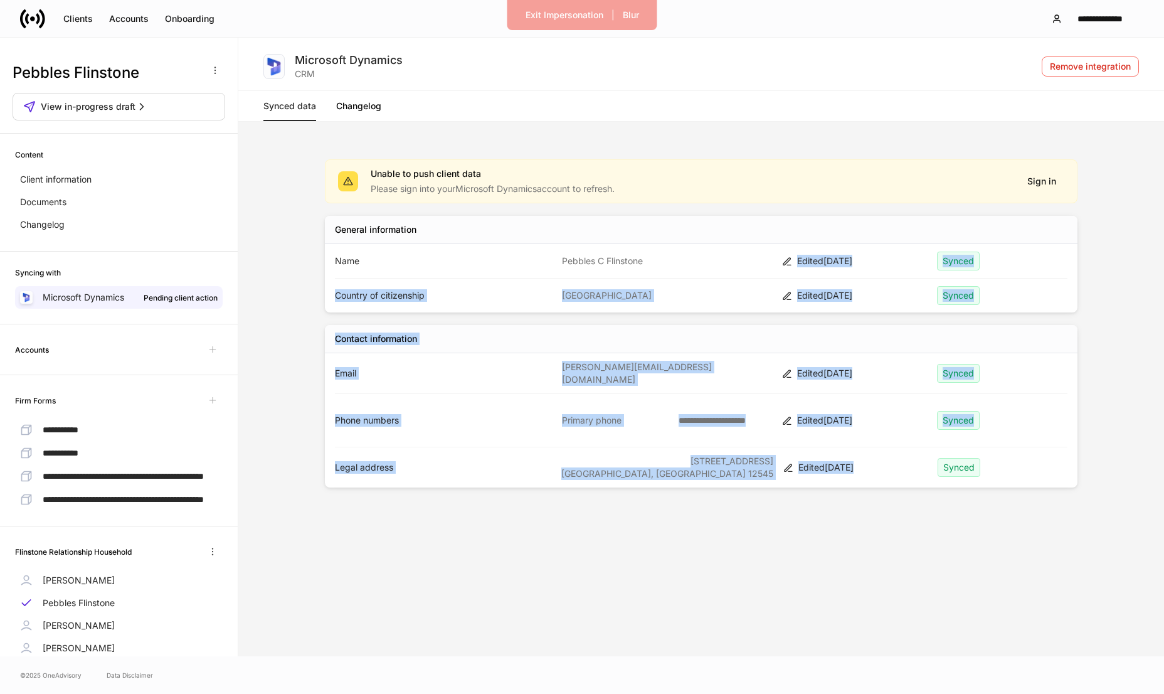
drag, startPoint x: 792, startPoint y: 255, endPoint x: 854, endPoint y: 465, distance: 218.5
click at [854, 465] on div "**********" at bounding box center [701, 329] width 753 height 341
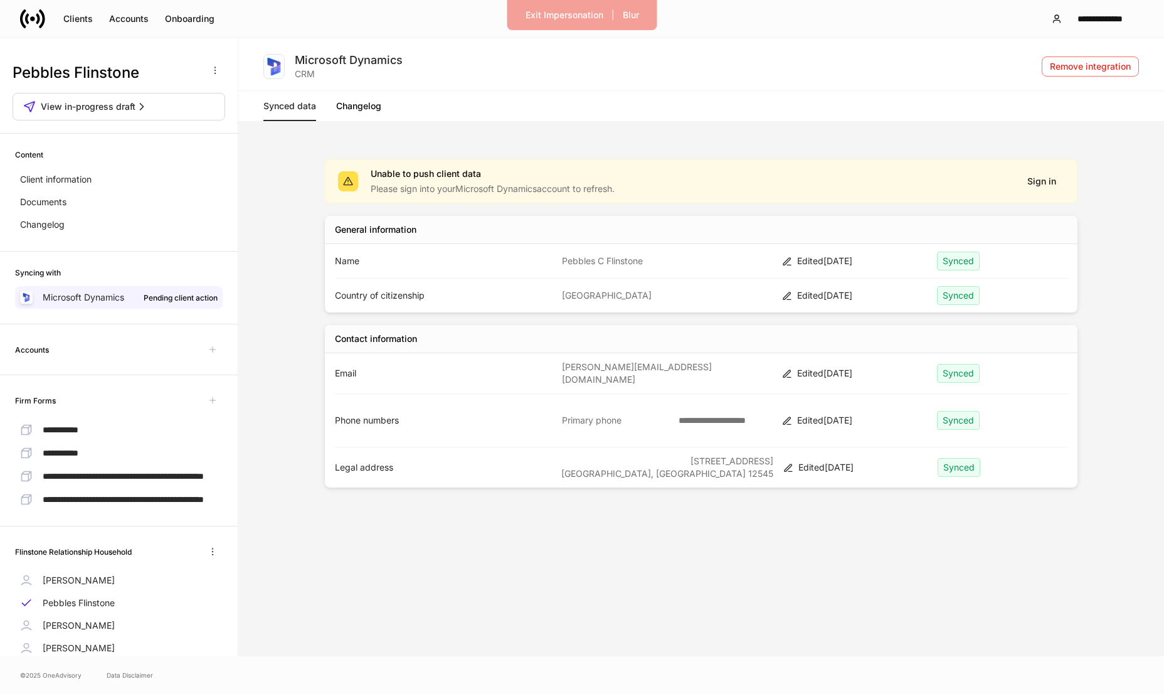
click at [852, 461] on div "Edited Sep 10" at bounding box center [862, 467] width 129 height 13
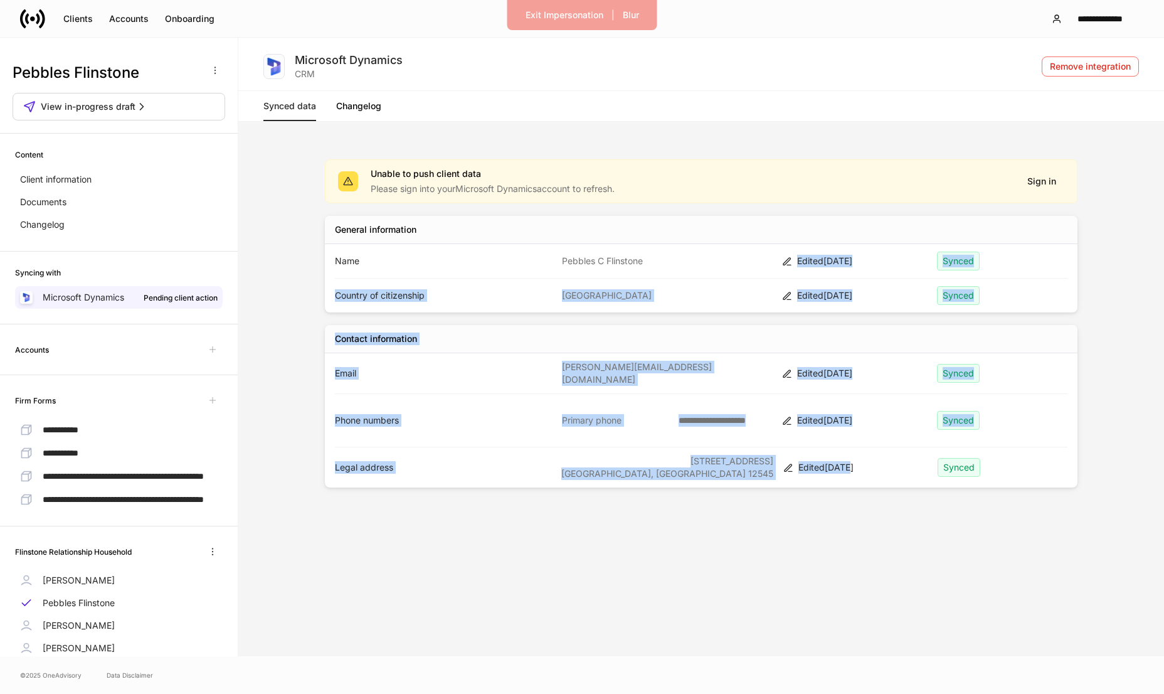
drag, startPoint x: 850, startPoint y: 466, endPoint x: 799, endPoint y: 257, distance: 215.5
click at [799, 257] on div "**********" at bounding box center [701, 329] width 753 height 341
click at [799, 257] on div "Edited Sep 10" at bounding box center [862, 261] width 130 height 13
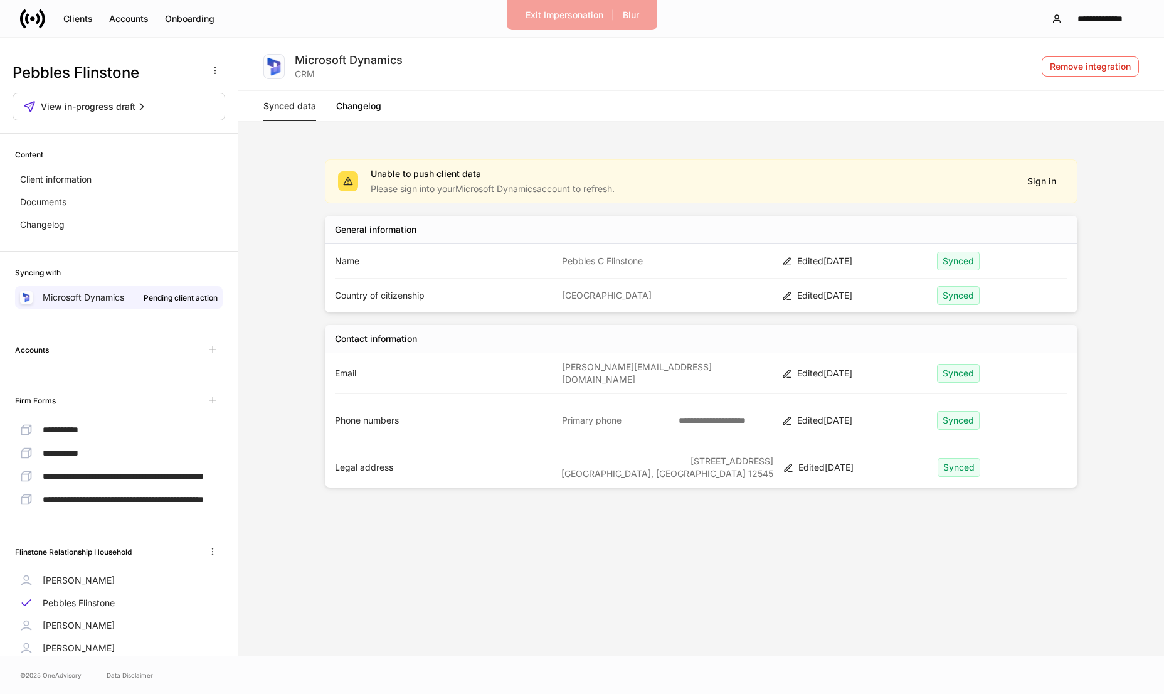
click at [358, 120] on link "Changelog" at bounding box center [358, 106] width 45 height 30
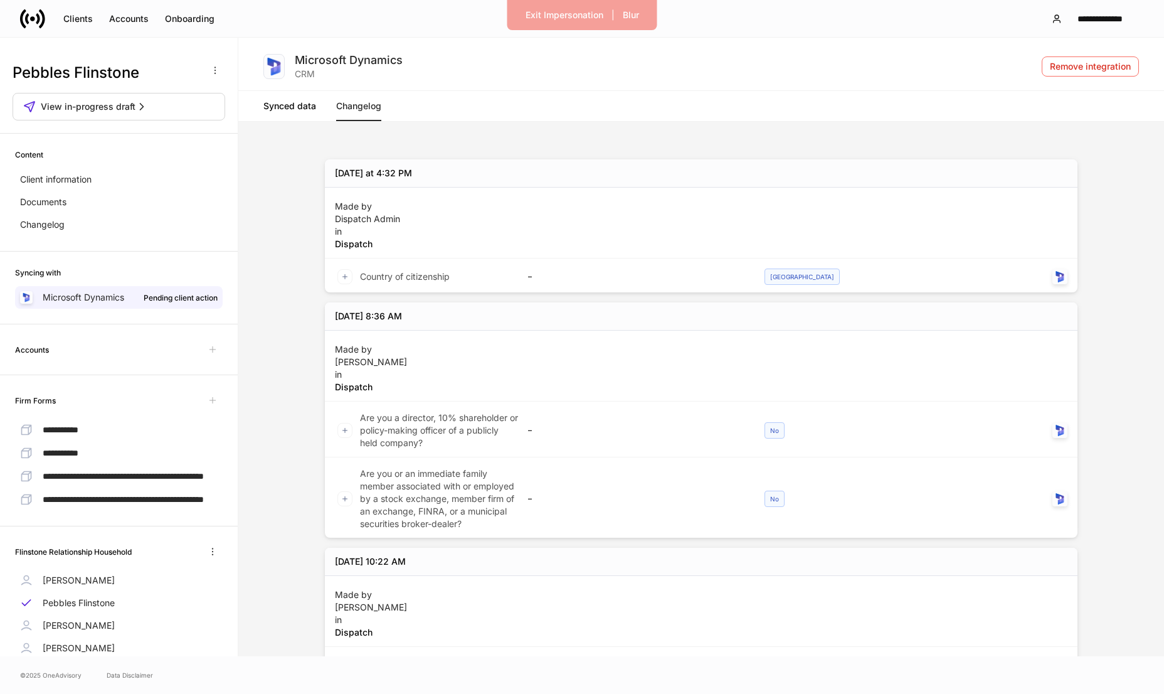
click at [288, 110] on link "Synced data" at bounding box center [289, 106] width 53 height 30
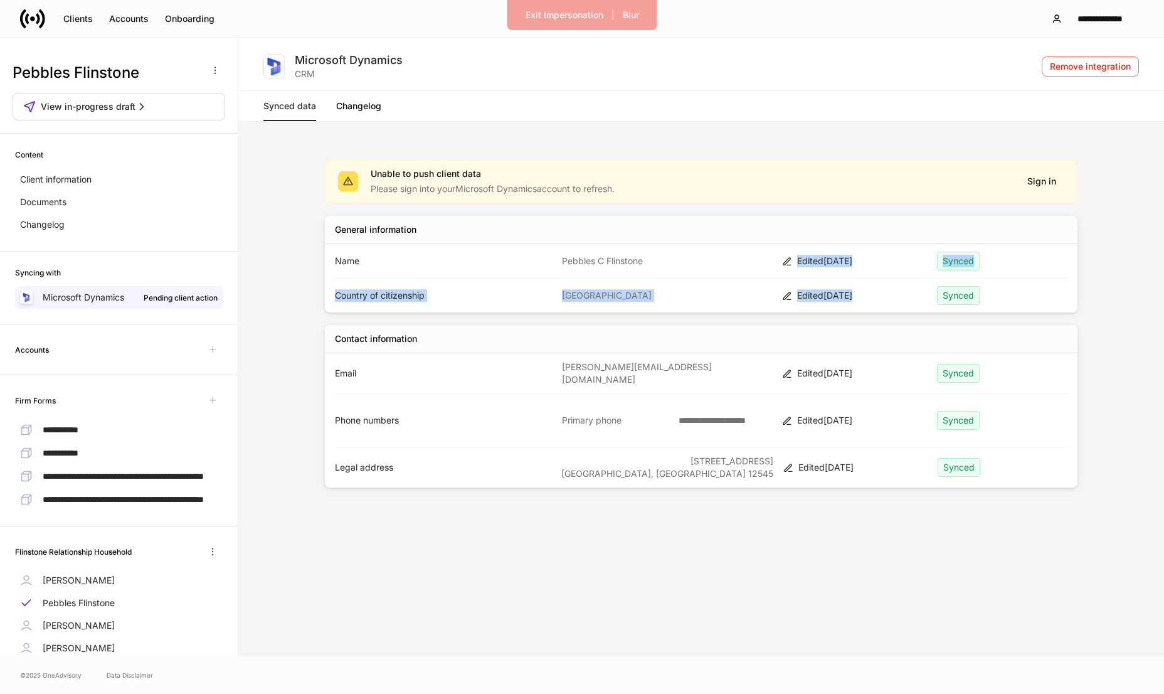
drag, startPoint x: 797, startPoint y: 262, endPoint x: 845, endPoint y: 310, distance: 67.9
click at [845, 310] on div "General information Name Pebbles C Flinstone Edited Sep 10 Synced Country of ci…" at bounding box center [701, 264] width 753 height 97
click at [858, 300] on div "Edited Sep 10" at bounding box center [862, 295] width 130 height 13
drag, startPoint x: 796, startPoint y: 262, endPoint x: 845, endPoint y: 290, distance: 56.8
click at [845, 290] on div "General information Name Pebbles C Flinstone Edited Sep 10 Synced Country of ci…" at bounding box center [701, 264] width 753 height 97
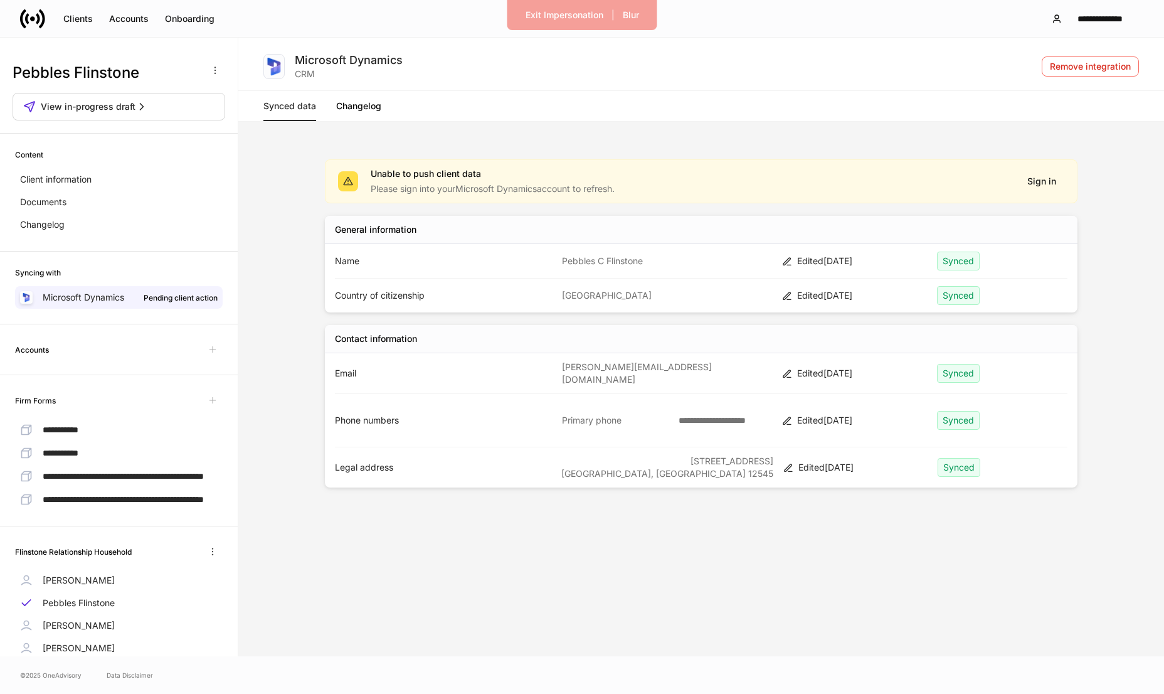
click at [857, 292] on div "Edited Sep 10" at bounding box center [862, 295] width 130 height 13
drag, startPoint x: 794, startPoint y: 253, endPoint x: 823, endPoint y: 297, distance: 52.5
click at [823, 297] on div "General information Name Pebbles C Flinstone Edited Sep 10 Synced Country of ci…" at bounding box center [701, 264] width 753 height 97
click at [314, 237] on div "**********" at bounding box center [701, 395] width 916 height 512
click at [85, 176] on p "Client information" at bounding box center [55, 179] width 71 height 13
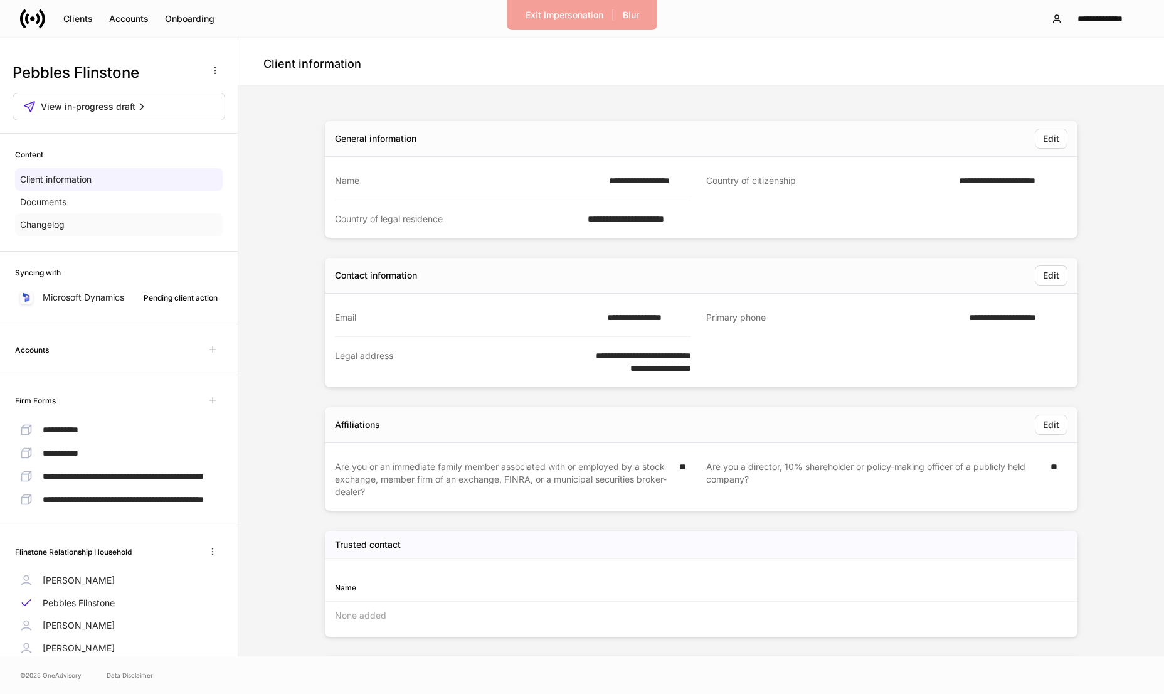
click at [88, 233] on div "Changelog" at bounding box center [119, 224] width 208 height 23
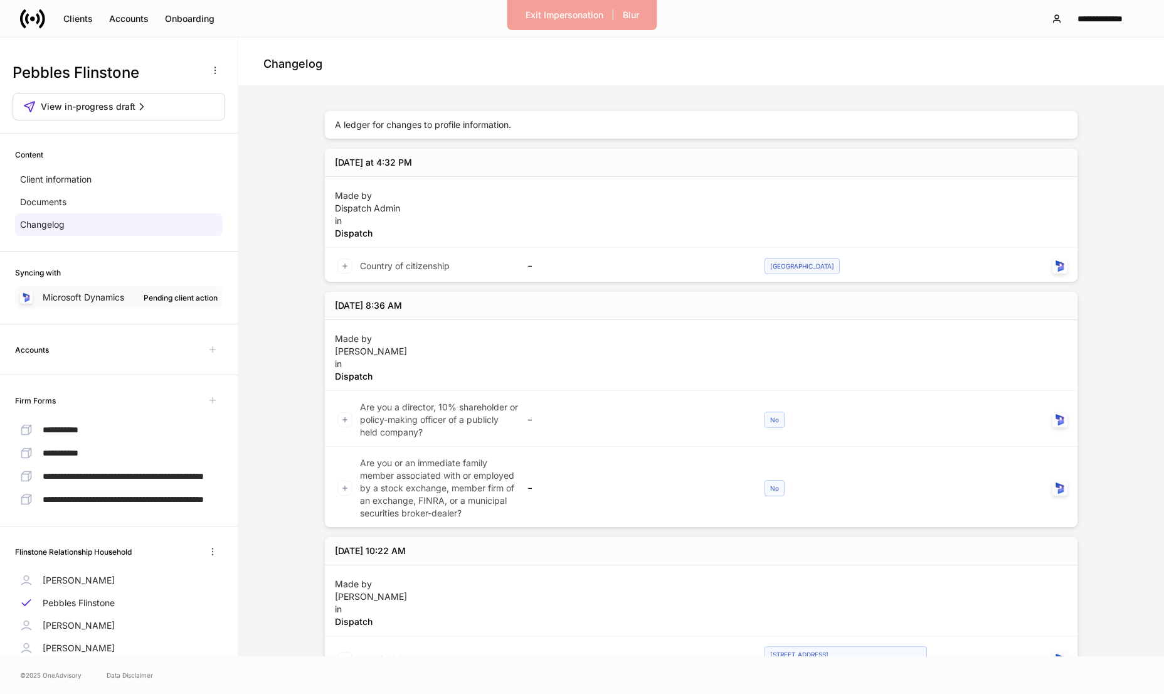
click at [57, 294] on p "Microsoft Dynamics" at bounding box center [84, 297] width 82 height 13
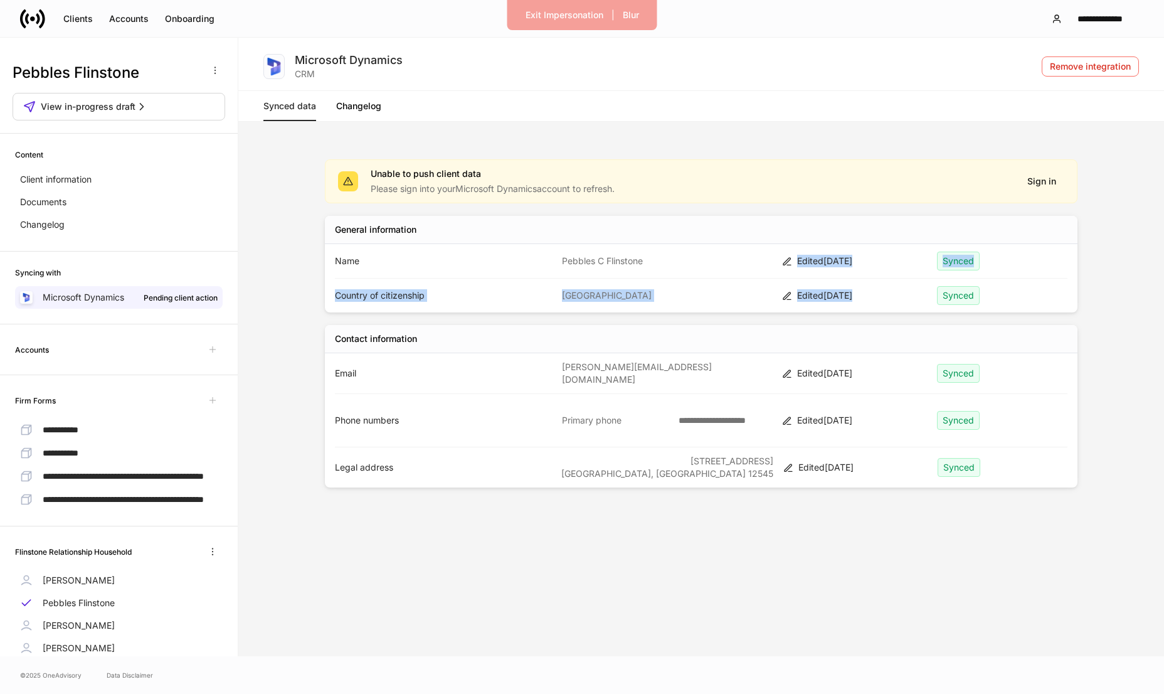
drag, startPoint x: 793, startPoint y: 260, endPoint x: 852, endPoint y: 301, distance: 71.5
click at [852, 301] on div "General information Name Pebbles C Flinstone Edited Sep 10 Synced Country of ci…" at bounding box center [701, 264] width 753 height 97
click at [872, 301] on div "Edited Sep 10" at bounding box center [862, 295] width 130 height 13
drag, startPoint x: 936, startPoint y: 259, endPoint x: 965, endPoint y: 265, distance: 29.5
click at [965, 265] on div "Name Pebbles C Flinstone Edited Sep 10 Synced" at bounding box center [701, 261] width 733 height 34
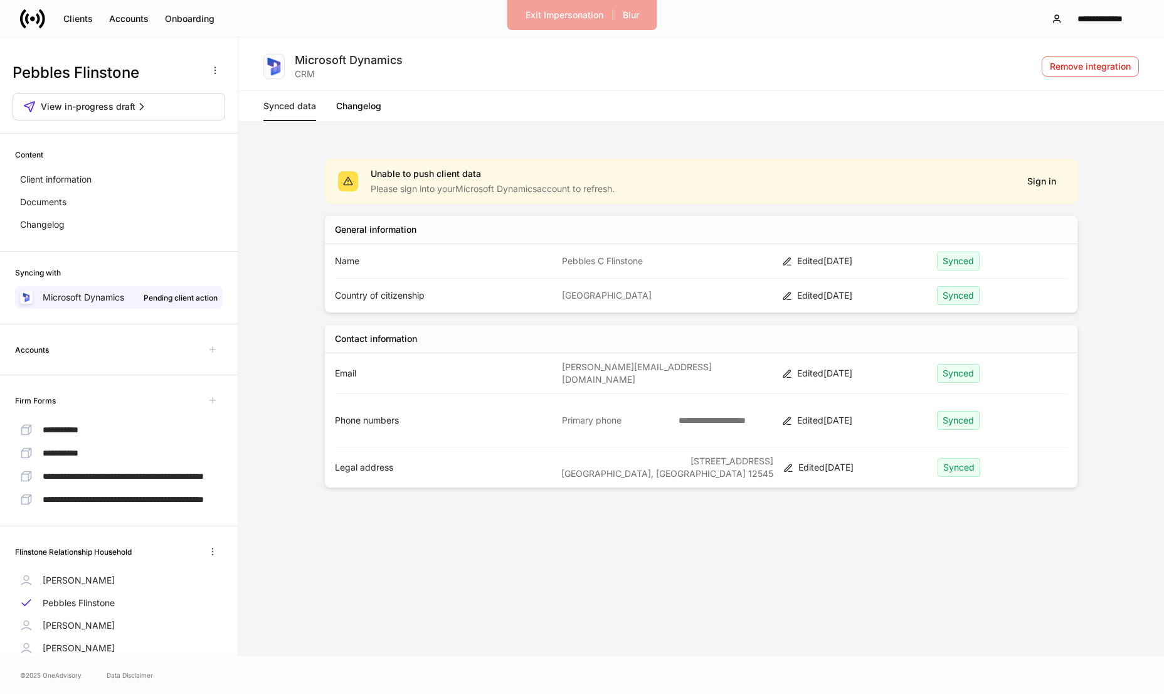
click at [992, 265] on div "Synced" at bounding box center [1002, 260] width 130 height 19
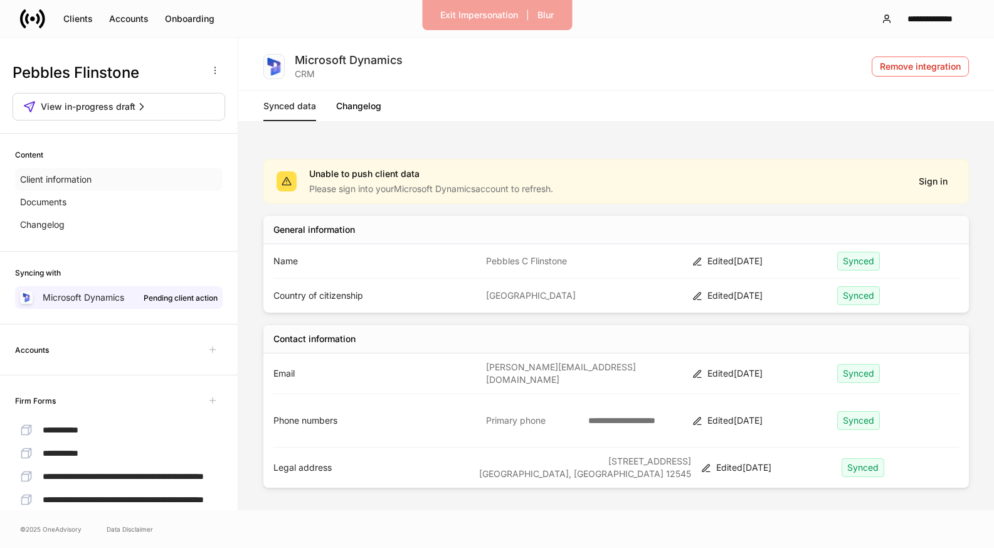
click at [92, 176] on p "Client information" at bounding box center [55, 179] width 71 height 13
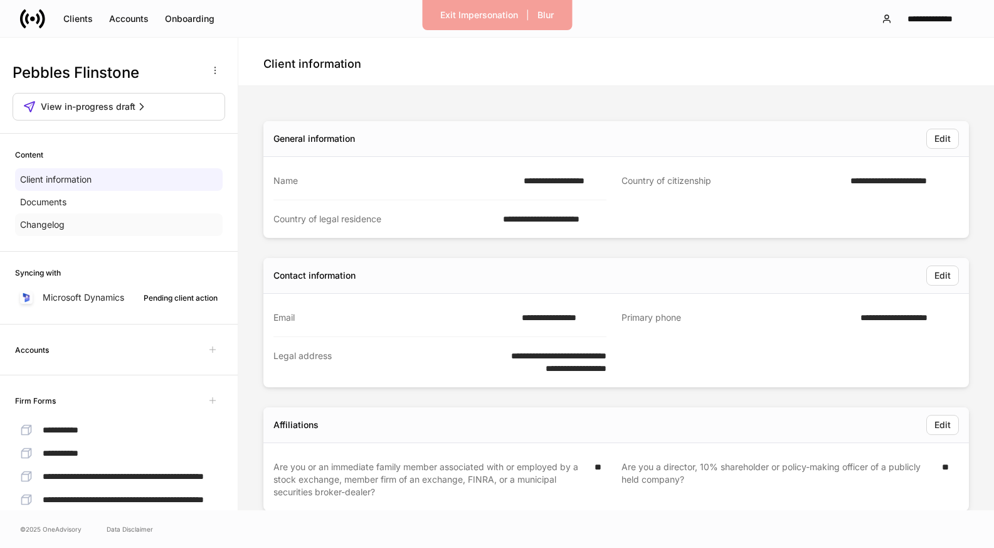
click at [86, 213] on div "Changelog" at bounding box center [119, 224] width 208 height 23
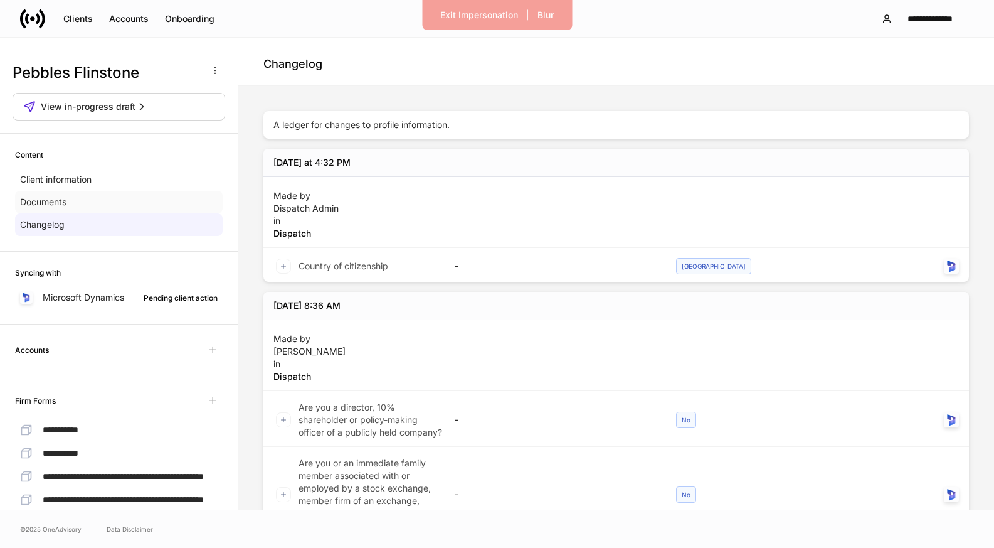
click at [90, 205] on div "Documents" at bounding box center [119, 202] width 208 height 23
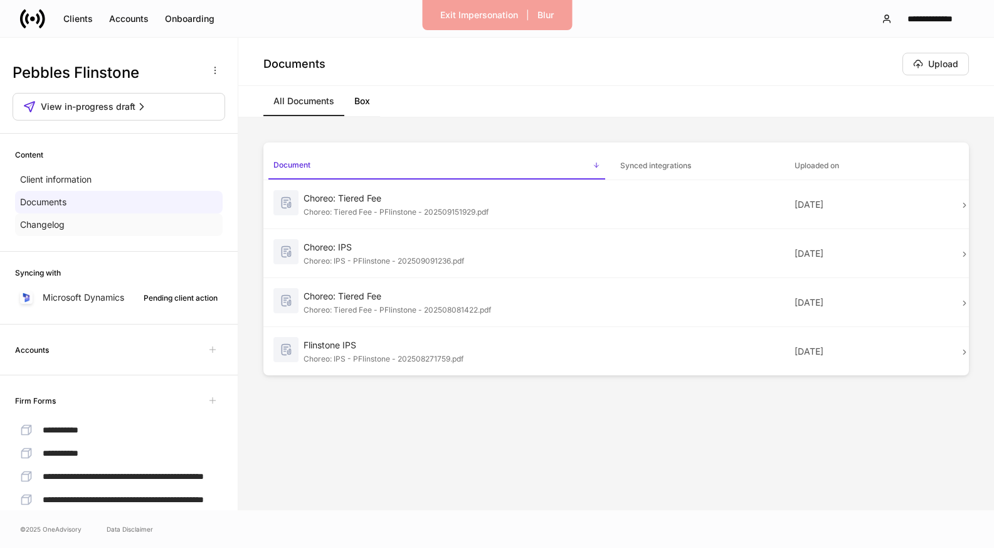
click at [85, 223] on div "Changelog" at bounding box center [119, 224] width 208 height 23
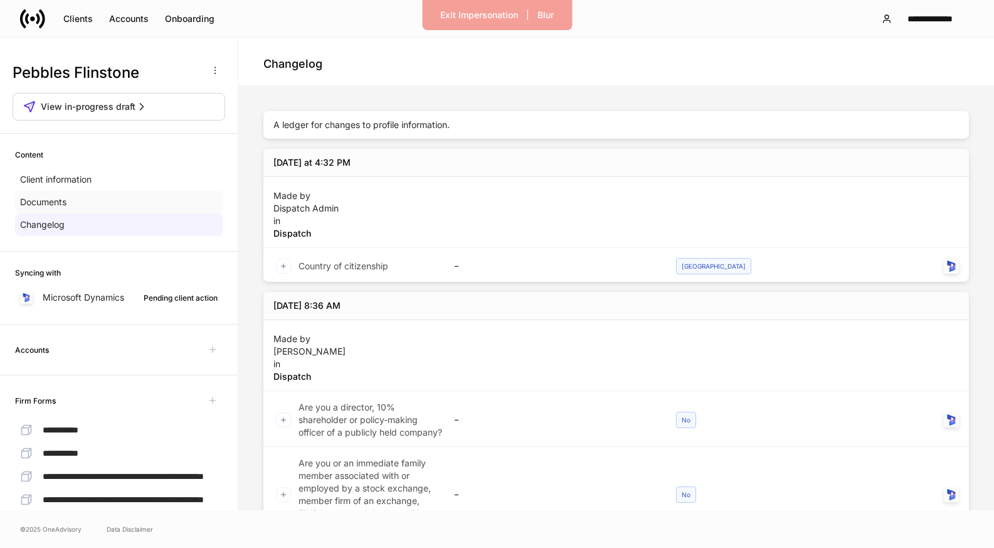
click at [105, 199] on div "Documents" at bounding box center [119, 202] width 208 height 23
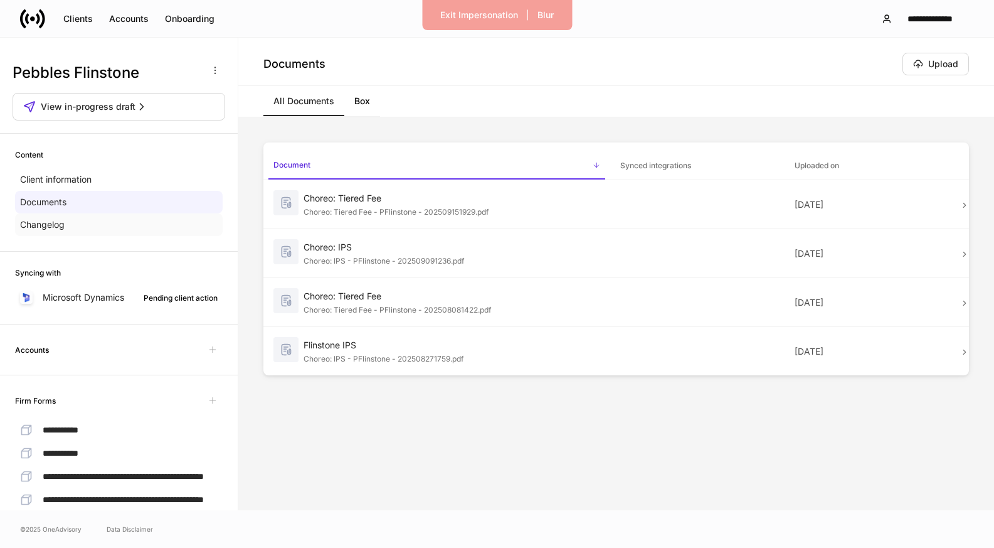
click at [177, 233] on div "Changelog" at bounding box center [119, 224] width 208 height 23
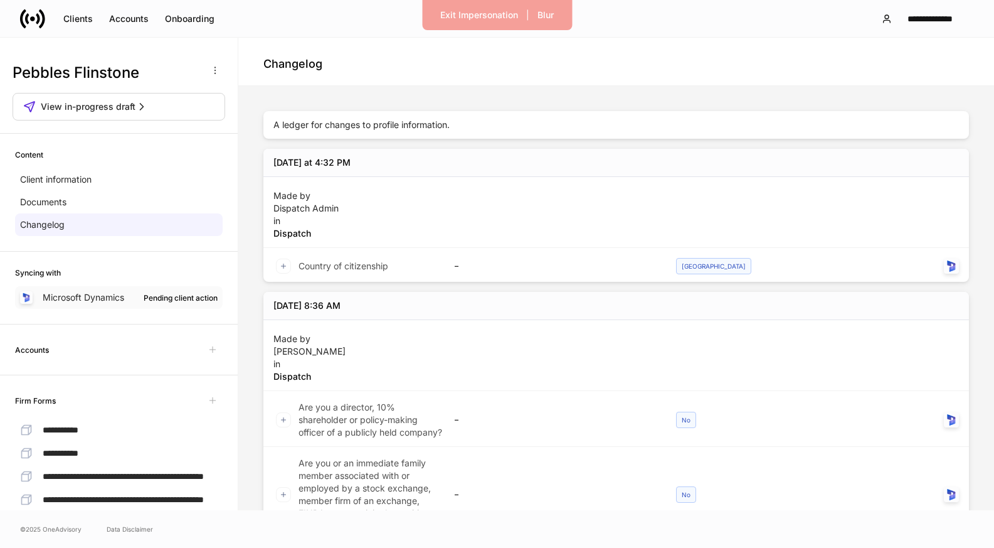
click at [116, 300] on p "Microsoft Dynamics" at bounding box center [84, 297] width 82 height 13
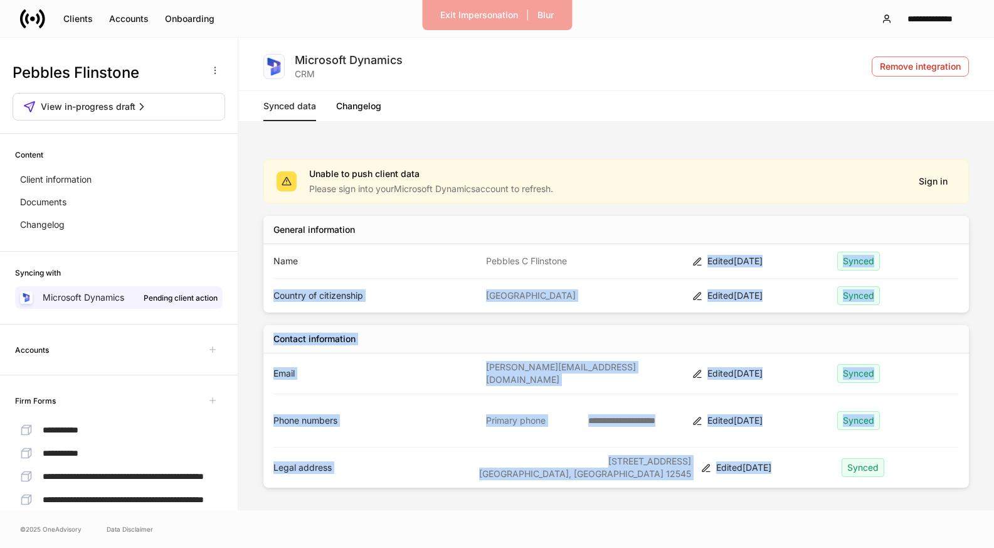
drag, startPoint x: 705, startPoint y: 260, endPoint x: 746, endPoint y: 475, distance: 218.4
click at [746, 475] on div "**********" at bounding box center [616, 329] width 706 height 341
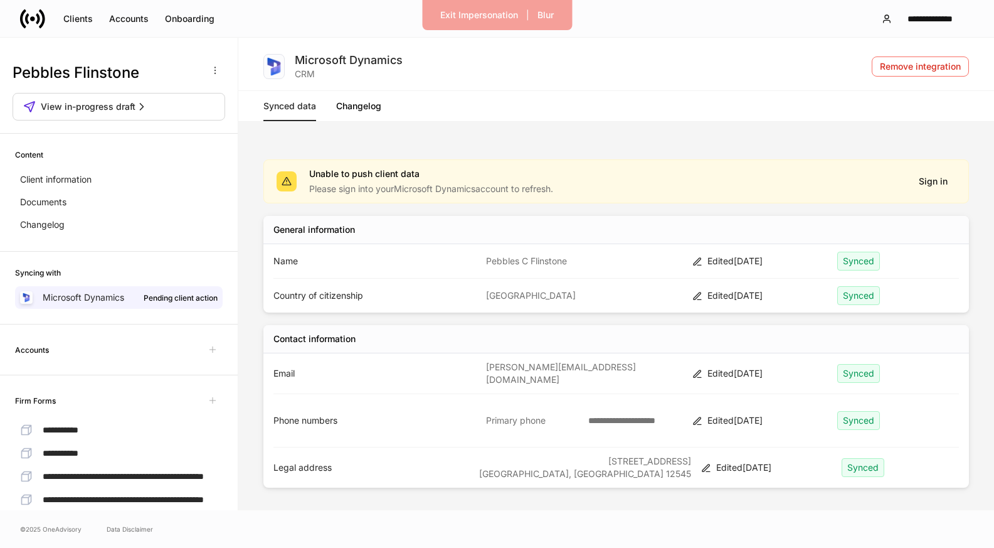
click at [766, 463] on div "Edited Sep 10" at bounding box center [773, 467] width 115 height 13
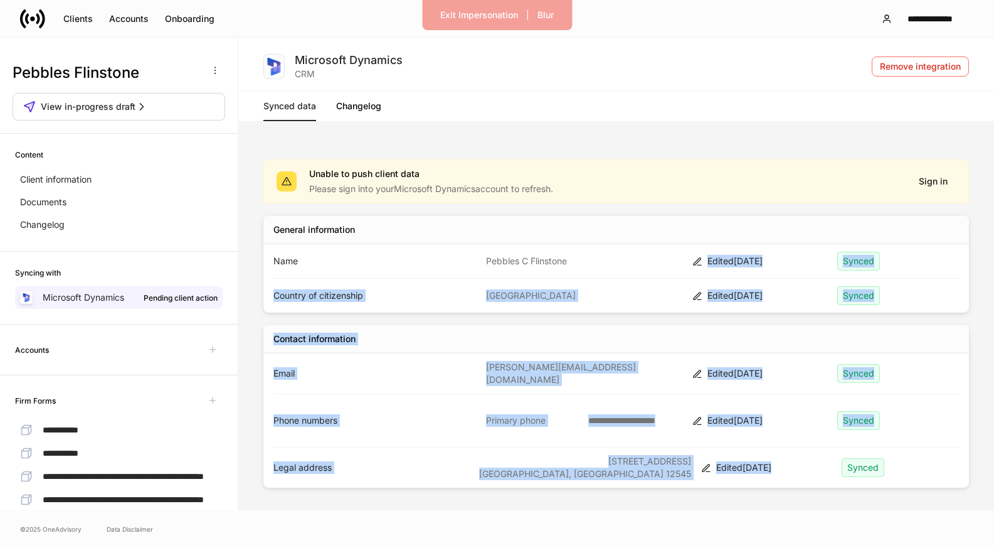
drag, startPoint x: 783, startPoint y: 465, endPoint x: 701, endPoint y: 257, distance: 224.7
click at [701, 257] on div "**********" at bounding box center [616, 329] width 706 height 341
click at [701, 257] on icon at bounding box center [697, 262] width 10 height 10
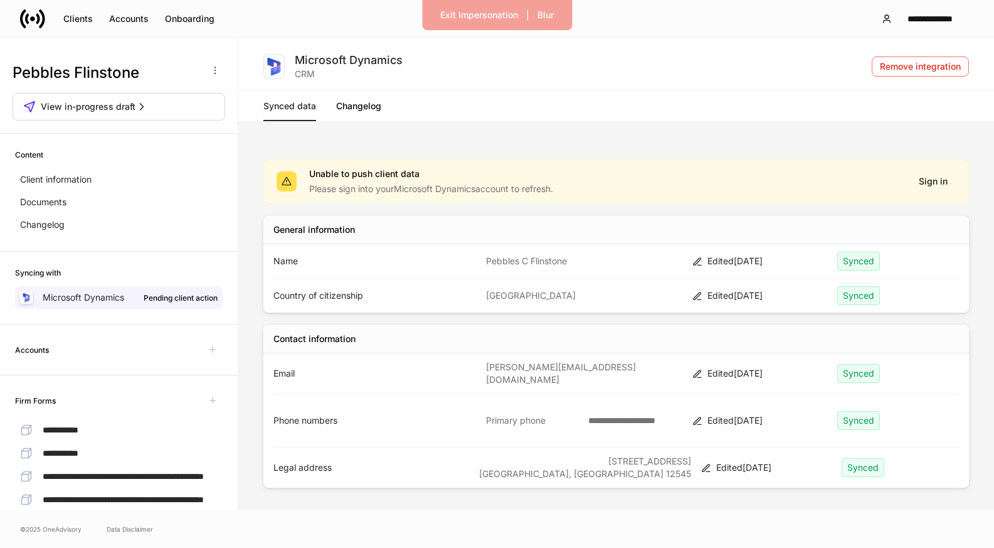
click at [87, 243] on div "Content Client information Documents Changelog" at bounding box center [119, 193] width 238 height 118
click at [87, 239] on div "Content Client information Documents Changelog" at bounding box center [119, 193] width 238 height 118
click at [85, 231] on div "Changelog" at bounding box center [119, 224] width 208 height 23
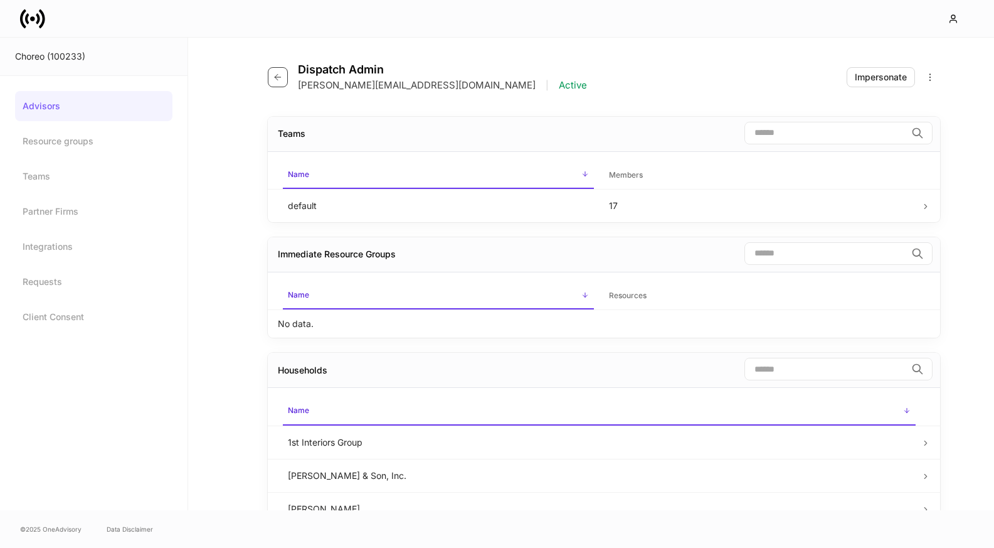
click at [285, 78] on button "button" at bounding box center [278, 77] width 20 height 20
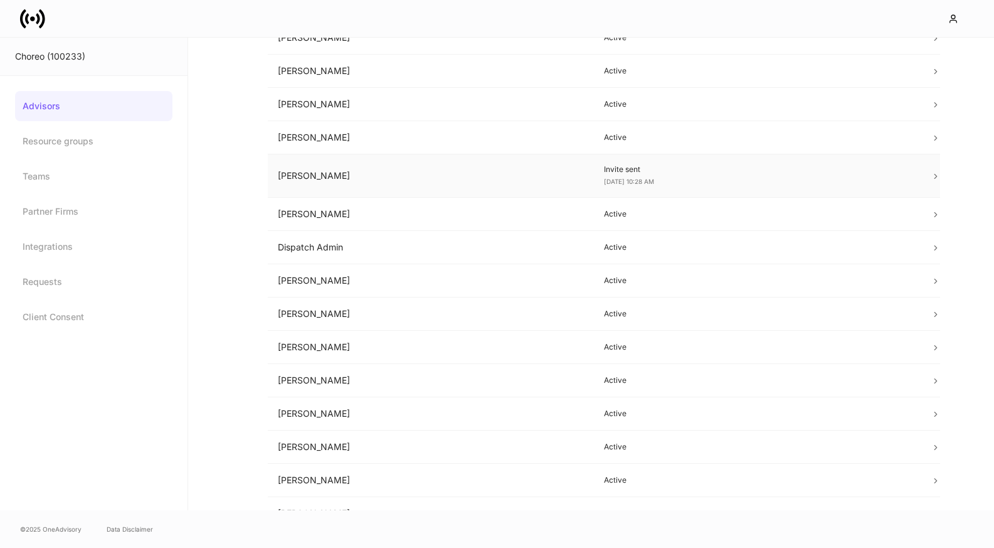
scroll to position [105, 0]
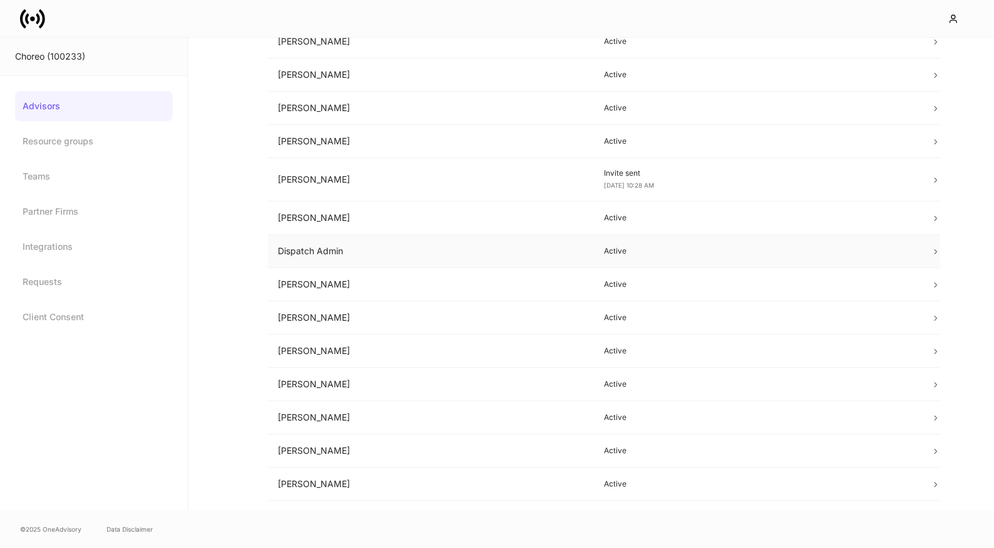
click at [415, 253] on td "Dispatch Admin" at bounding box center [431, 251] width 327 height 33
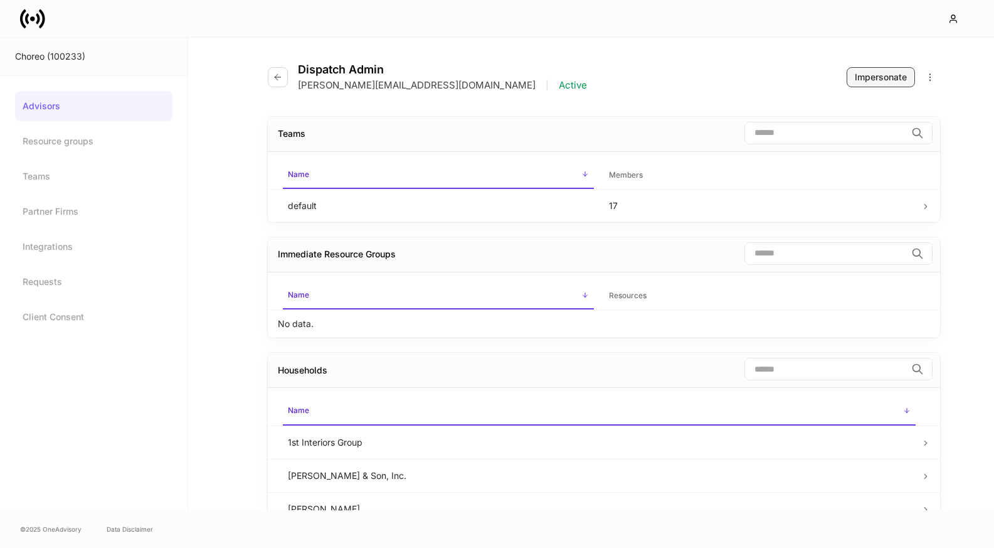
click at [877, 77] on div "Impersonate" at bounding box center [881, 77] width 52 height 13
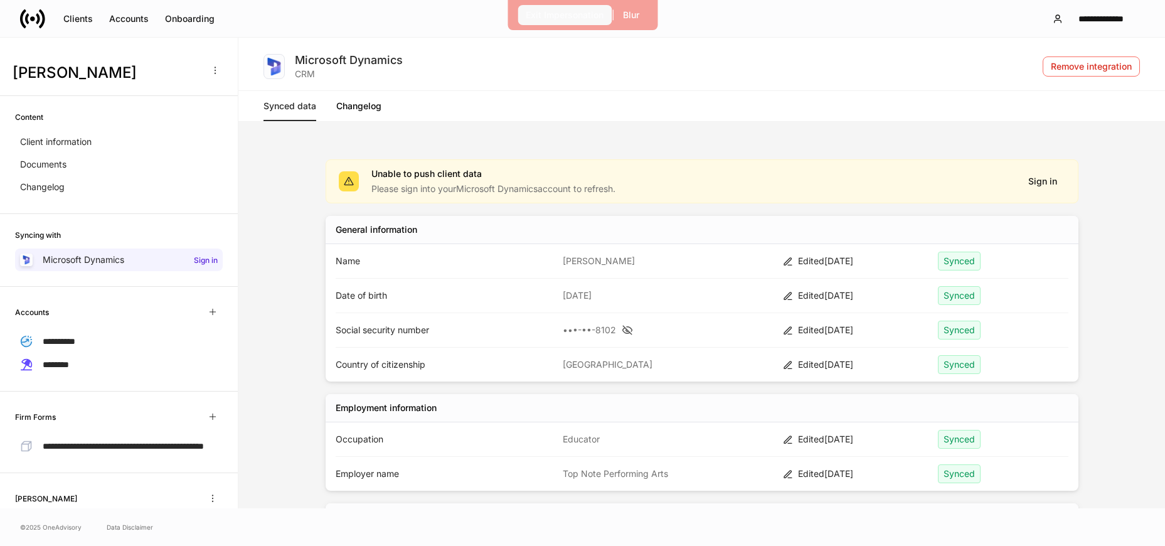
click at [551, 13] on div "Exit Impersonation" at bounding box center [565, 15] width 78 height 13
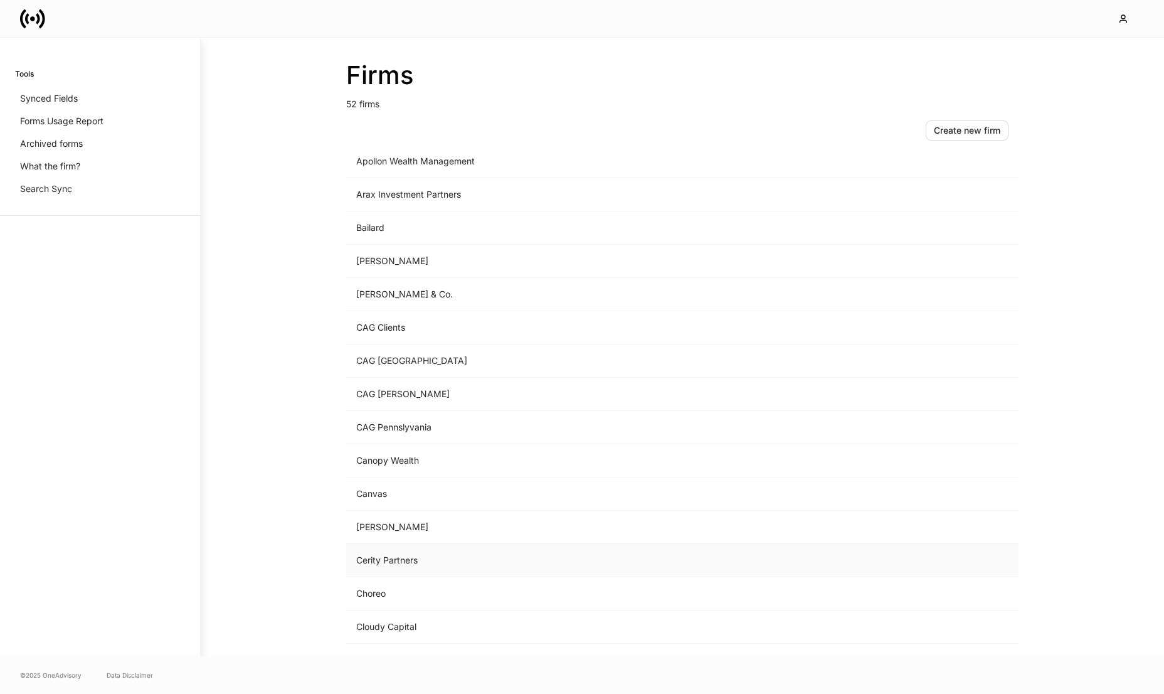
scroll to position [52, 0]
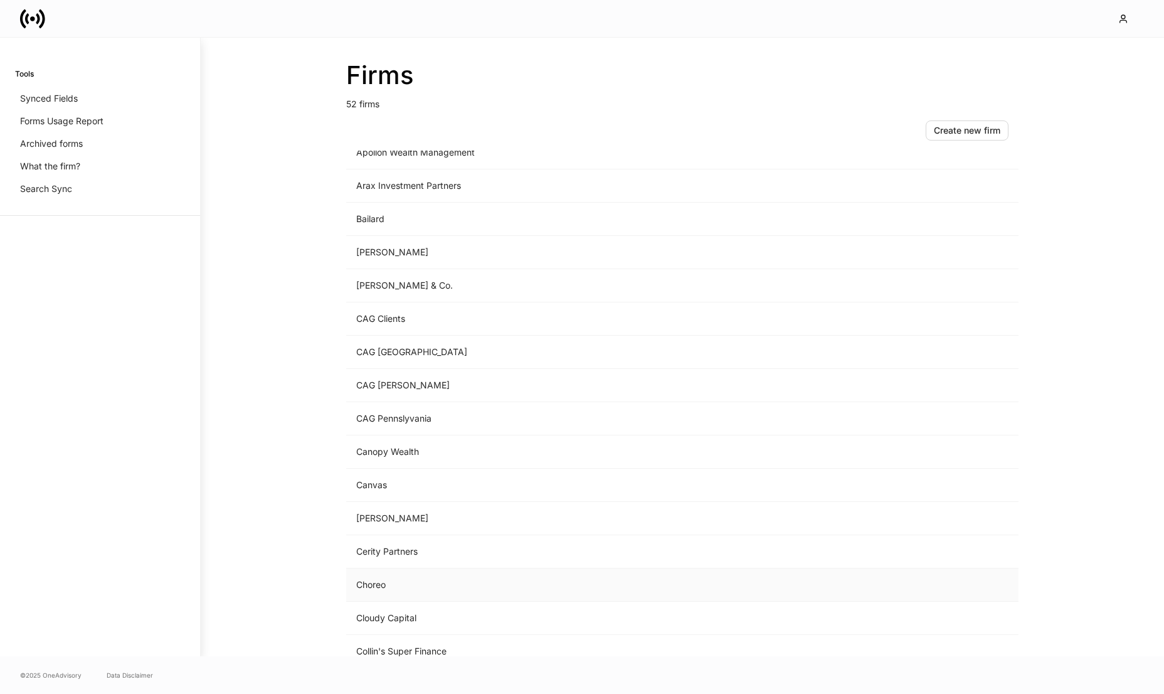
click at [383, 586] on td "Choreo" at bounding box center [578, 584] width 464 height 33
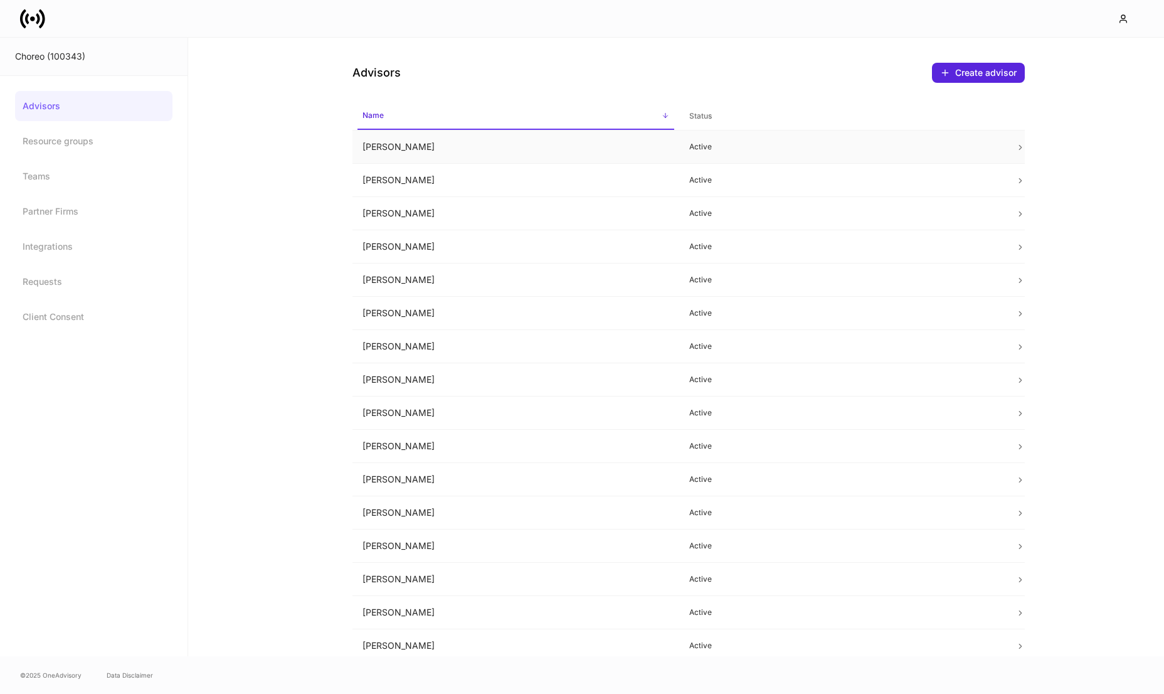
click at [568, 144] on td "[PERSON_NAME]" at bounding box center [515, 146] width 327 height 33
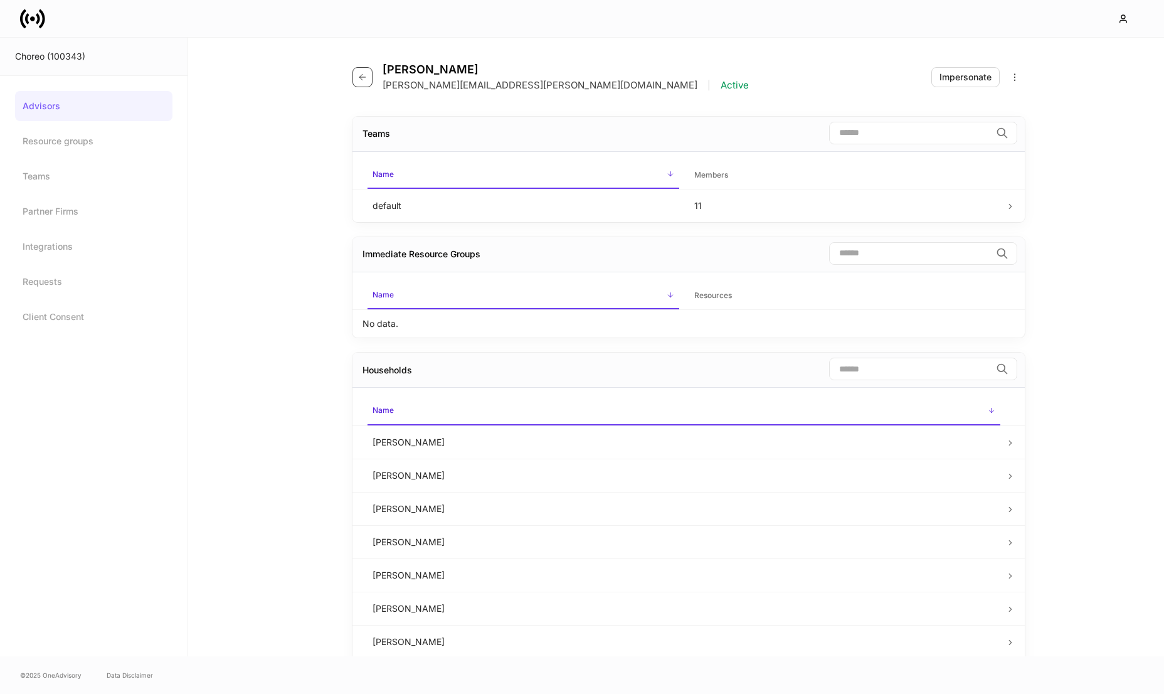
click at [367, 75] on icon "button" at bounding box center [362, 77] width 10 height 10
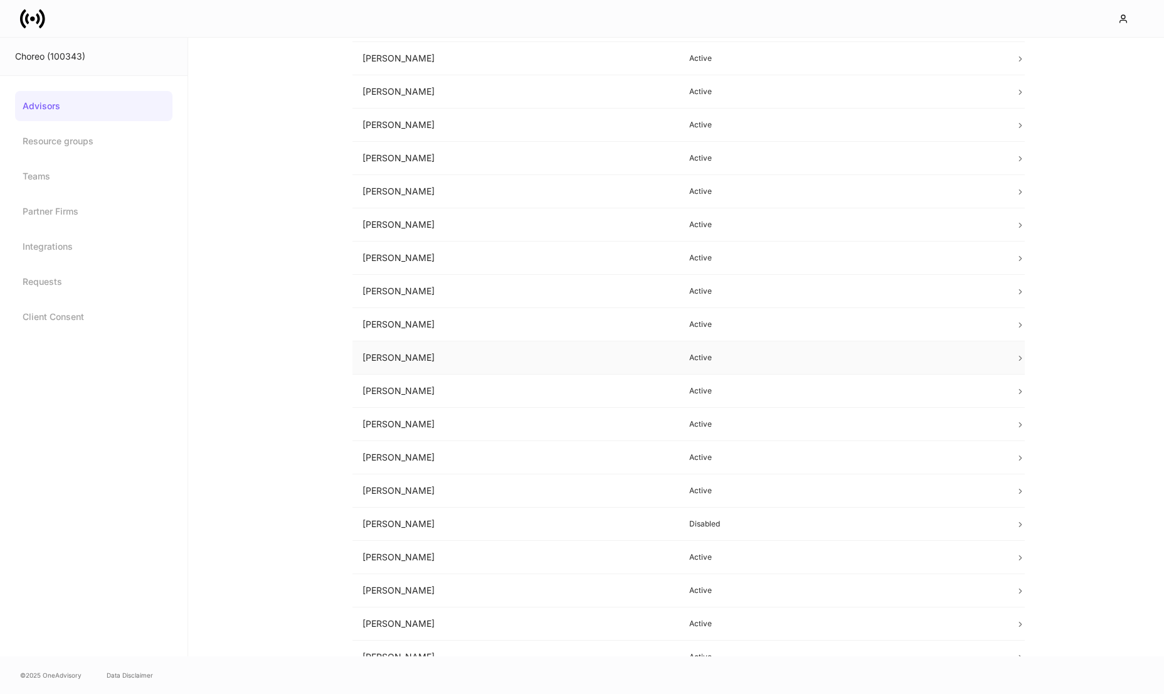
scroll to position [202, 0]
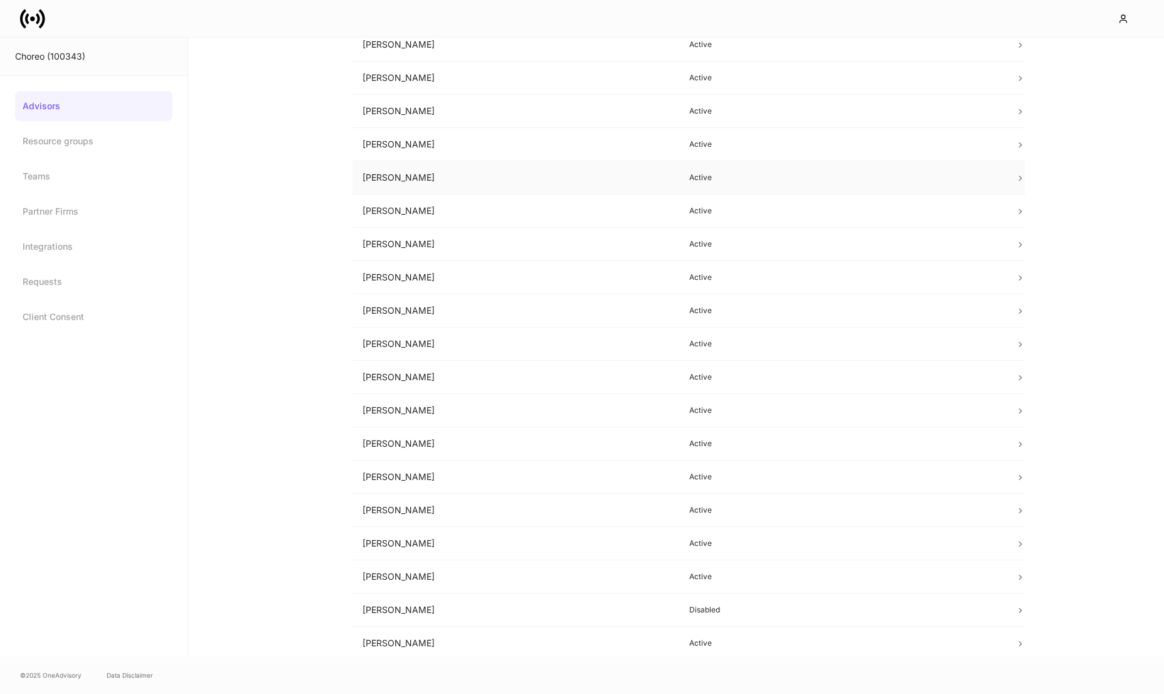
click at [445, 171] on td "[PERSON_NAME]" at bounding box center [515, 177] width 327 height 33
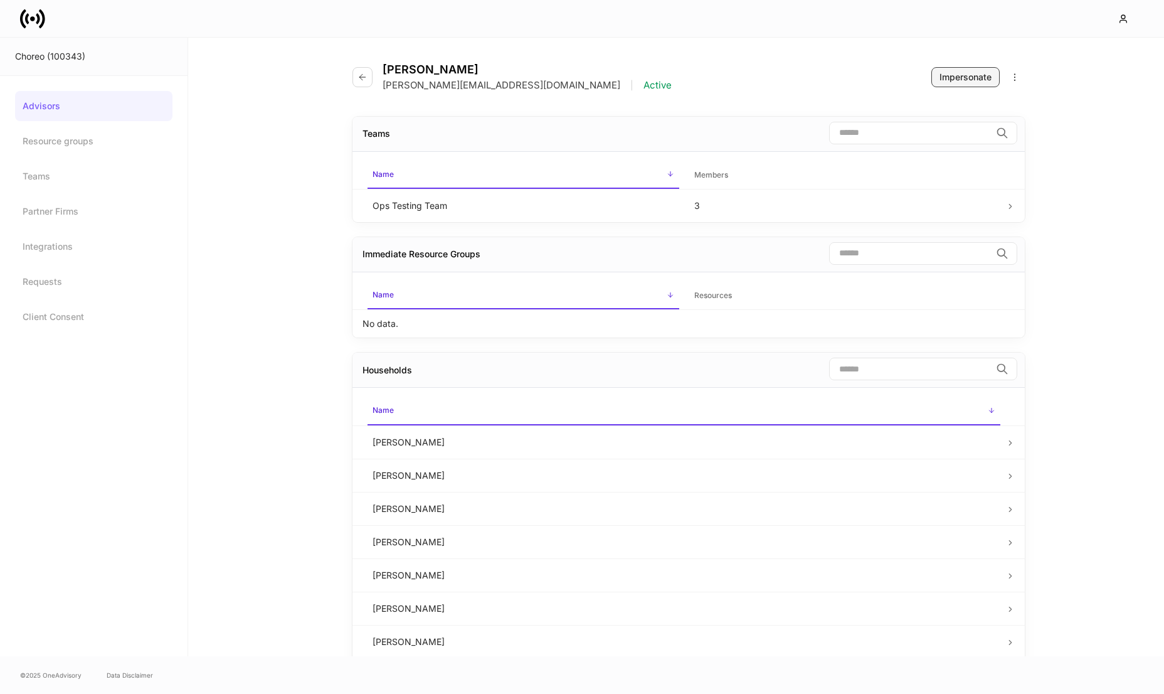
click at [968, 77] on div "Impersonate" at bounding box center [965, 77] width 52 height 13
